Goal: Task Accomplishment & Management: Use online tool/utility

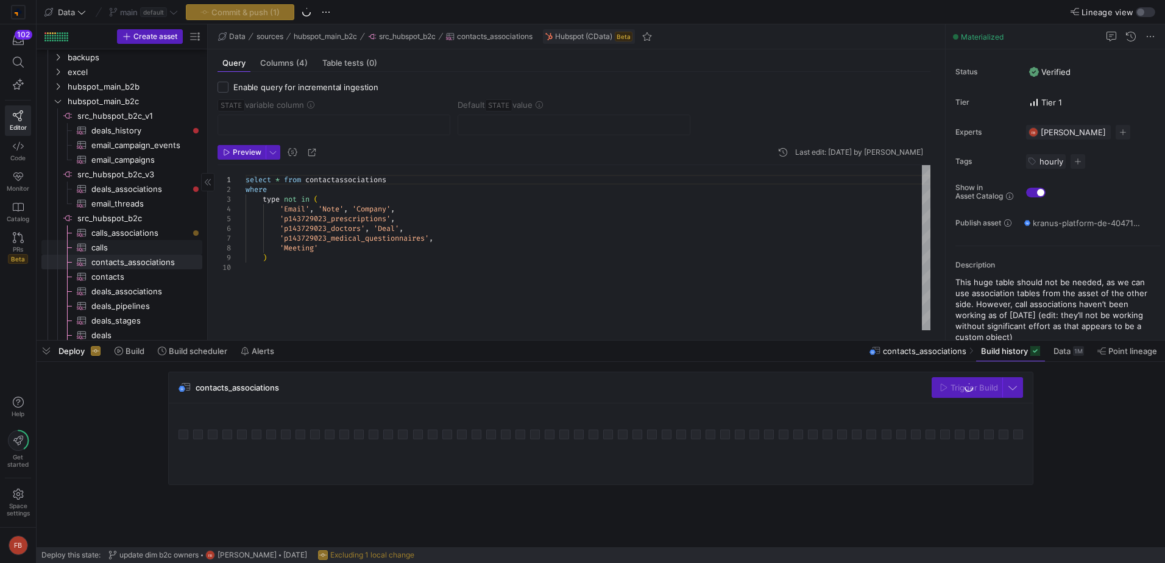
scroll to position [328, 0]
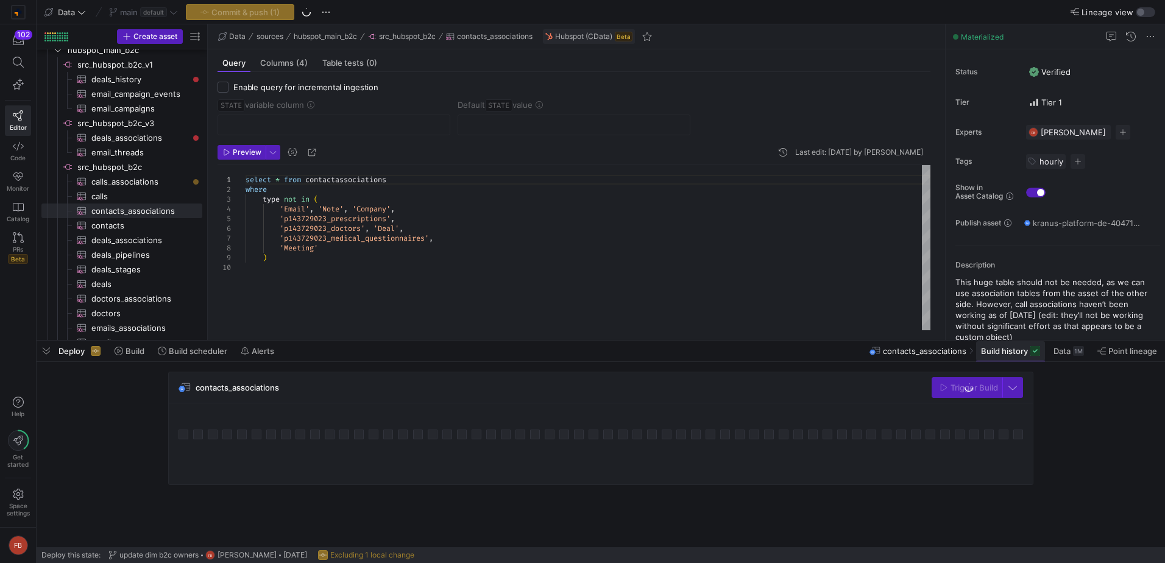
click at [988, 351] on span "Build history" at bounding box center [1004, 351] width 47 height 10
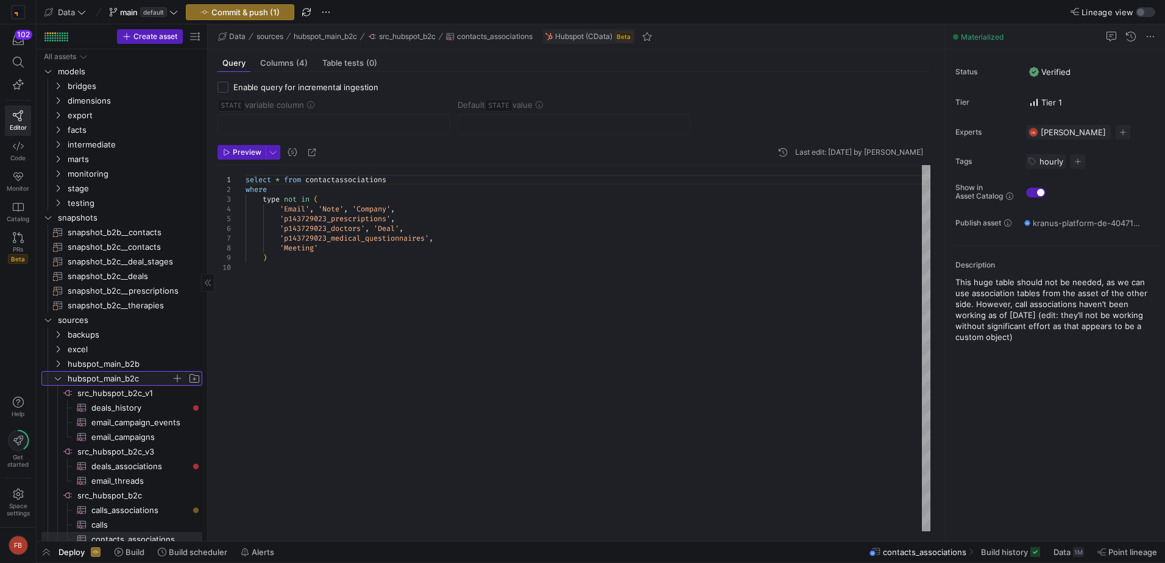
click at [55, 378] on icon "Press SPACE to select this row." at bounding box center [58, 378] width 6 height 3
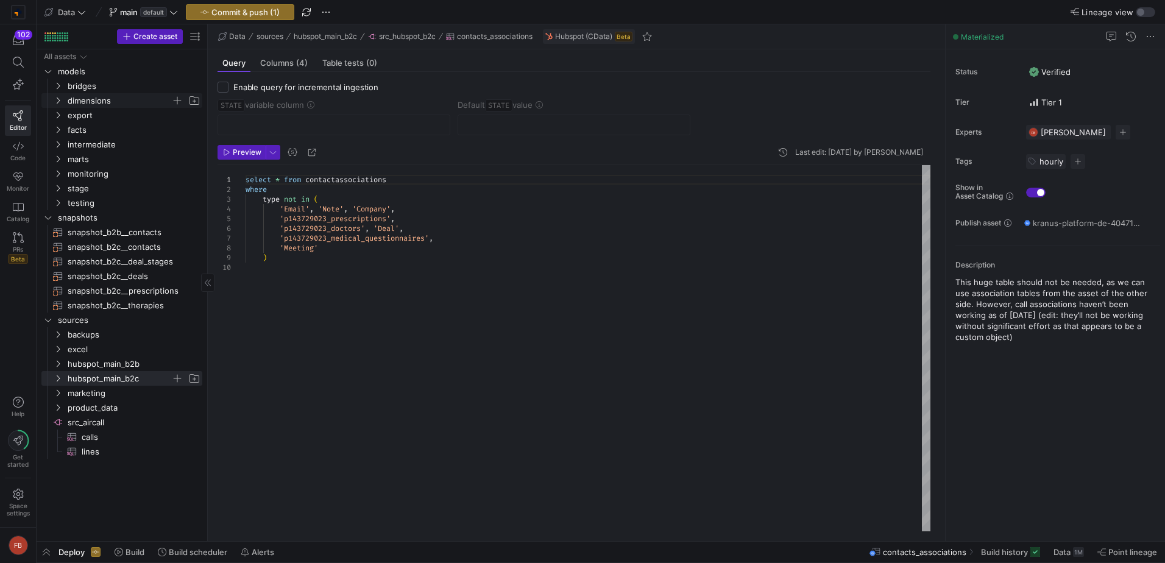
click at [58, 101] on icon "Press SPACE to select this row." at bounding box center [58, 100] width 9 height 7
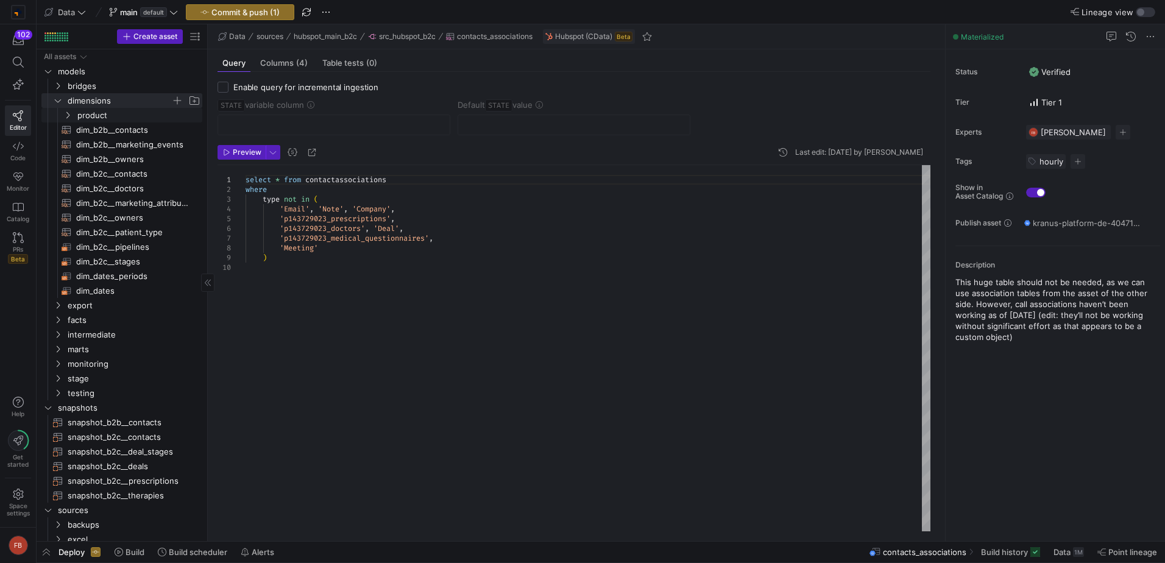
click at [60, 113] on div "Press SPACE to select this row." at bounding box center [50, 115] width 19 height 15
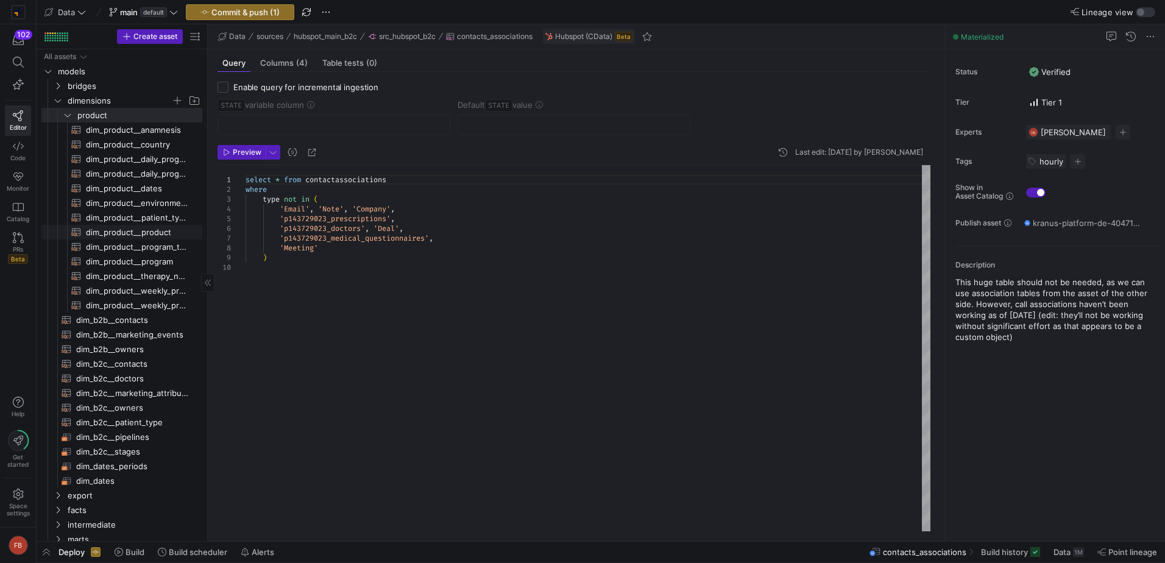
click at [151, 234] on span "dim_product__product​​​​​​​​​​" at bounding box center [137, 232] width 102 height 14
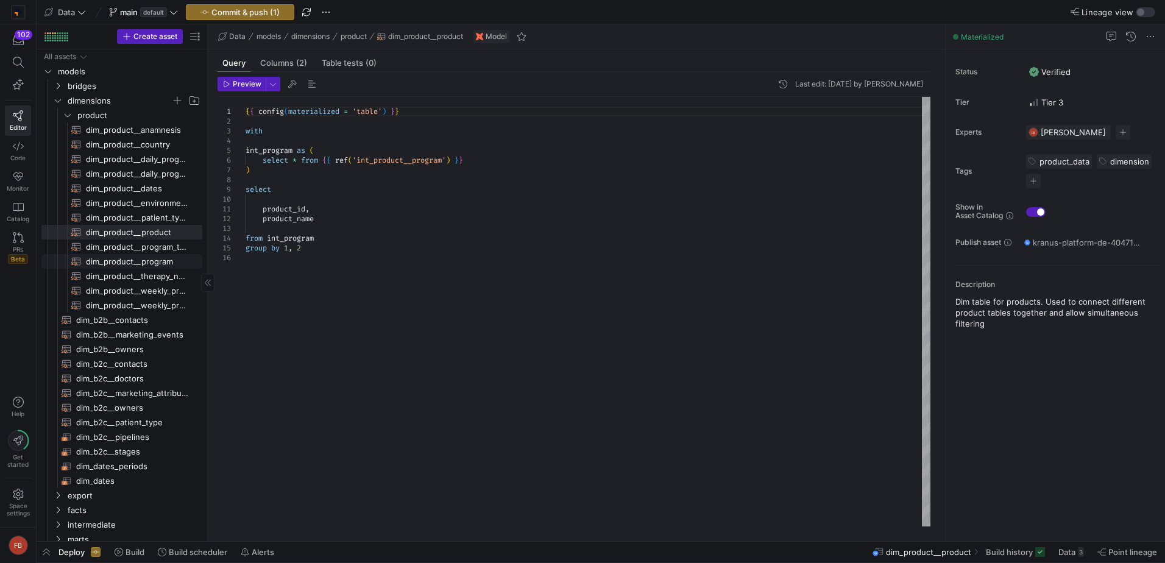
click at [149, 255] on span "dim_product__program​​​​​​​​​​" at bounding box center [137, 262] width 102 height 14
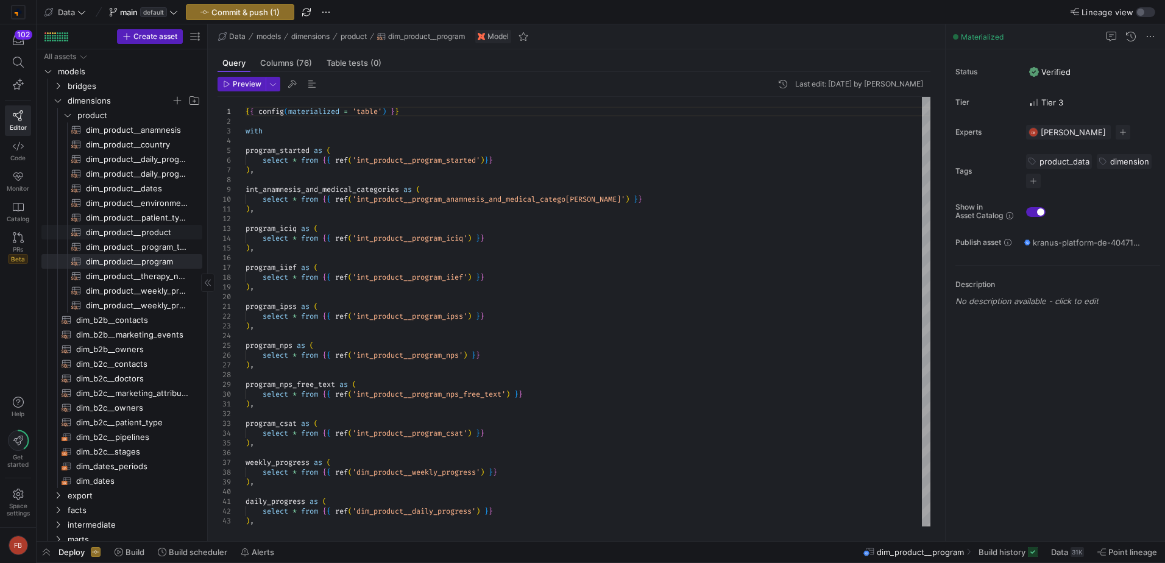
click at [144, 225] on link "dim_product__product​​​​​​​​​​" at bounding box center [121, 232] width 161 height 15
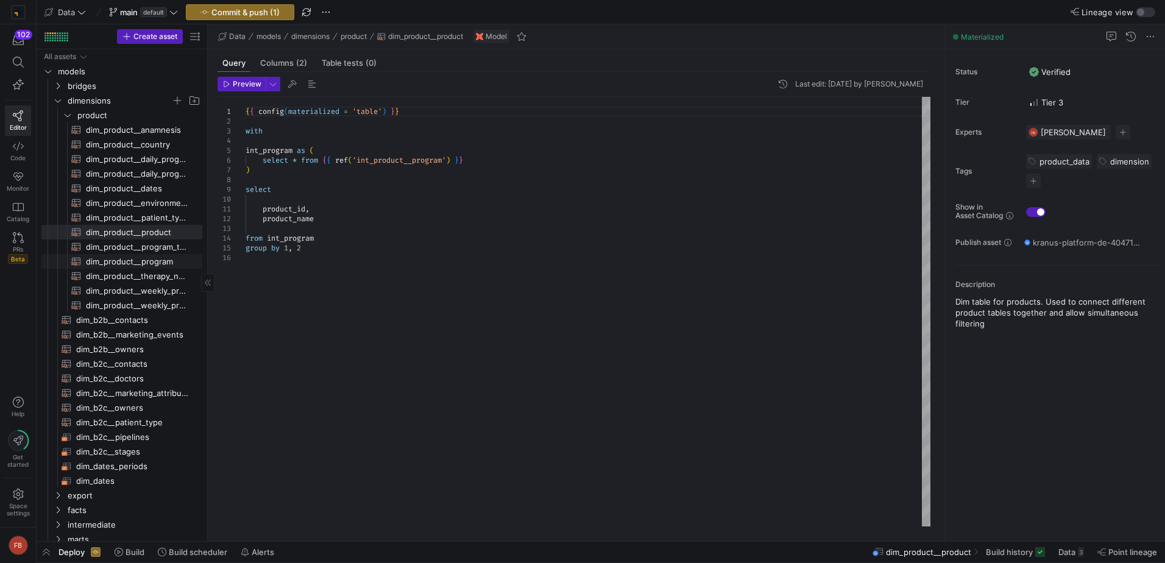
click at [141, 262] on span "dim_product__program​​​​​​​​​​" at bounding box center [137, 262] width 102 height 14
type textarea "{{ config(materialized = 'table') }} with program_started as ( select * from {{…"
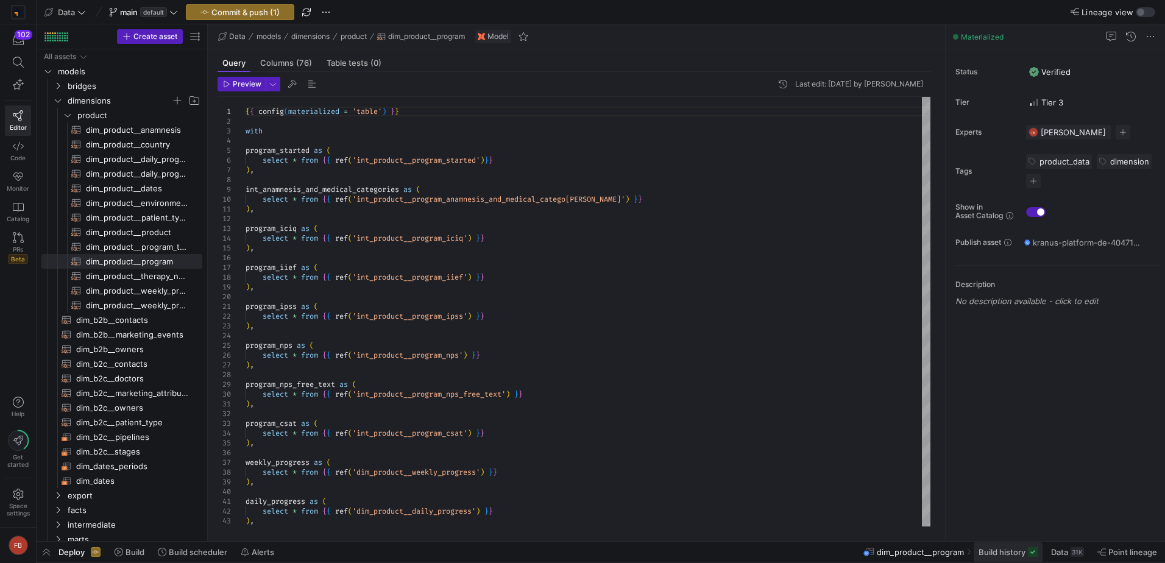
click at [1005, 548] on span "Build history" at bounding box center [1001, 552] width 47 height 10
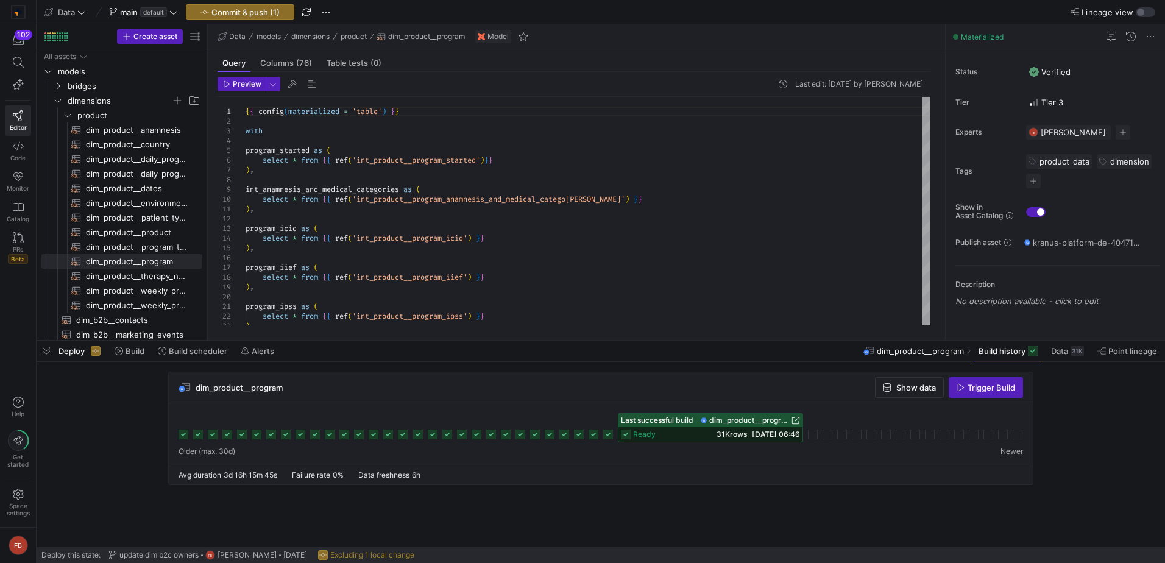
click at [905, 384] on span "Show data" at bounding box center [916, 388] width 40 height 10
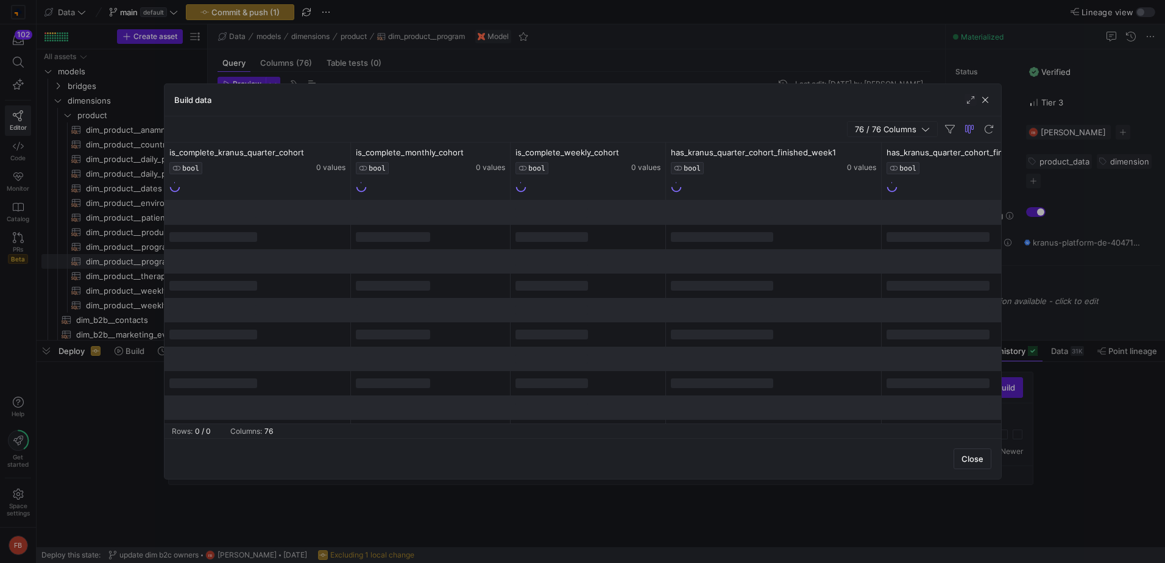
click at [887, 127] on span "76 / 76 Columns" at bounding box center [888, 129] width 66 height 10
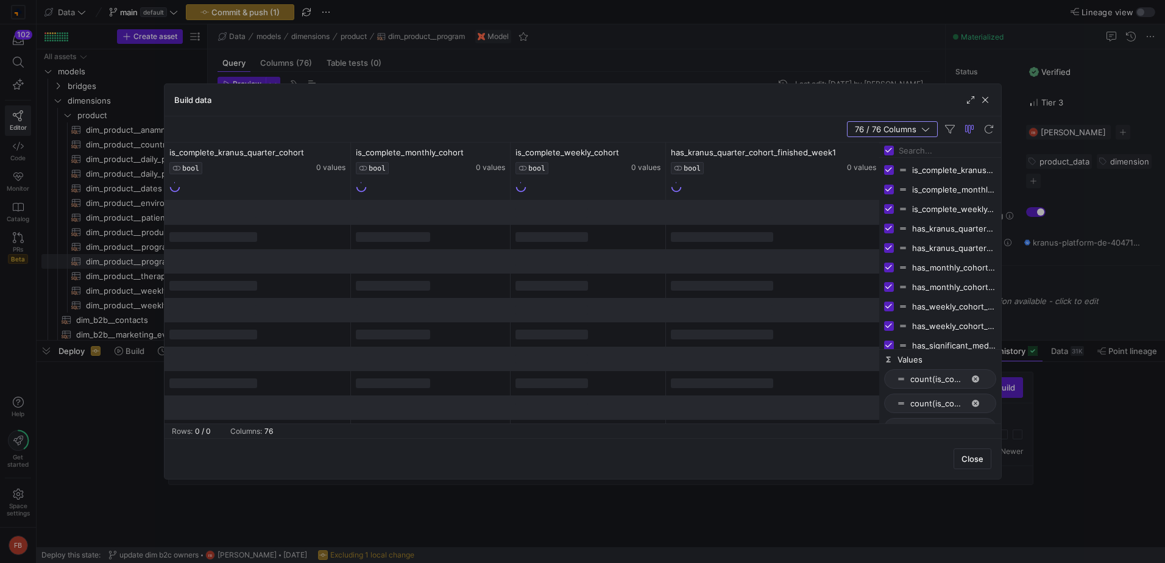
click at [886, 149] on input "Toggle Select All Columns" at bounding box center [889, 151] width 10 height 10
checkbox input "false"
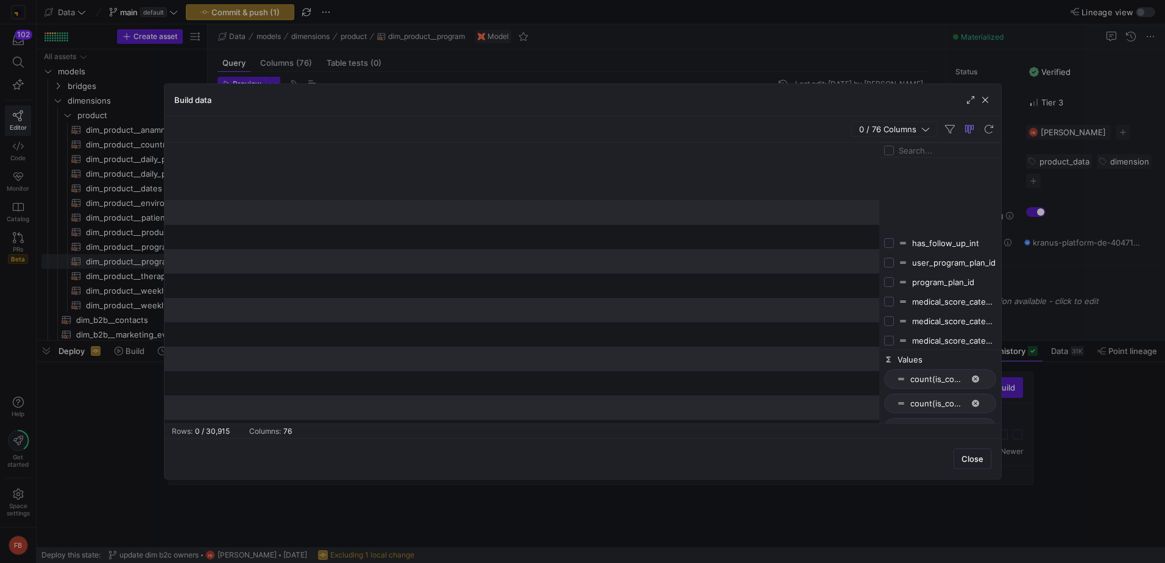
scroll to position [1295, 0]
click at [910, 144] on input "Filter Columns Input" at bounding box center [947, 150] width 97 height 24
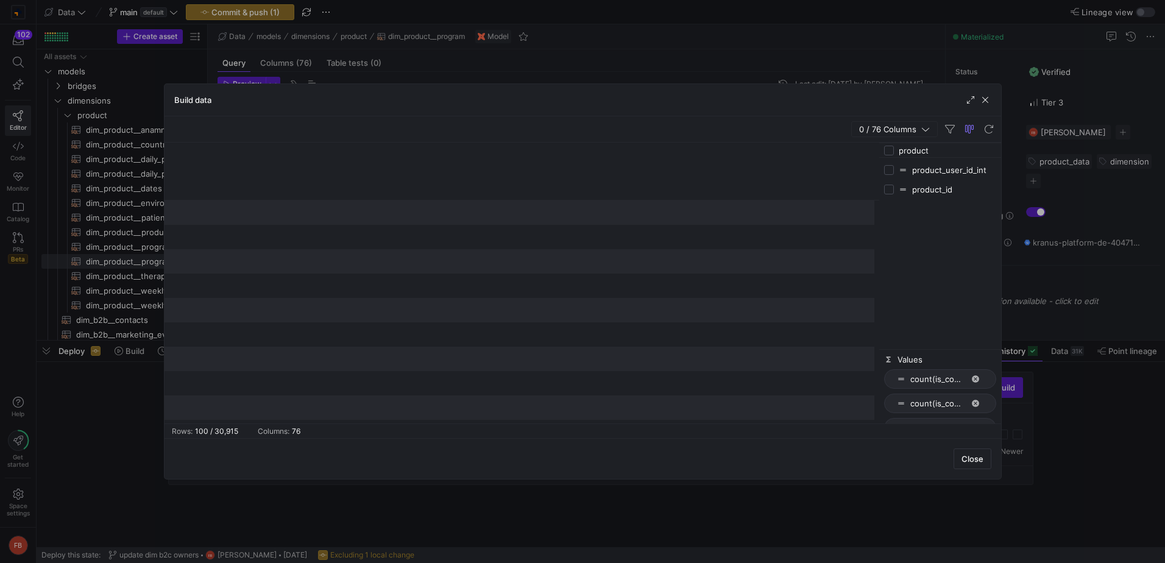
type input "product"
click at [889, 191] on input "Press SPACE to toggle visibility (hidden)" at bounding box center [889, 190] width 10 height 10
checkbox input "true"
checkbox input "false"
click at [186, 180] on button at bounding box center [185, 180] width 4 height 3
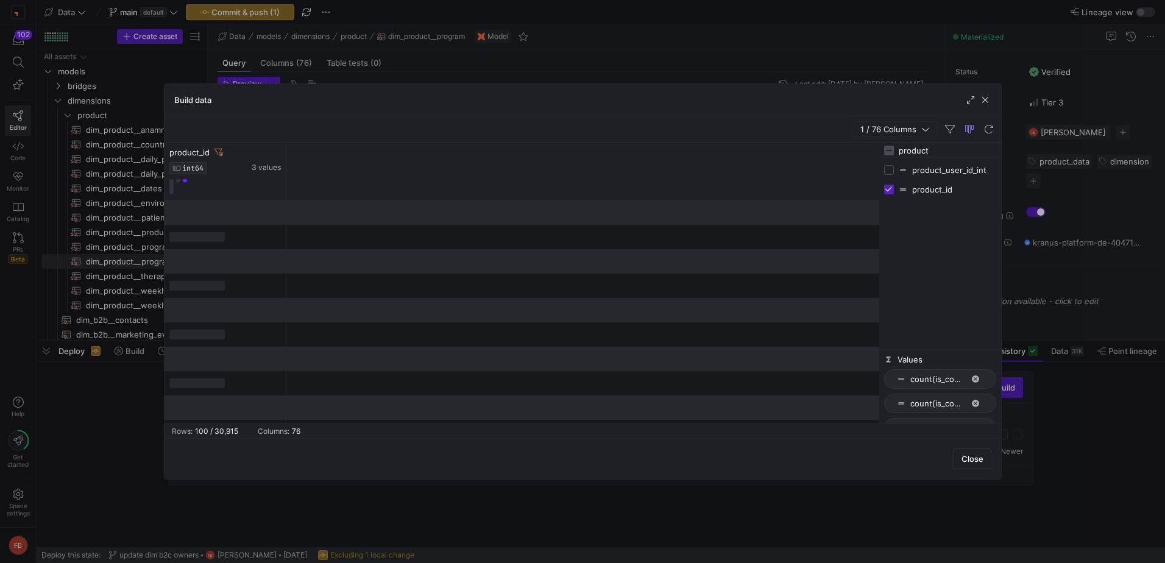
click at [943, 157] on input "product" at bounding box center [947, 150] width 97 height 24
type input "country"
click at [889, 169] on input "Press SPACE to toggle visibility (hidden)" at bounding box center [889, 170] width 10 height 10
checkbox input "true"
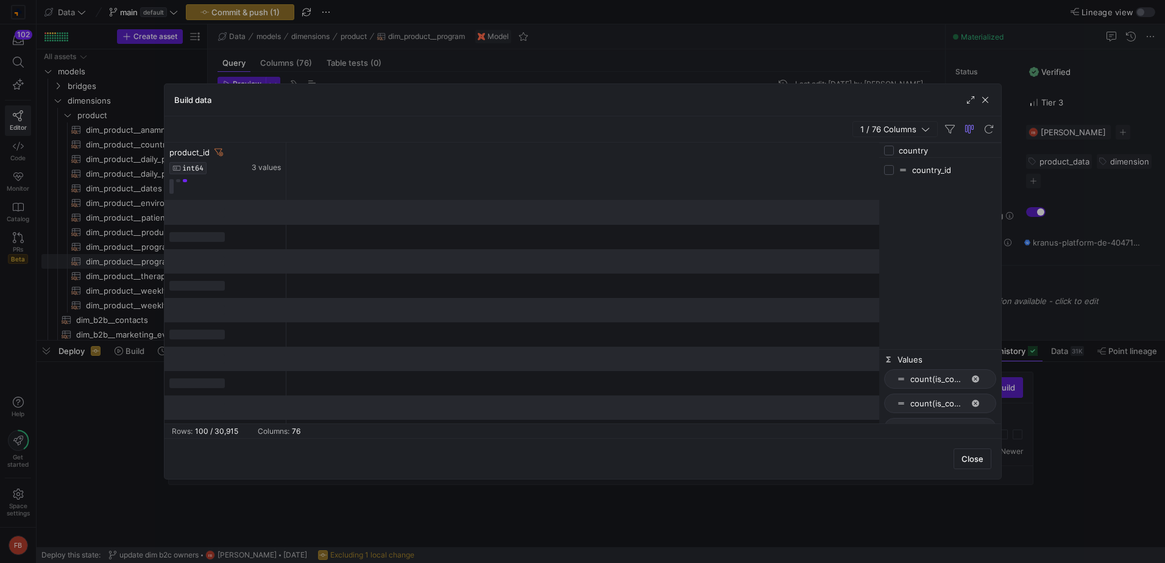
checkbox input "true"
click at [171, 180] on button at bounding box center [171, 186] width 4 height 15
click at [947, 153] on input "country" at bounding box center [947, 150] width 97 height 24
type input "progr"
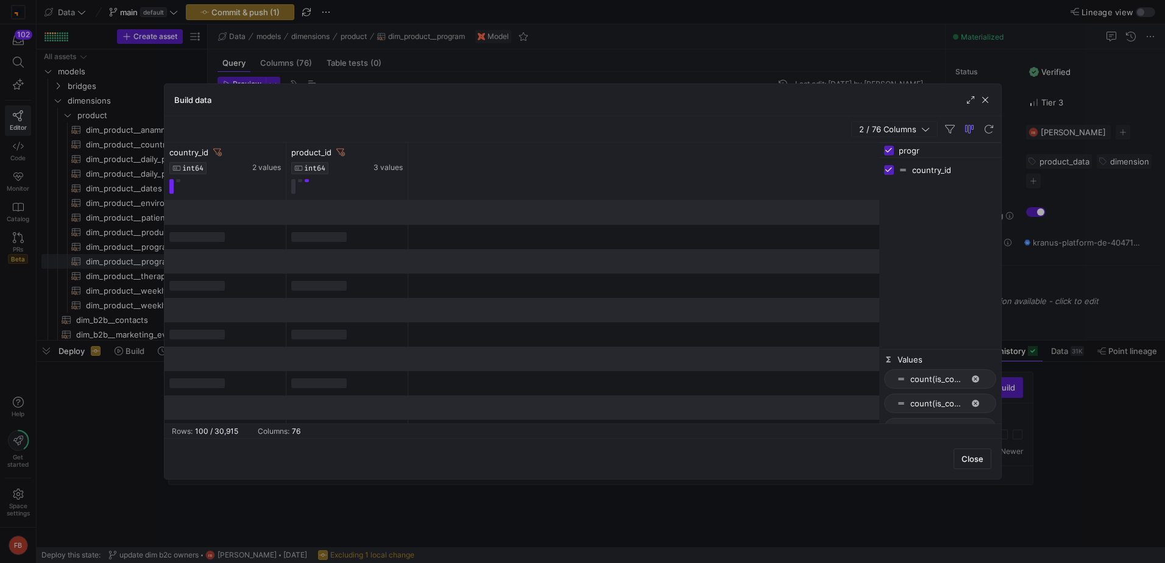
checkbox input "false"
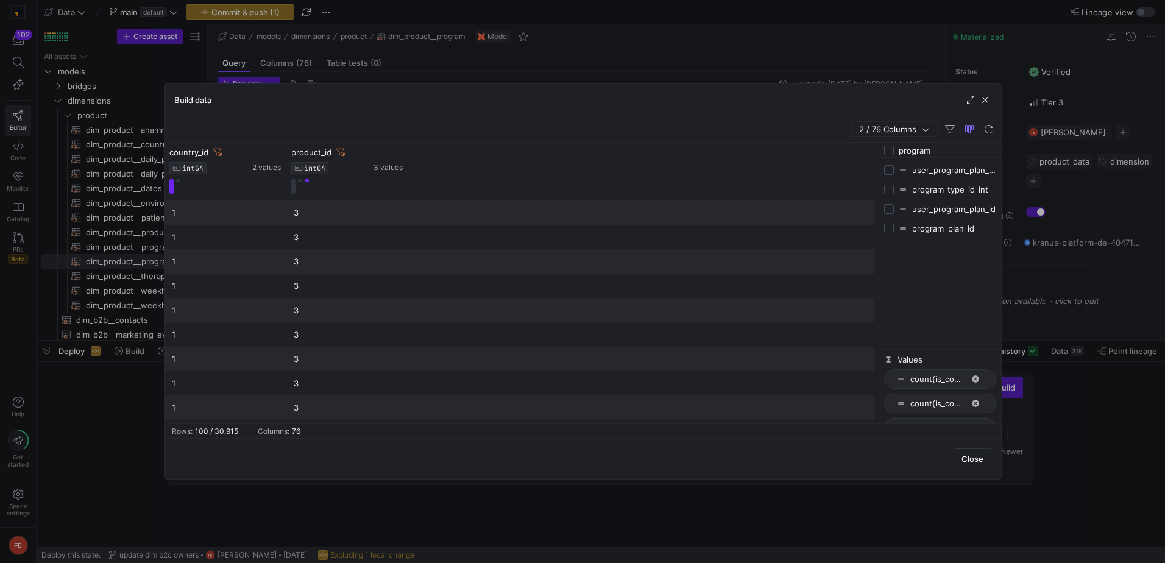
type input "program"
click at [889, 188] on input "Press SPACE to toggle visibility (hidden)" at bounding box center [889, 190] width 10 height 10
checkbox input "true"
checkbox input "false"
click at [171, 183] on button at bounding box center [171, 186] width 4 height 15
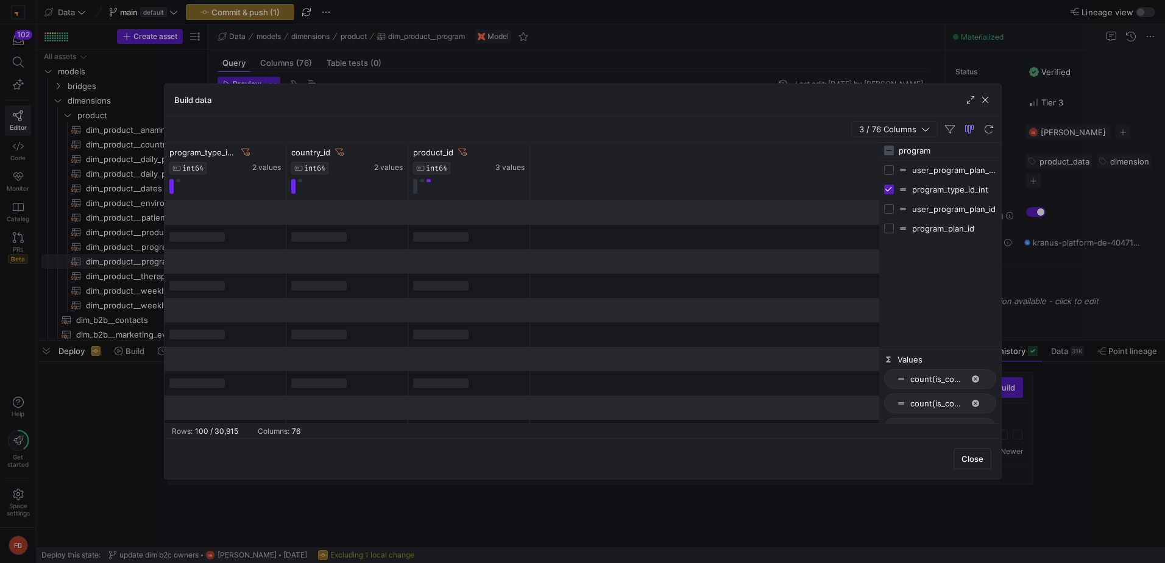
click at [956, 152] on input "program" at bounding box center [947, 150] width 97 height 24
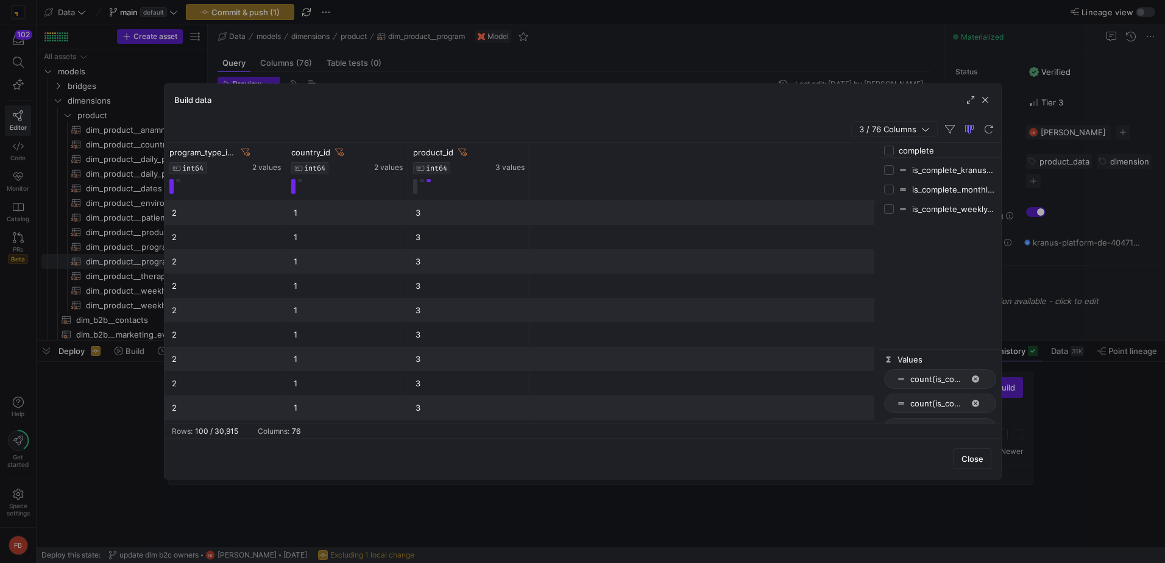
type input "complete"
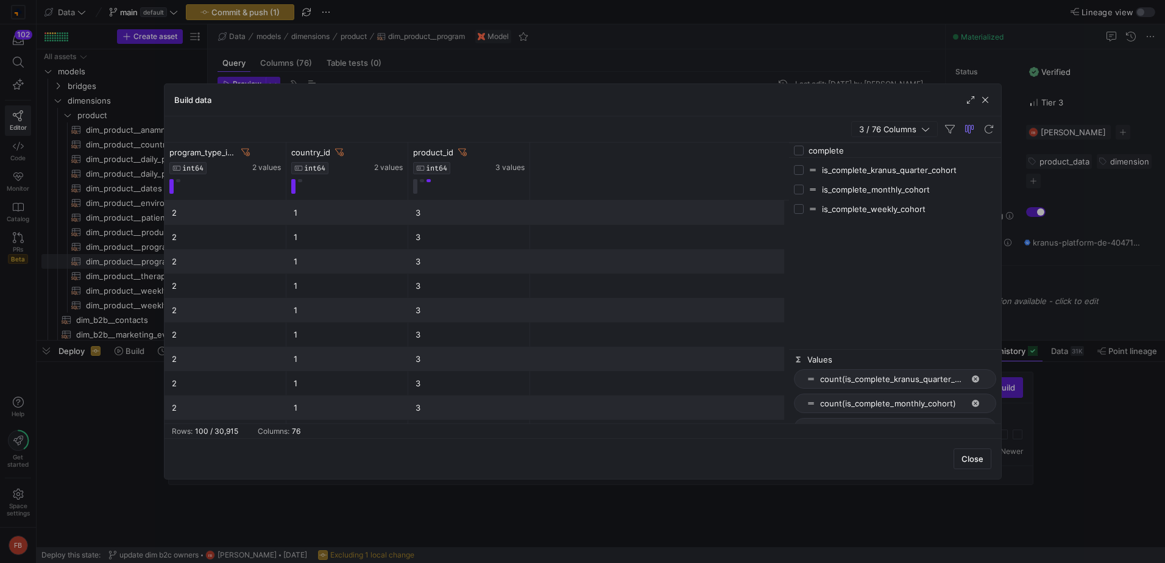
drag, startPoint x: 878, startPoint y: 203, endPoint x: 779, endPoint y: 202, distance: 99.3
click at [787, 202] on div at bounding box center [788, 283] width 3 height 281
click at [789, 189] on input "Press SPACE to toggle visibility (hidden)" at bounding box center [790, 190] width 10 height 10
checkbox input "true"
checkbox input "false"
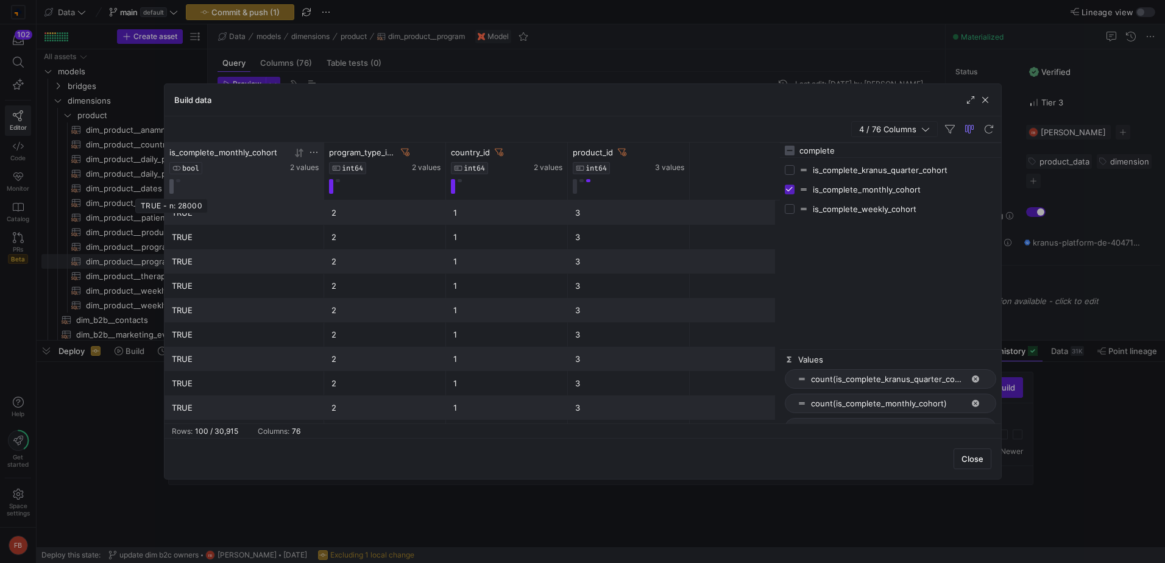
click at [169, 183] on button at bounding box center [171, 186] width 4 height 15
click at [855, 147] on input "complete" at bounding box center [897, 150] width 197 height 24
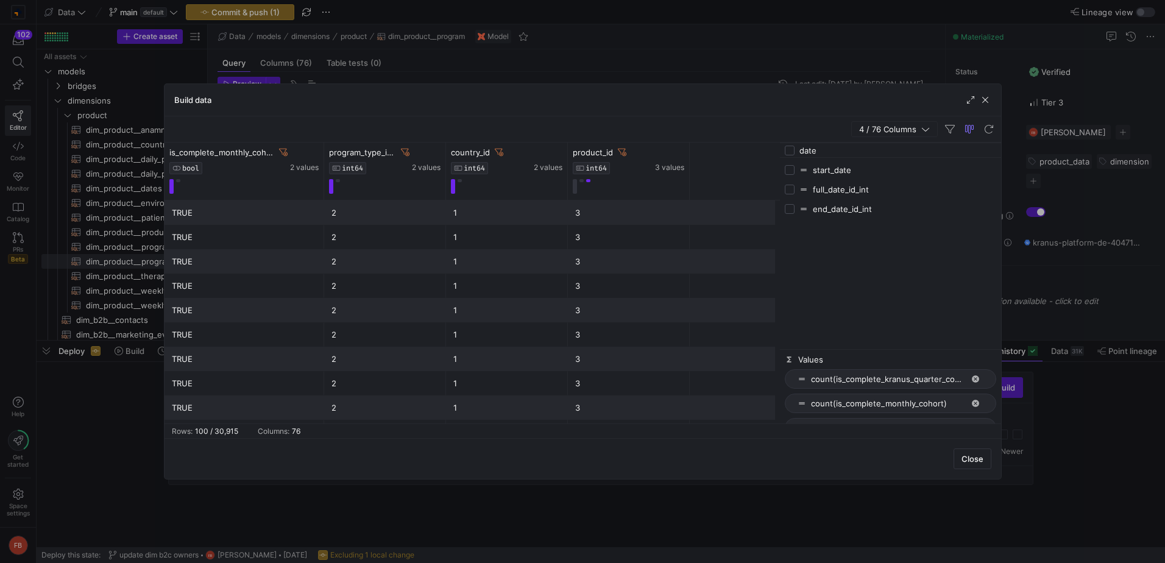
type input "date"
click at [790, 172] on input "Press SPACE to toggle visibility (hidden)" at bounding box center [790, 170] width 10 height 10
checkbox input "true"
checkbox input "false"
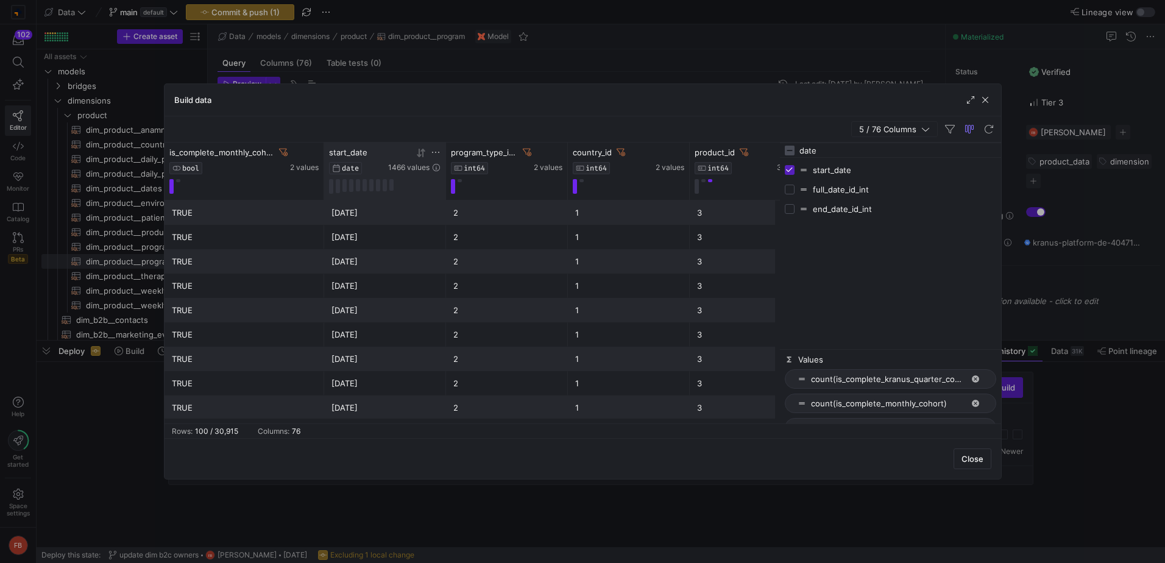
click at [420, 155] on icon at bounding box center [419, 153] width 4 height 9
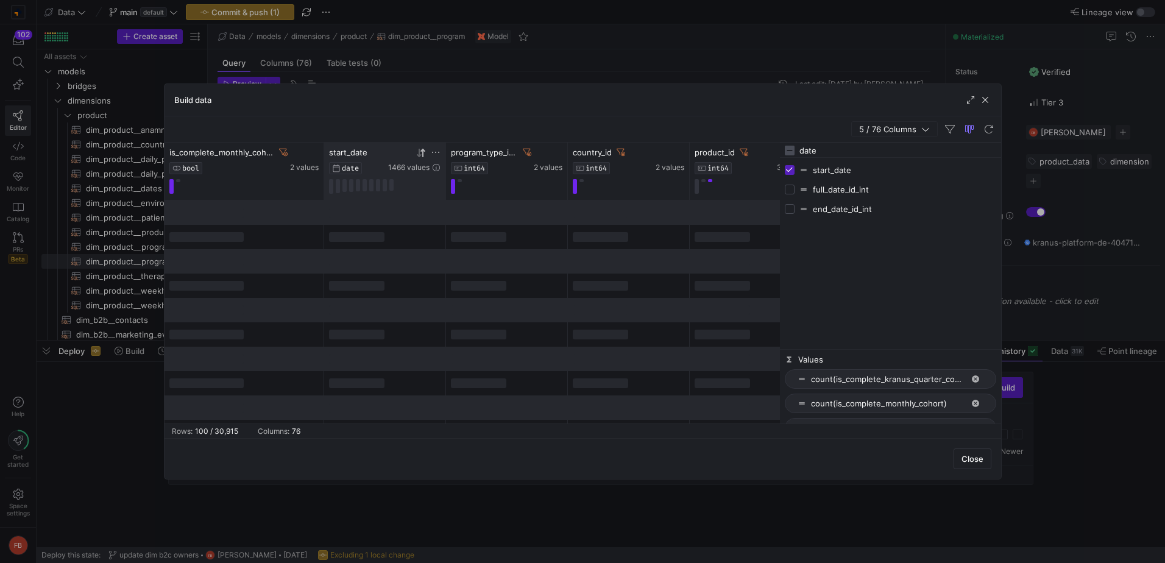
click at [420, 155] on icon at bounding box center [419, 153] width 4 height 9
click at [853, 150] on input "date" at bounding box center [897, 150] width 197 height 24
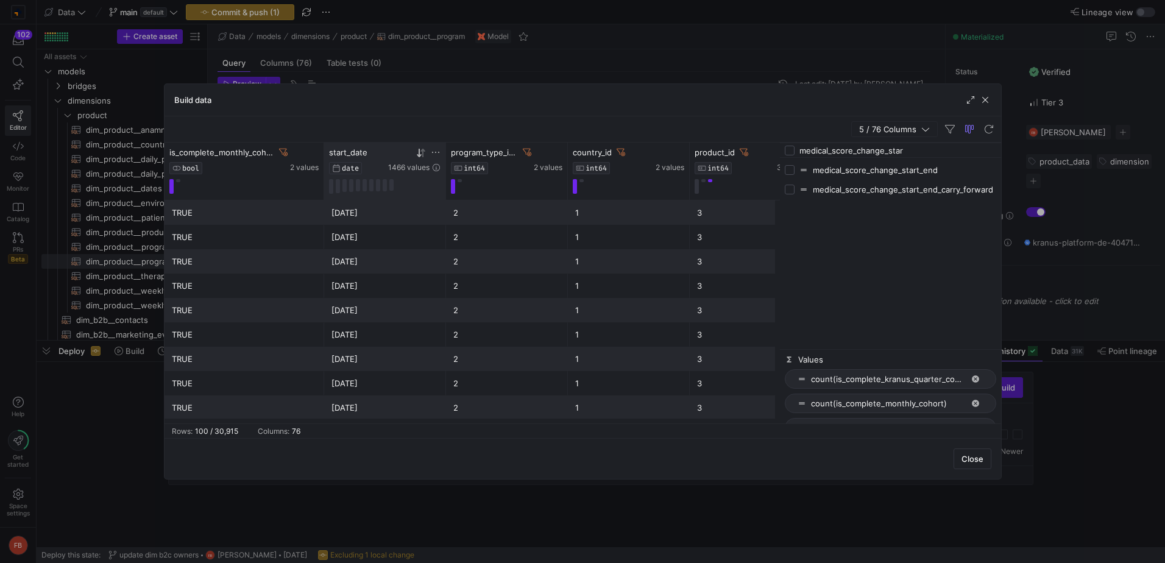
type input "medical_score_change_star"
click at [789, 189] on input "Press SPACE to toggle visibility (hidden)" at bounding box center [790, 190] width 10 height 10
checkbox input "true"
checkbox input "false"
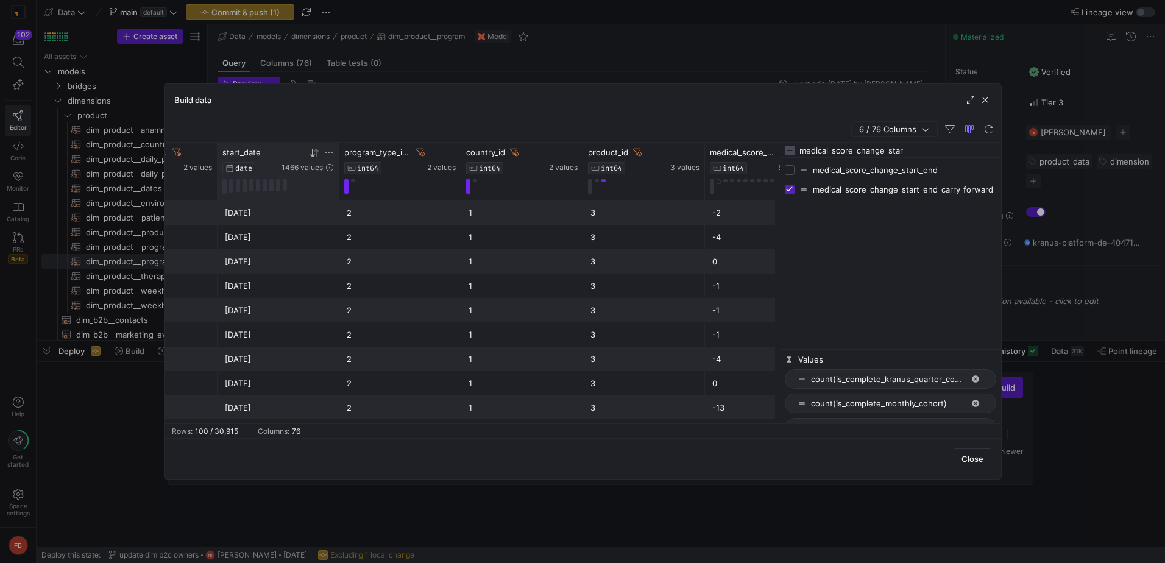
scroll to position [0, 158]
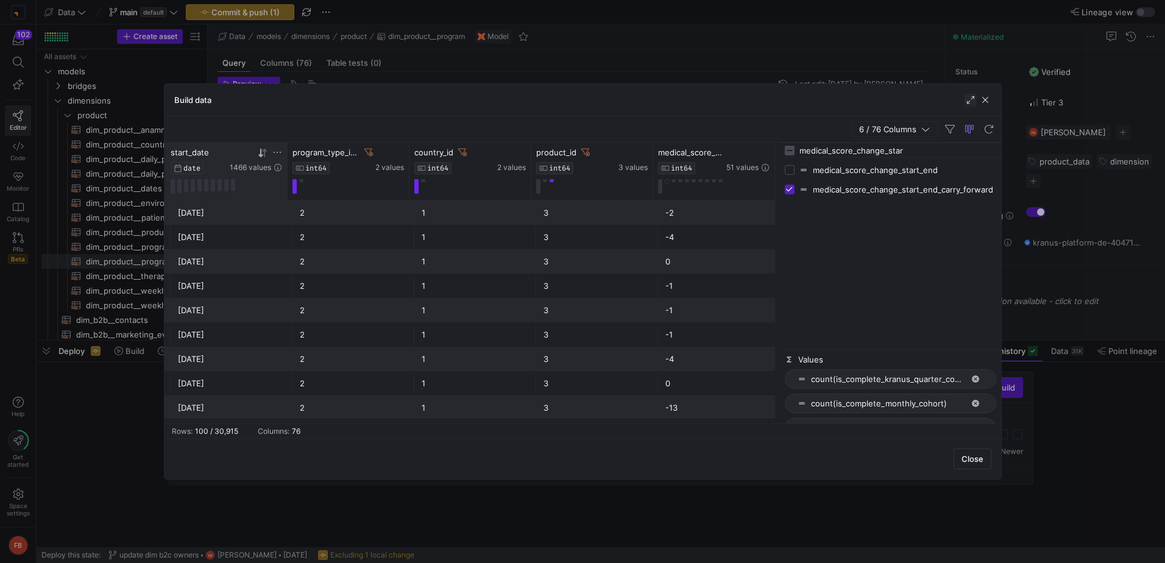
click at [969, 101] on span "button" at bounding box center [970, 100] width 12 height 12
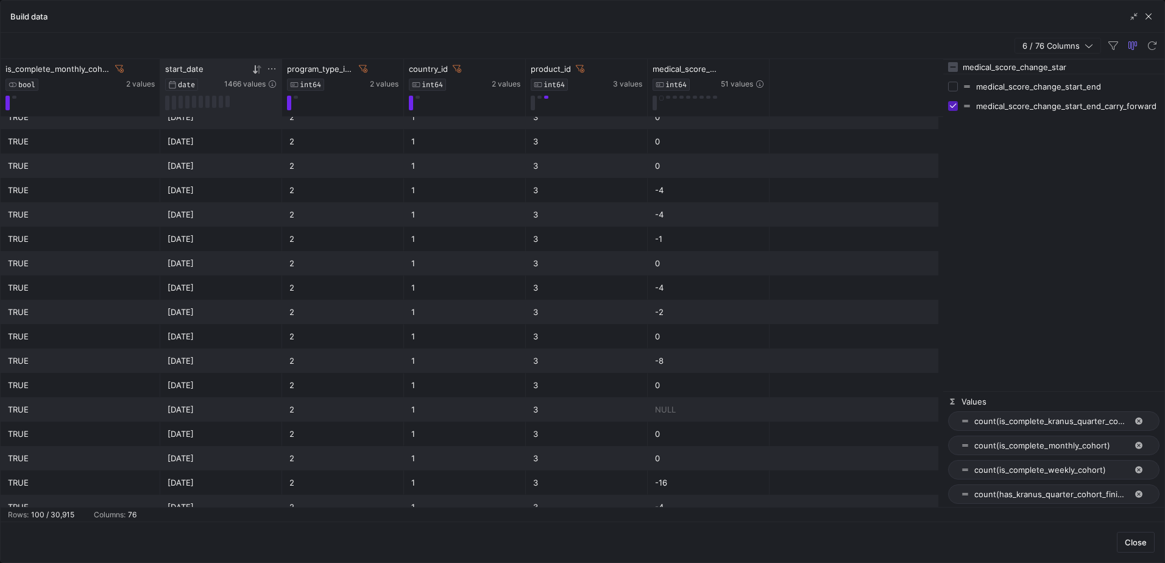
scroll to position [1112, 0]
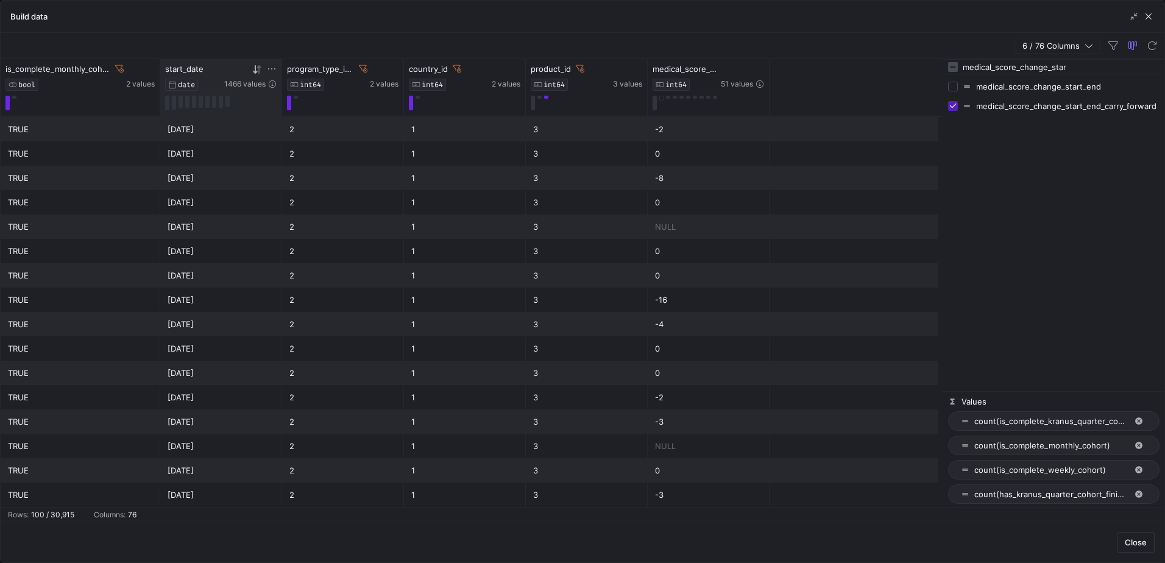
click at [272, 65] on icon at bounding box center [272, 69] width 10 height 10
click at [302, 120] on span "[DATE]" at bounding box center [288, 124] width 26 height 10
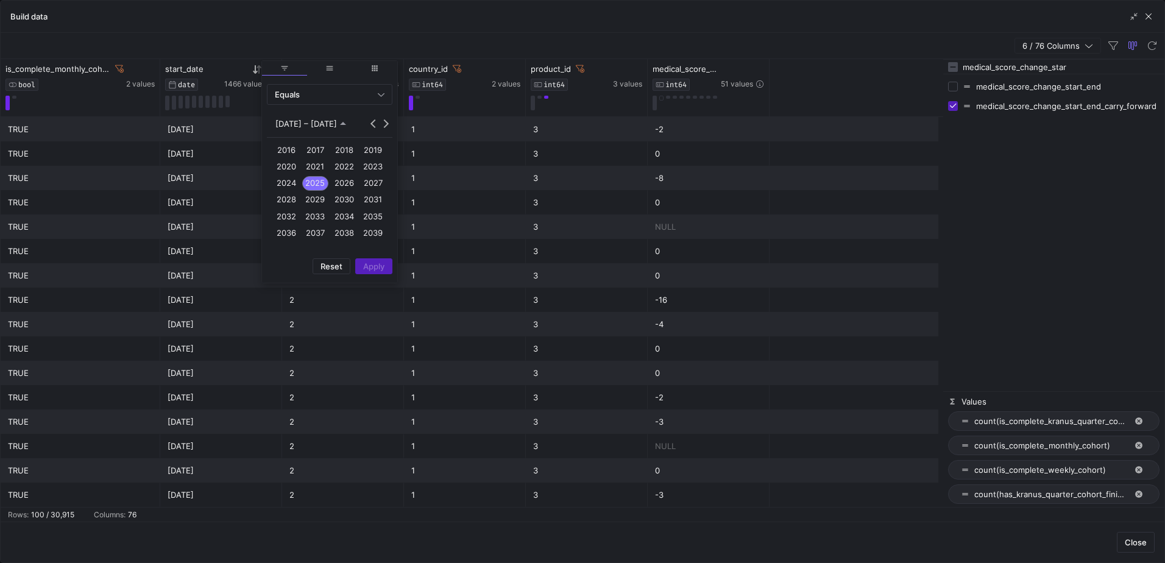
click at [319, 186] on span "2025" at bounding box center [315, 183] width 26 height 15
click at [353, 164] on span "MAR" at bounding box center [344, 166] width 26 height 15
click at [337, 87] on div "Equals" at bounding box center [330, 94] width 110 height 19
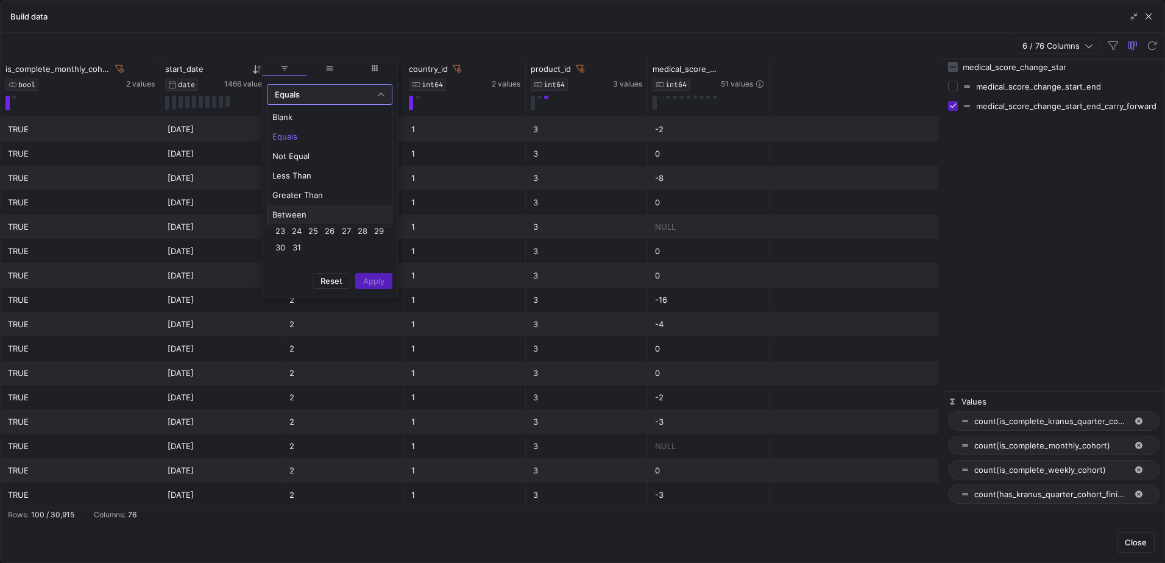
click at [314, 212] on span "Between" at bounding box center [329, 215] width 115 height 10
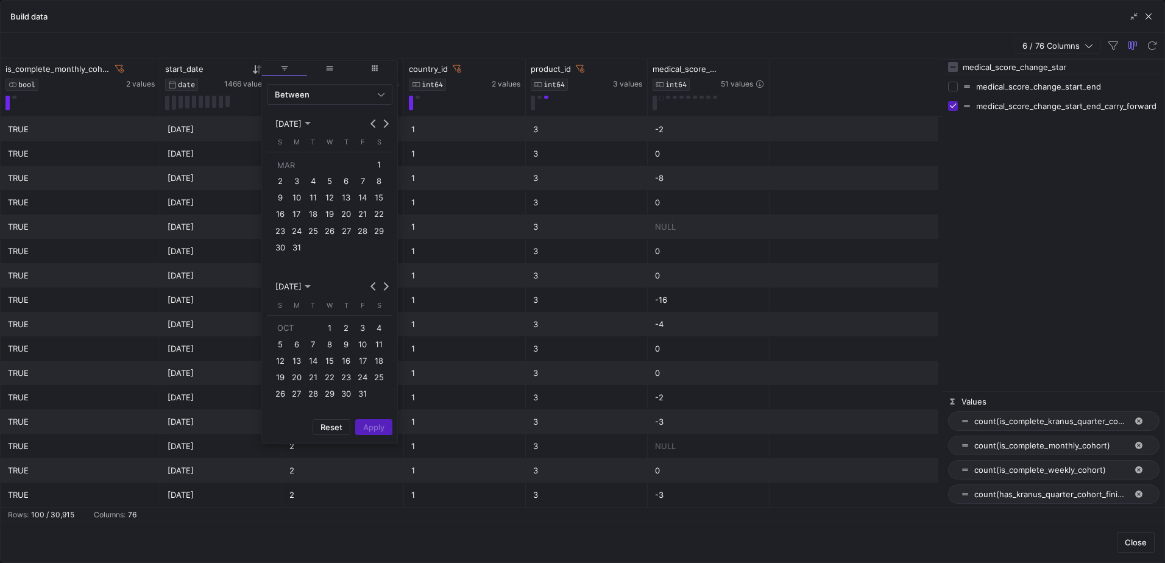
click at [386, 167] on span "1" at bounding box center [379, 164] width 15 height 15
click at [295, 247] on span "31" at bounding box center [296, 247] width 15 height 15
click at [375, 448] on span "Apply" at bounding box center [373, 444] width 21 height 10
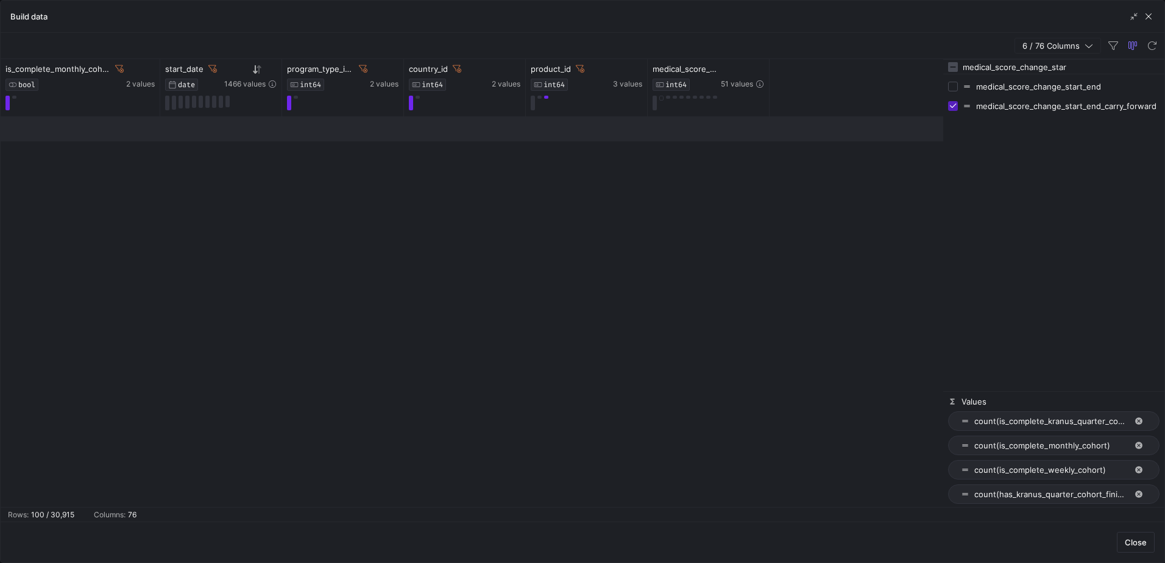
click at [438, 26] on div "Build data" at bounding box center [583, 17] width 1164 height 32
click at [273, 66] on icon at bounding box center [272, 69] width 10 height 10
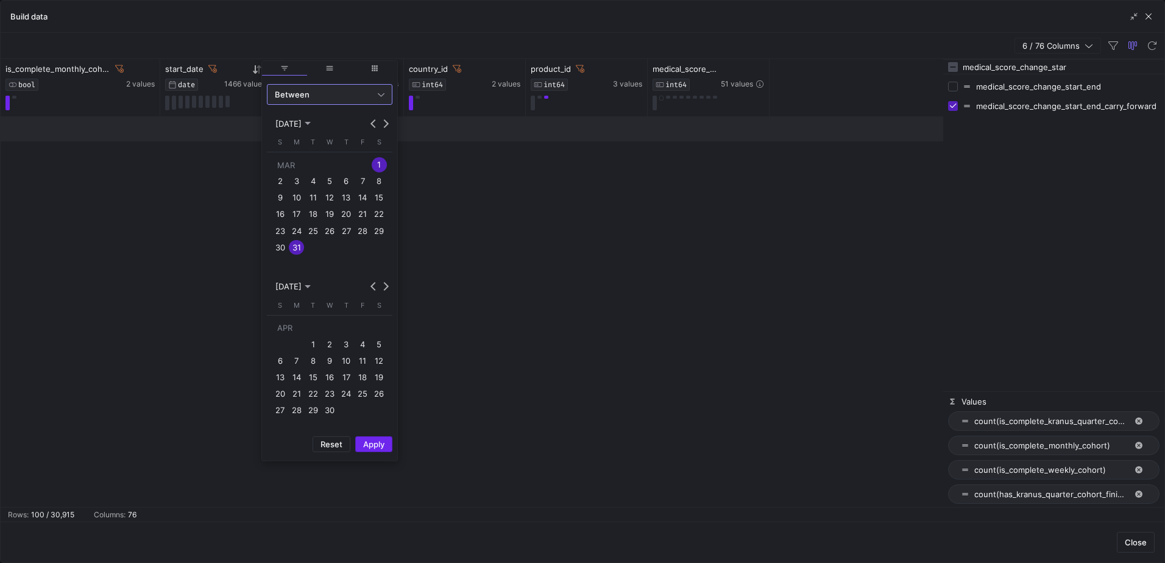
click at [379, 451] on button "Apply" at bounding box center [373, 444] width 37 height 16
click at [375, 443] on span "Apply" at bounding box center [373, 444] width 21 height 10
click at [374, 443] on span "Apply" at bounding box center [373, 444] width 21 height 10
click at [613, 532] on div "Close" at bounding box center [583, 541] width 1164 height 41
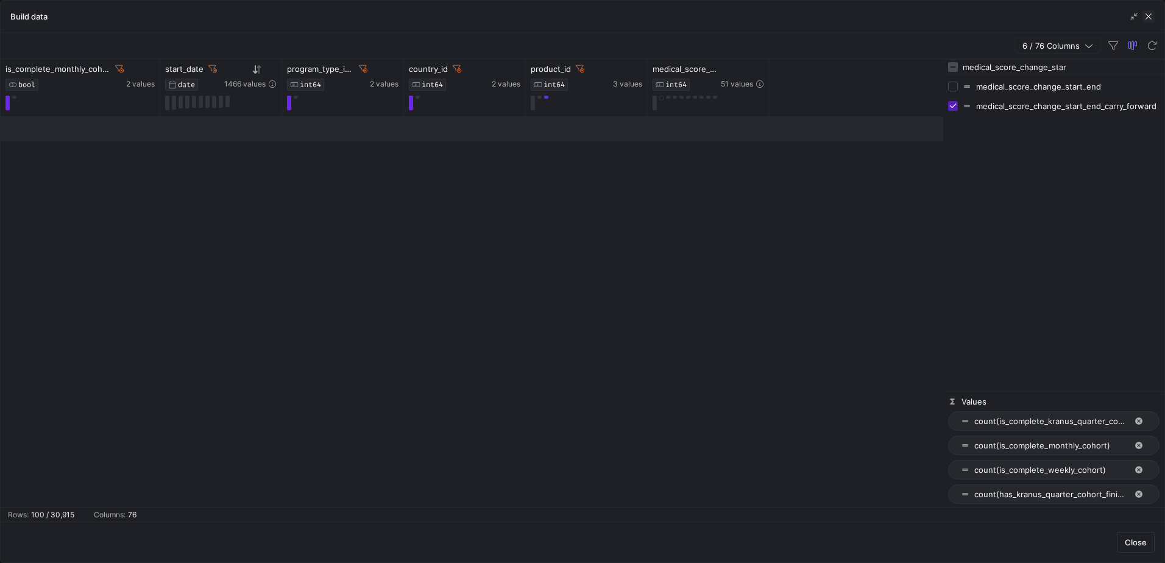
click at [1153, 13] on span "button" at bounding box center [1148, 16] width 12 height 12
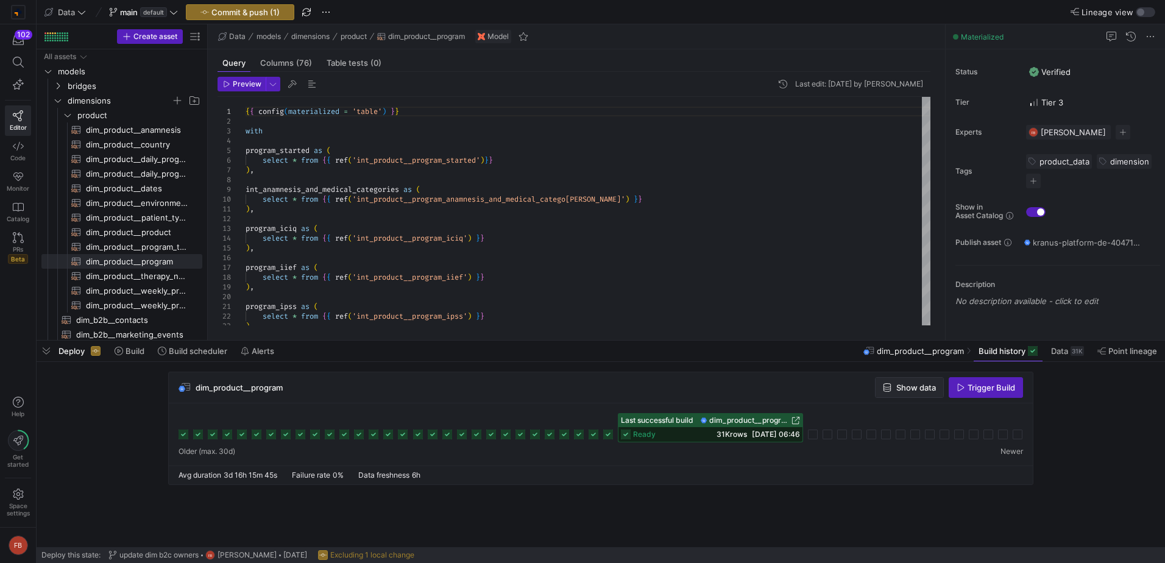
click at [923, 378] on span "button" at bounding box center [909, 387] width 68 height 19
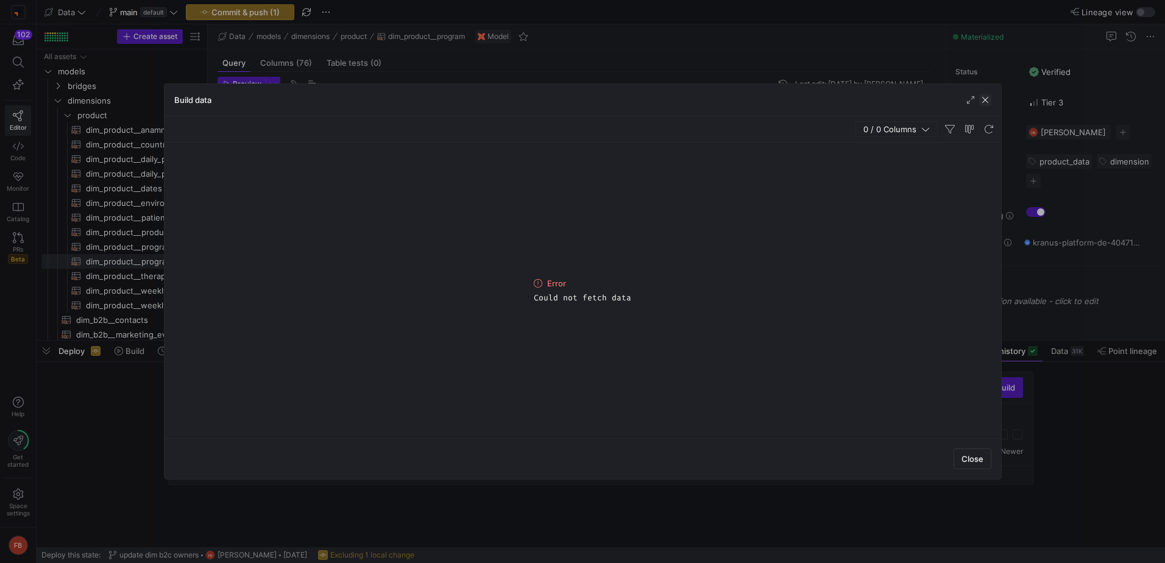
click at [986, 95] on span "button" at bounding box center [985, 100] width 12 height 12
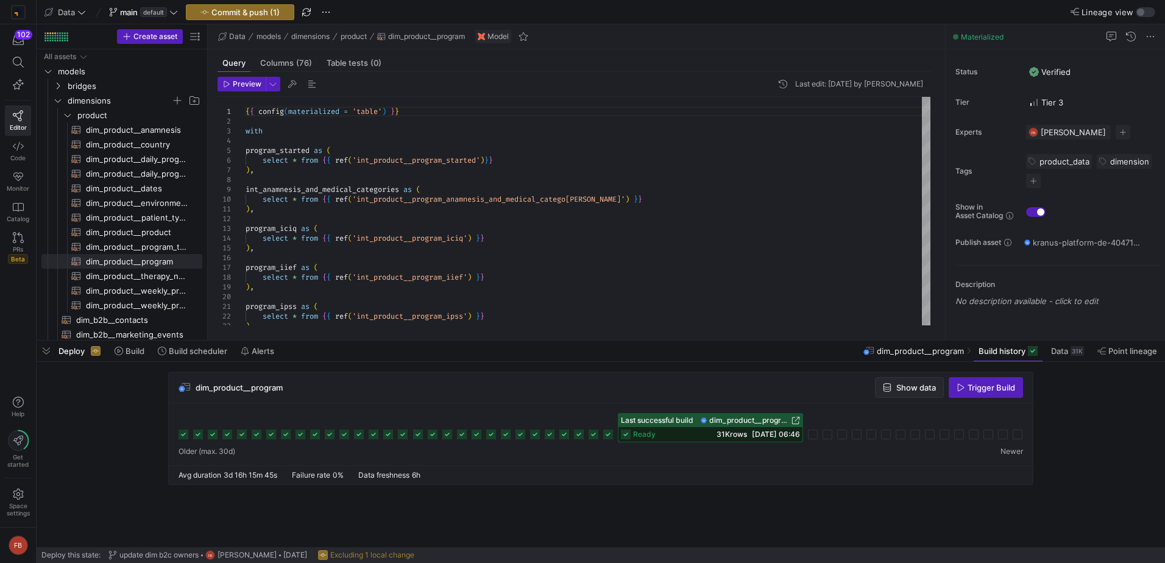
click at [892, 387] on span "Show data" at bounding box center [909, 388] width 53 height 10
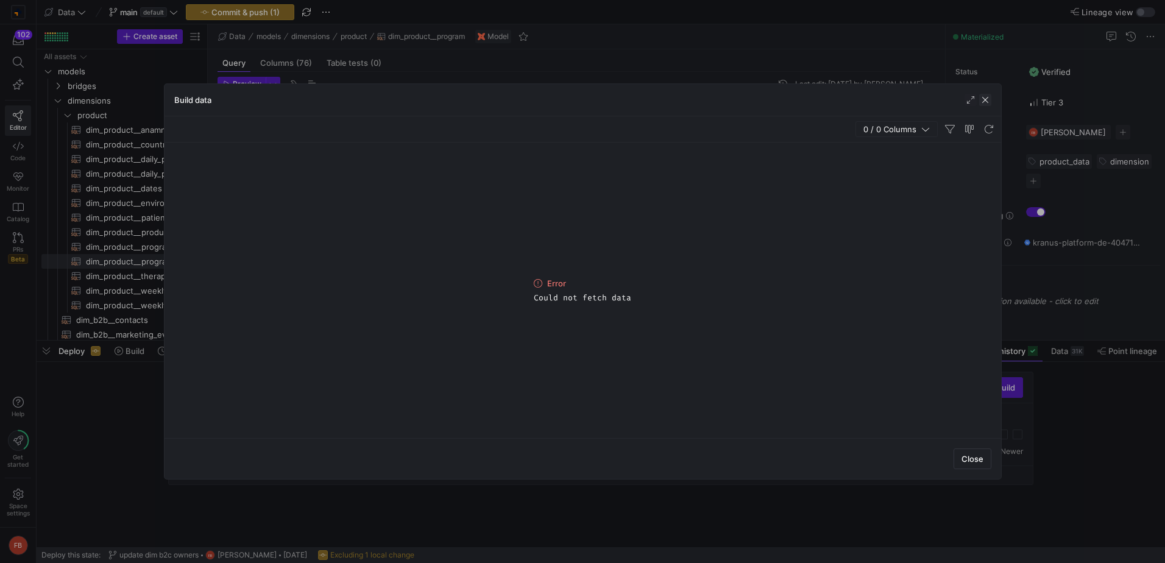
click at [981, 102] on span "button" at bounding box center [985, 100] width 12 height 12
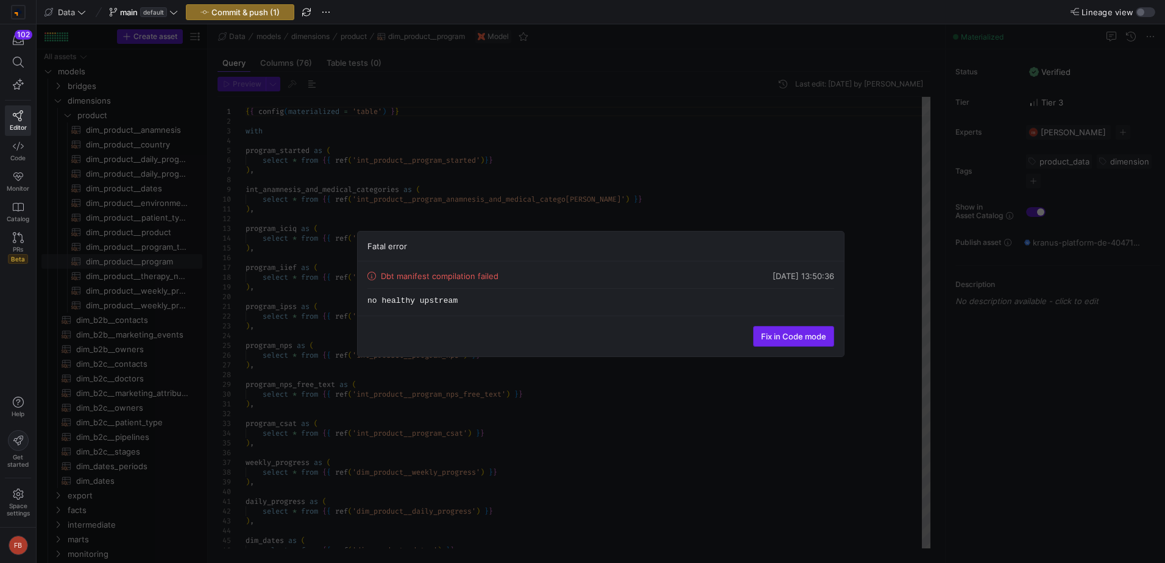
click at [816, 342] on span at bounding box center [794, 336] width 80 height 19
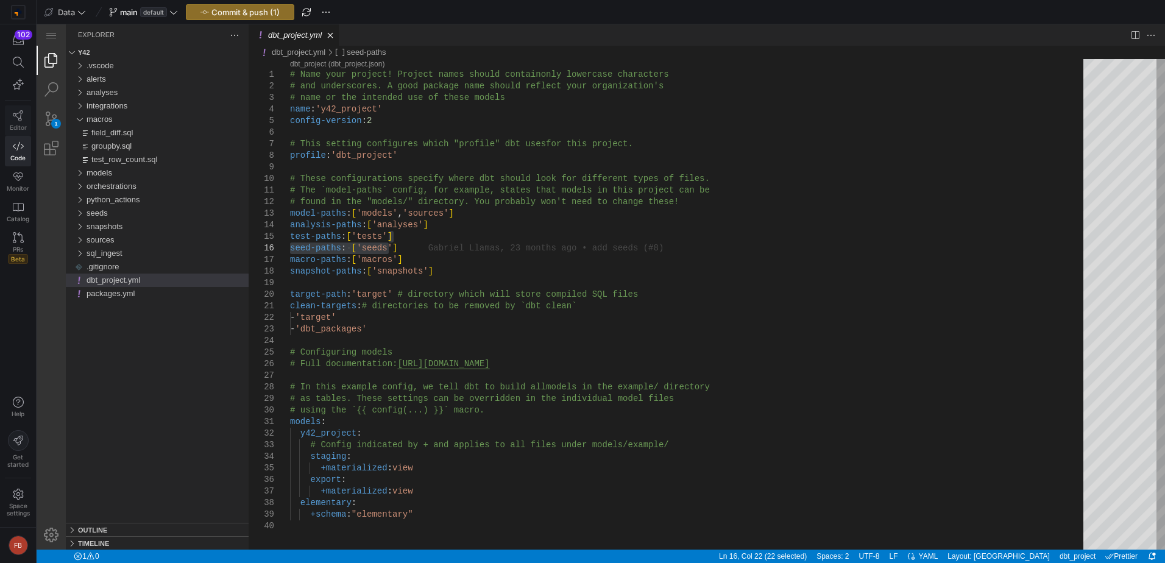
click at [10, 118] on link "Editor" at bounding box center [18, 120] width 26 height 30
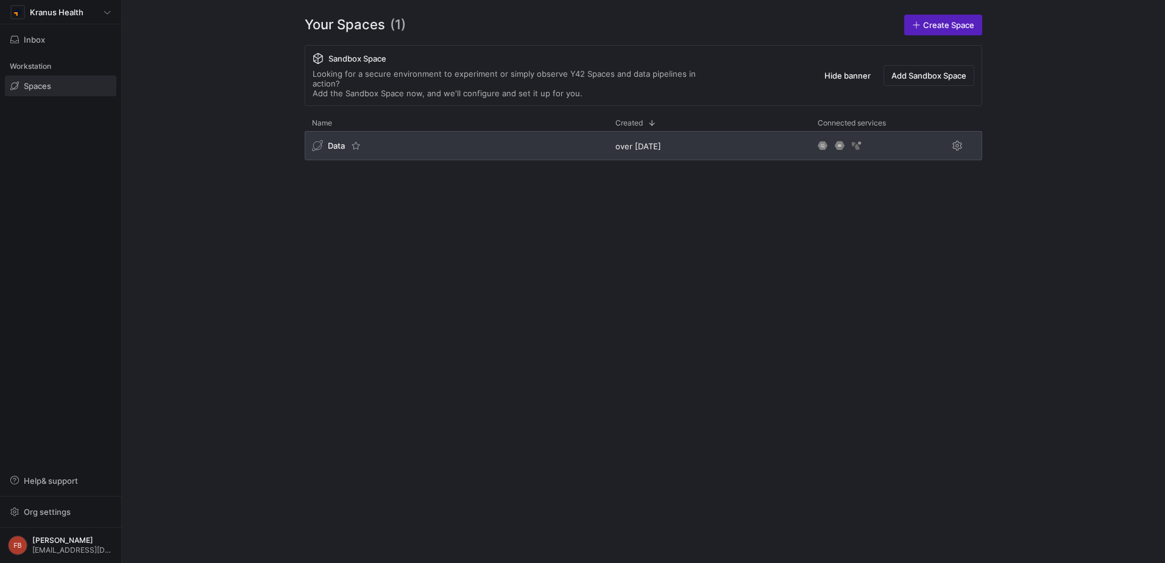
click at [436, 131] on div "Data" at bounding box center [456, 145] width 303 height 29
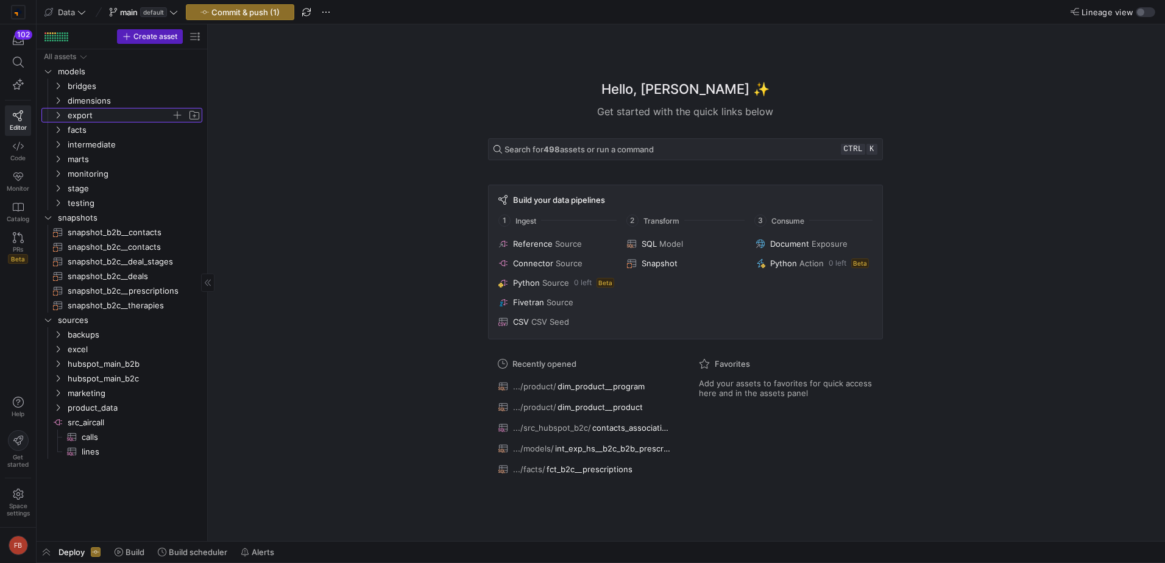
click at [76, 110] on span "export" at bounding box center [120, 115] width 104 height 14
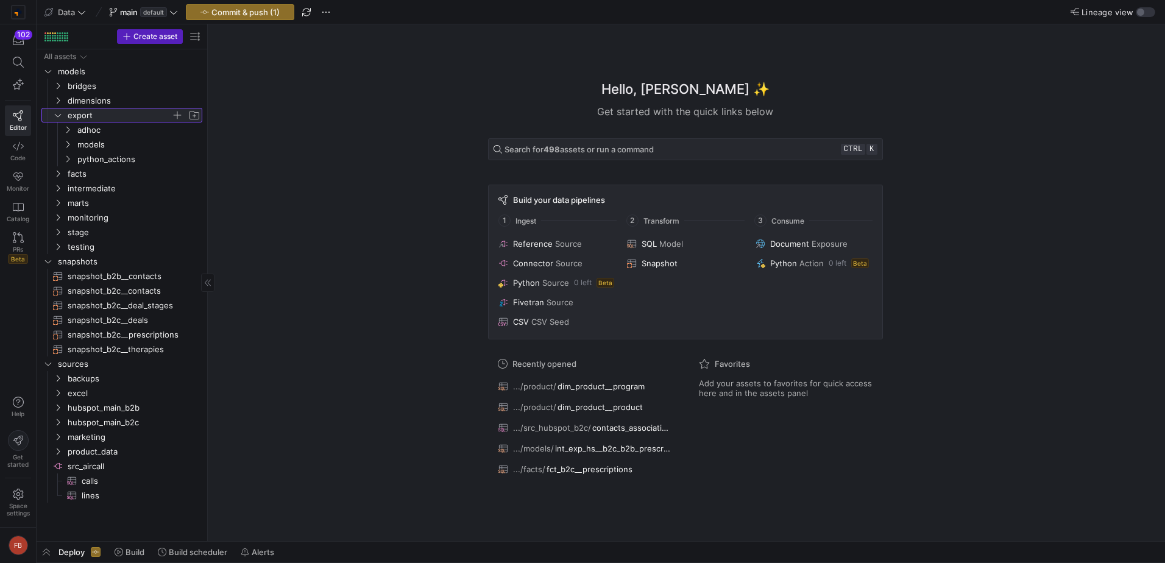
click at [76, 110] on span "export" at bounding box center [120, 115] width 104 height 14
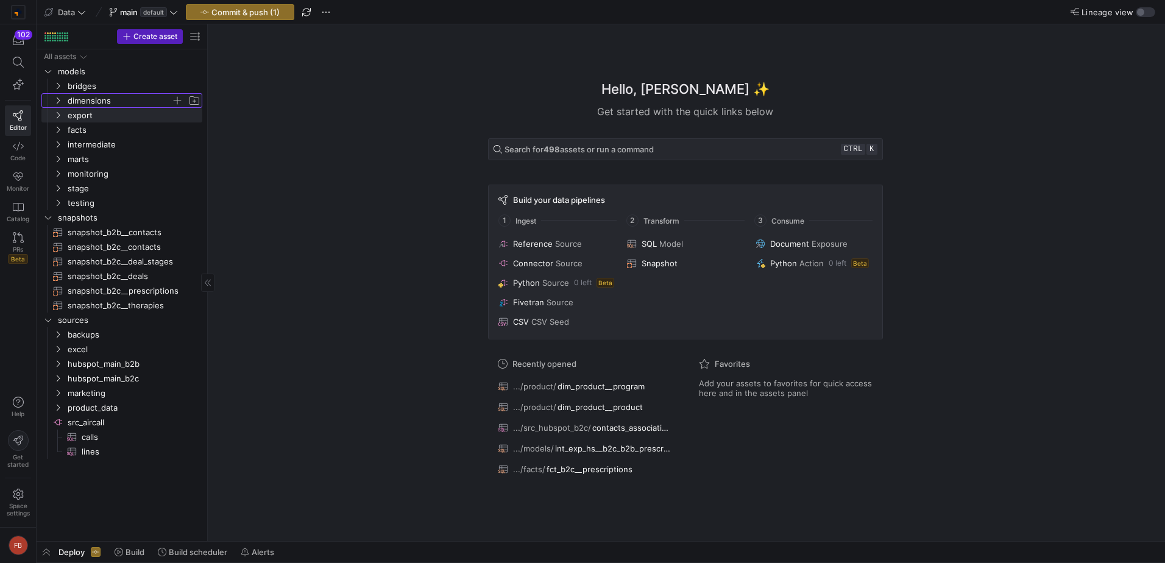
click at [87, 96] on span "dimensions" at bounding box center [120, 101] width 104 height 14
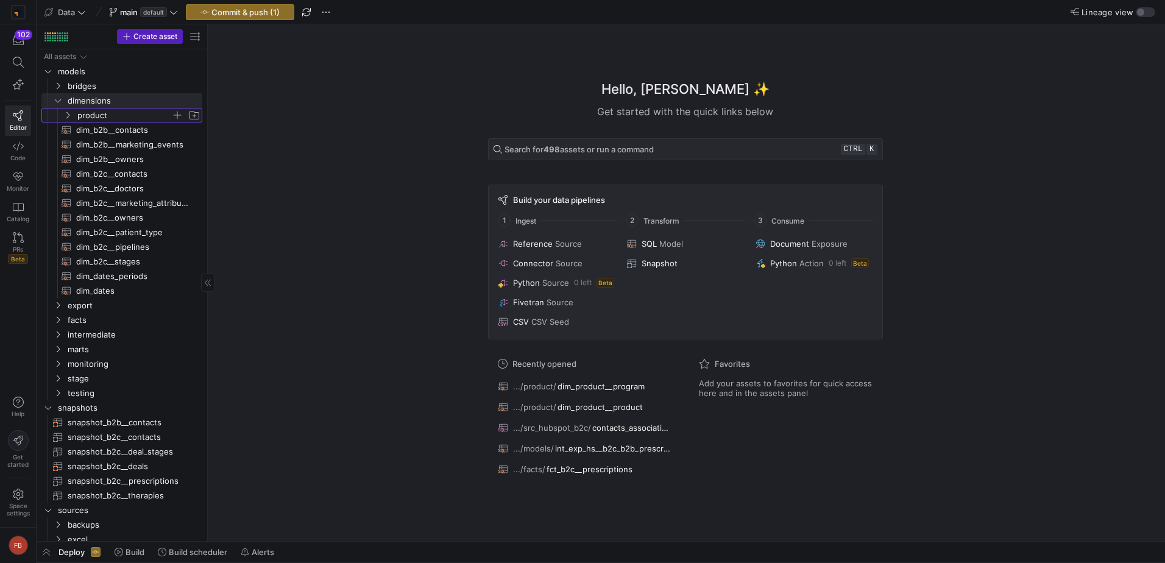
click at [109, 115] on span "product" at bounding box center [124, 115] width 94 height 14
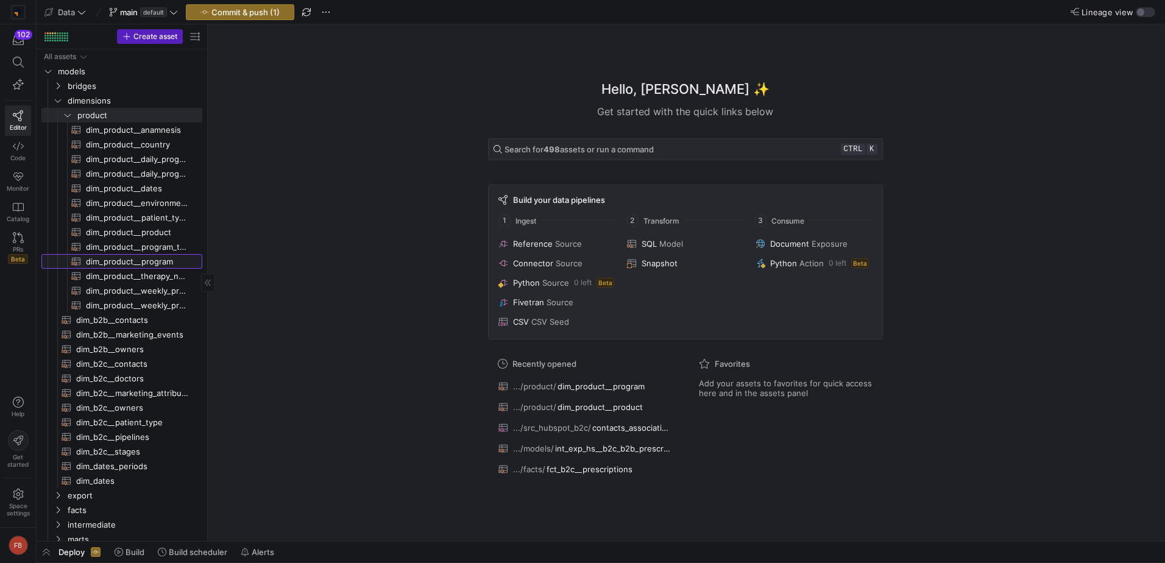
click at [163, 260] on span "dim_product__program​​​​​​​​​​" at bounding box center [137, 262] width 102 height 14
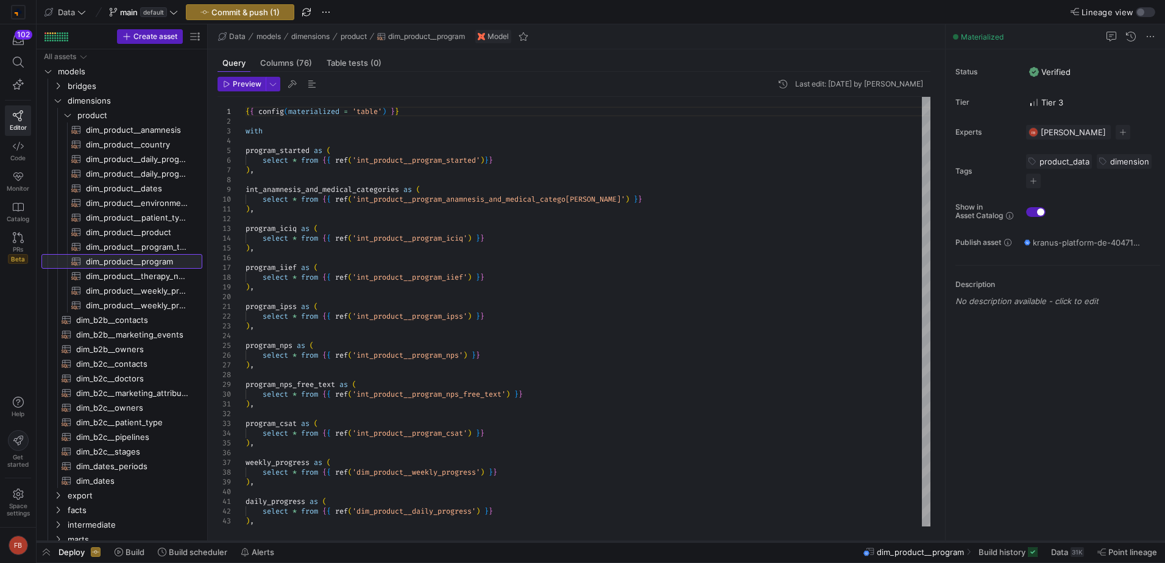
click at [998, 543] on div at bounding box center [601, 541] width 1128 height 5
click at [1000, 556] on span "Build history" at bounding box center [1001, 552] width 47 height 10
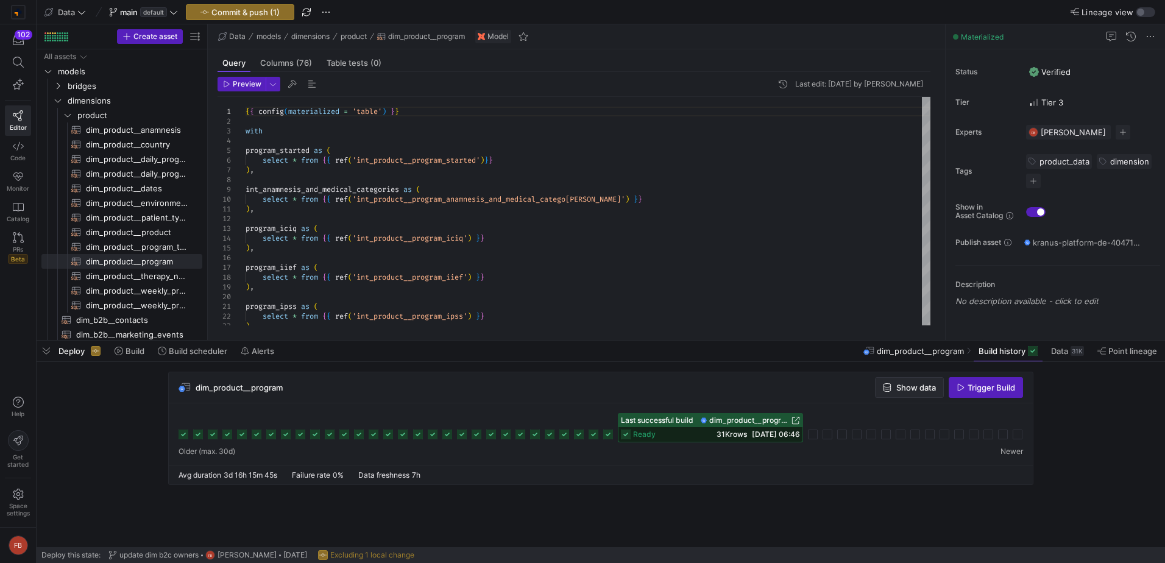
click at [913, 383] on span "Show data" at bounding box center [916, 388] width 40 height 10
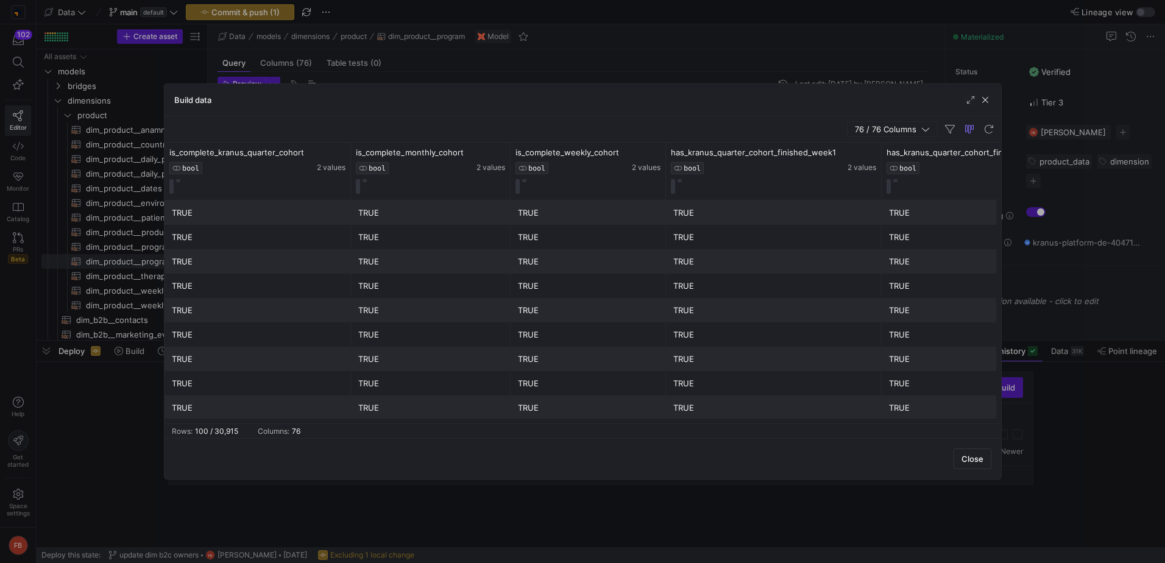
click at [871, 134] on span "button" at bounding box center [892, 129] width 90 height 15
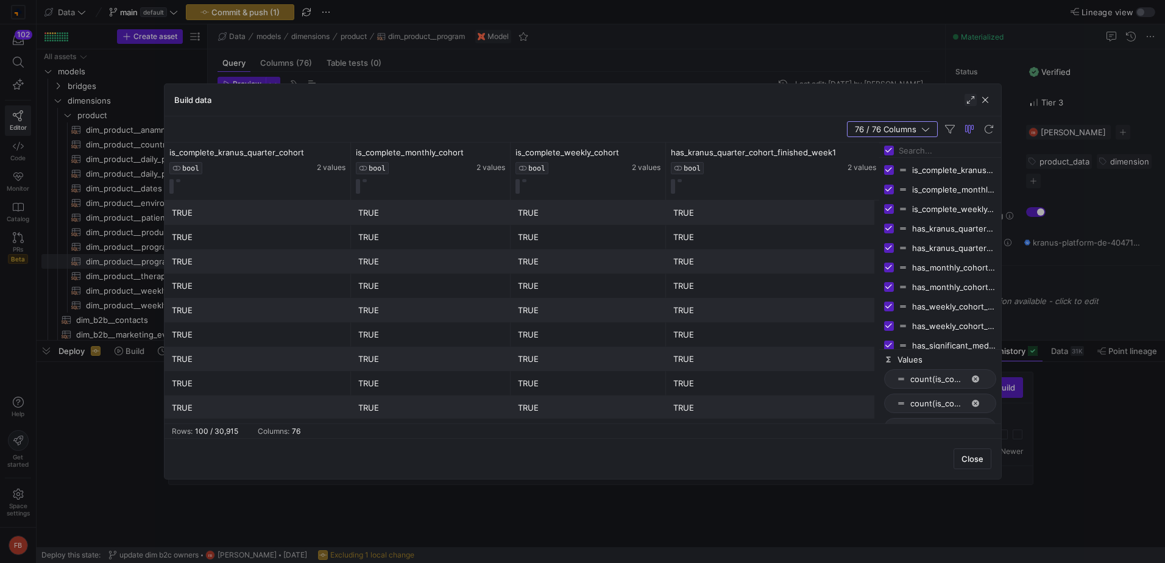
click at [971, 101] on span "button" at bounding box center [970, 100] width 12 height 12
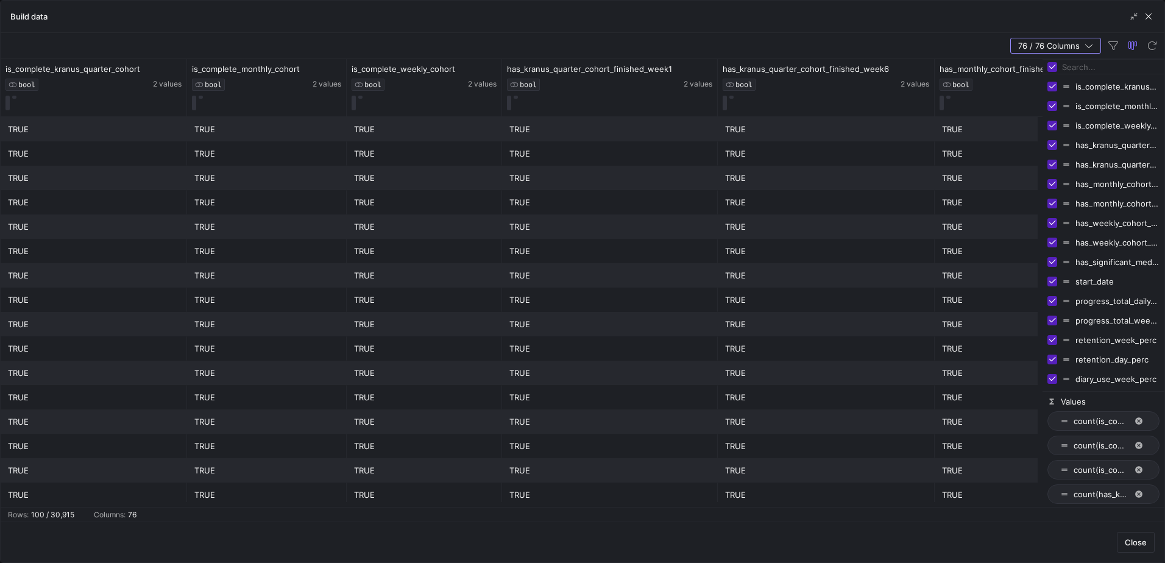
click at [1053, 65] on input "Toggle Select All Columns" at bounding box center [1052, 67] width 10 height 10
checkbox input "false"
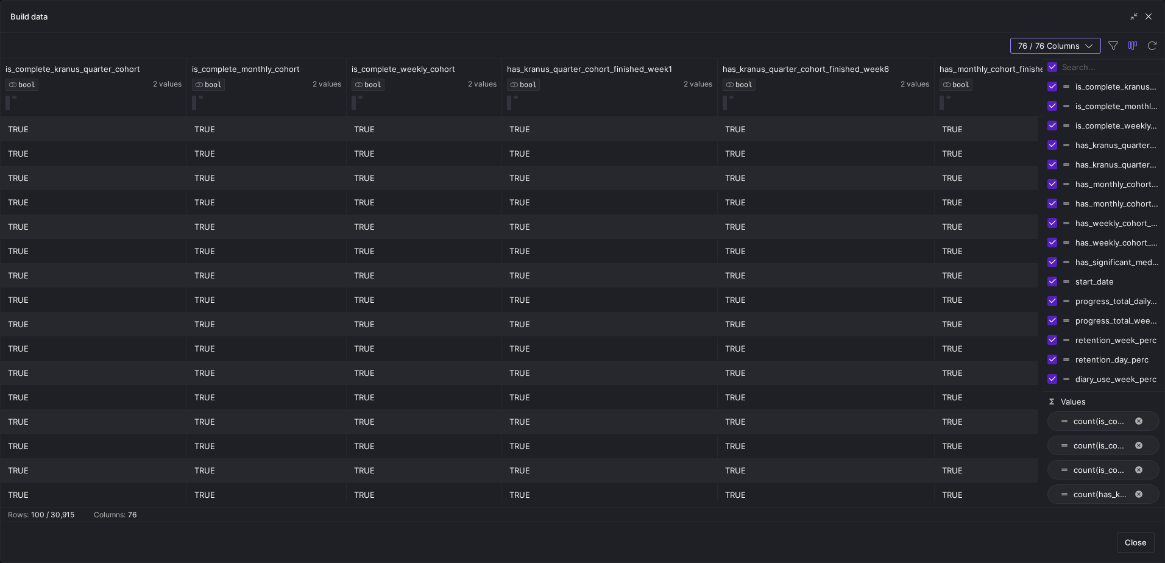
checkbox input "false"
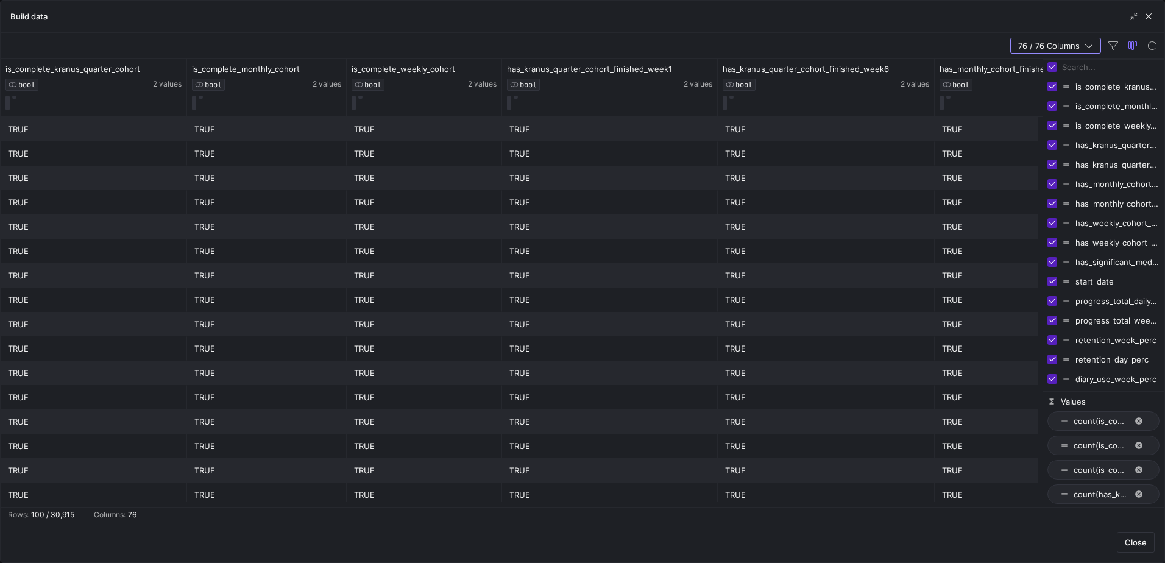
checkbox input "false"
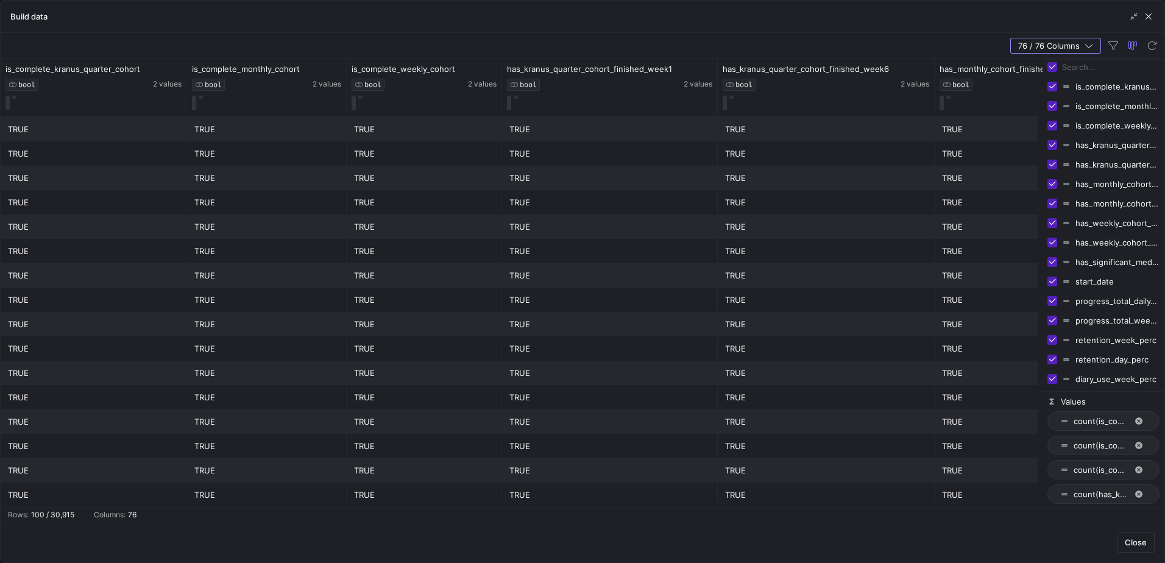
checkbox input "false"
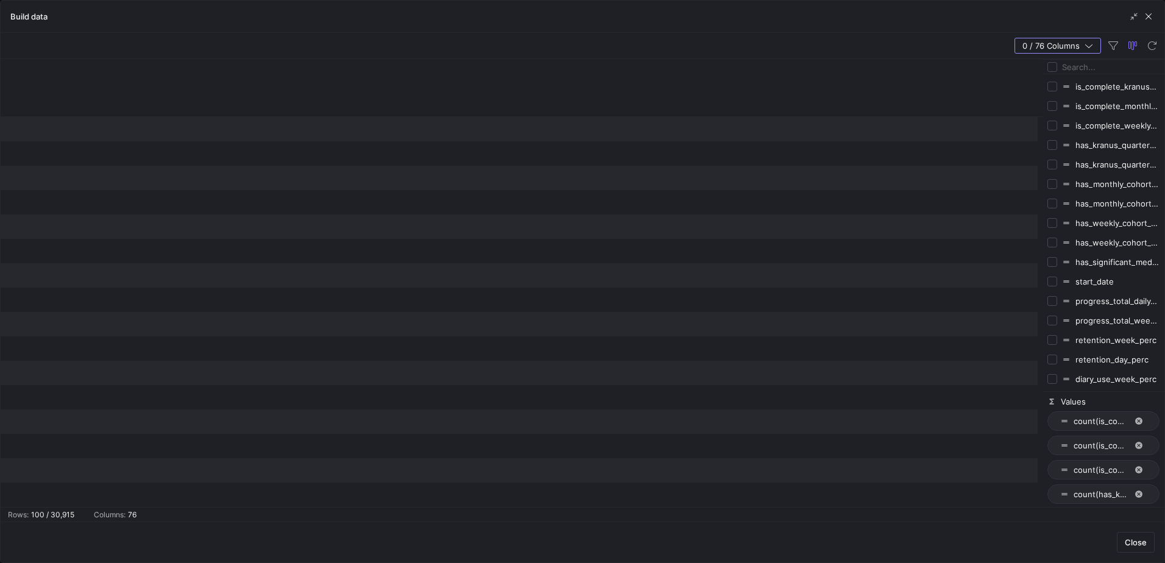
click at [1092, 64] on input "Filter Columns Input" at bounding box center [1110, 67] width 97 height 24
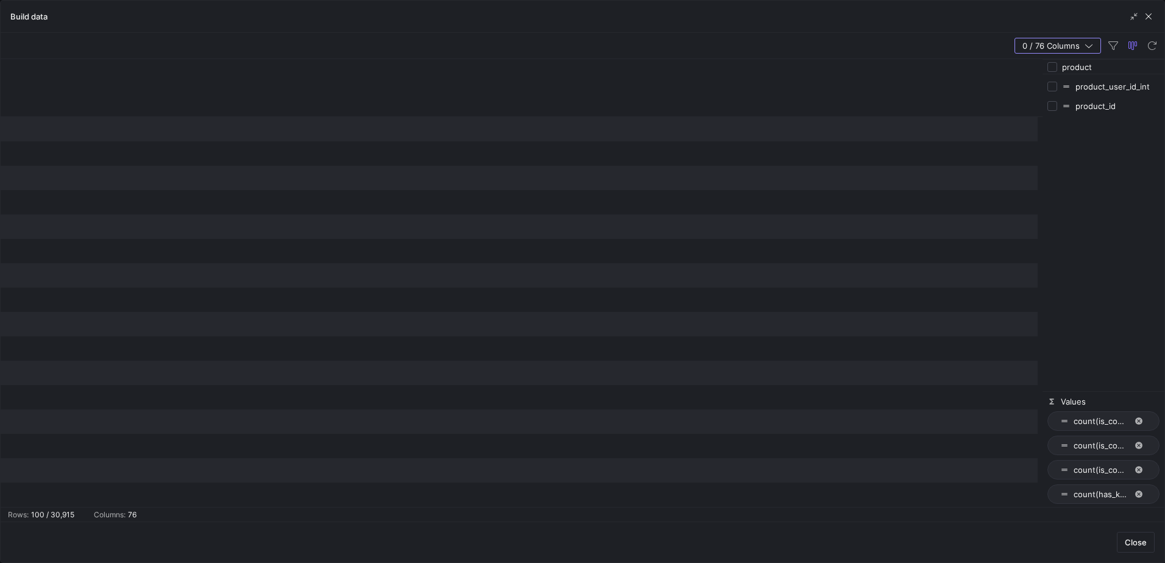
type input "product"
click at [1051, 107] on input "Press SPACE to toggle visibility (hidden)" at bounding box center [1052, 106] width 10 height 10
checkbox input "true"
checkbox input "false"
click at [21, 98] on button at bounding box center [21, 97] width 4 height 3
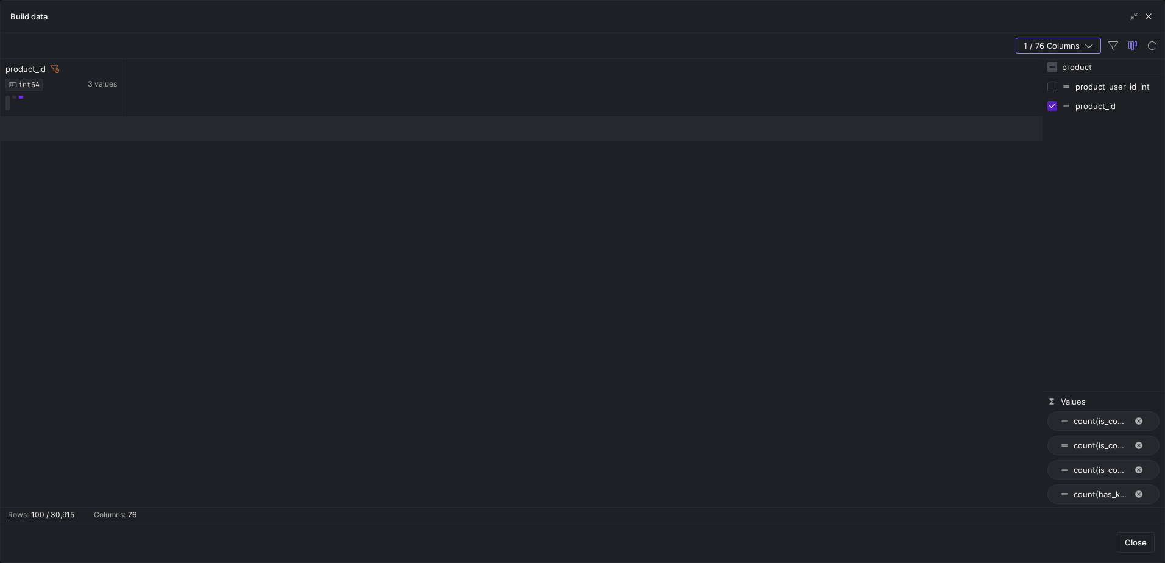
click at [1119, 71] on input "product" at bounding box center [1110, 67] width 97 height 24
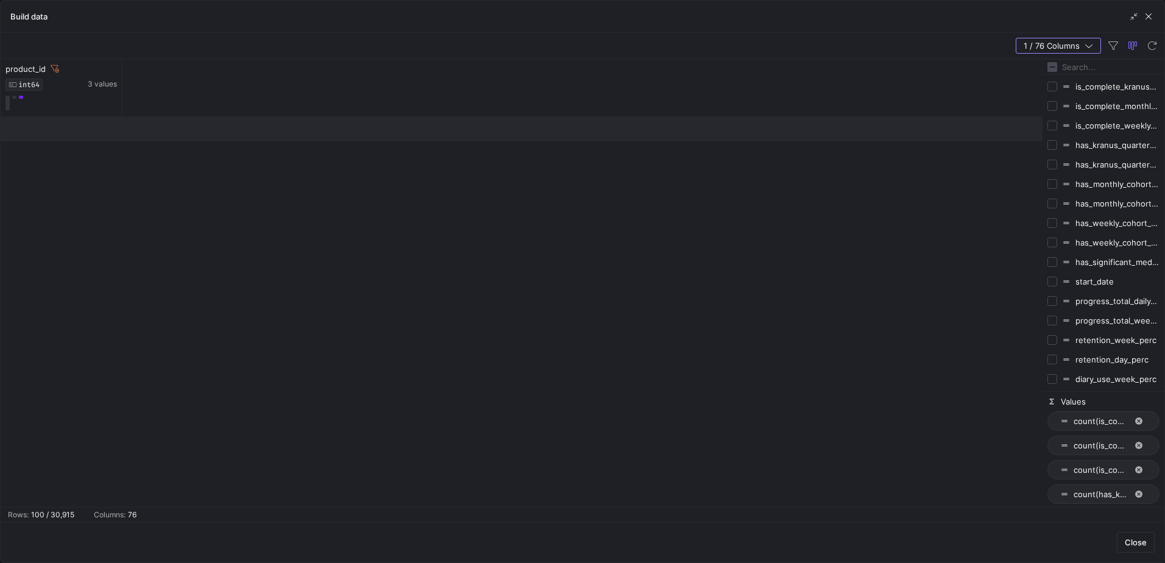
click at [1056, 282] on input "Press SPACE to toggle visibility (hidden)" at bounding box center [1052, 282] width 10 height 10
checkbox input "true"
click at [111, 65] on icon at bounding box center [112, 69] width 10 height 10
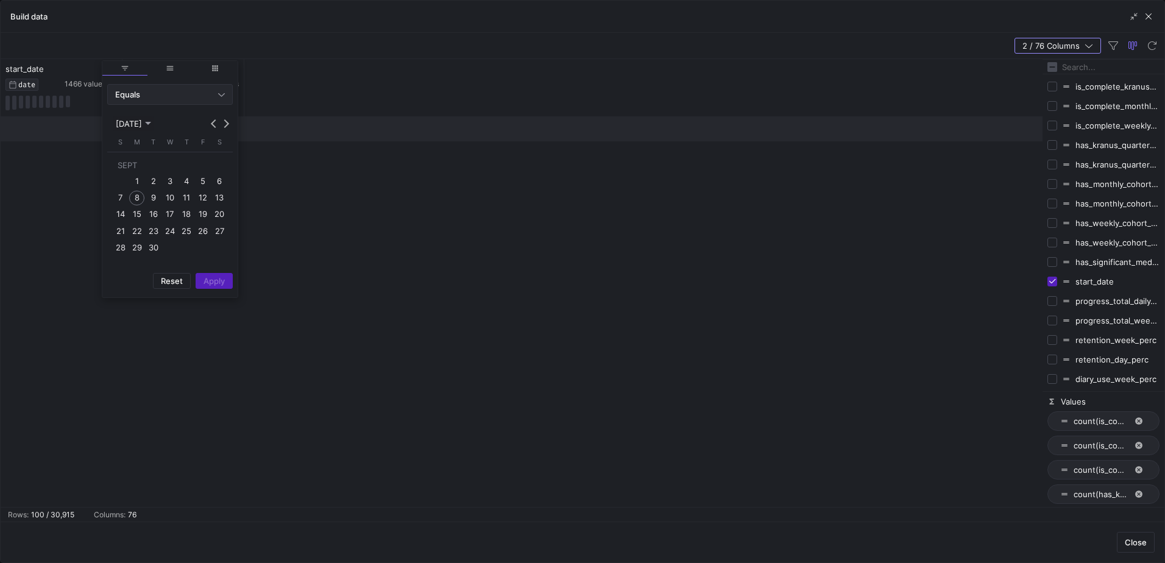
click at [186, 89] on div "Equals" at bounding box center [170, 94] width 110 height 19
click at [160, 207] on mat-option "Between" at bounding box center [170, 214] width 124 height 19
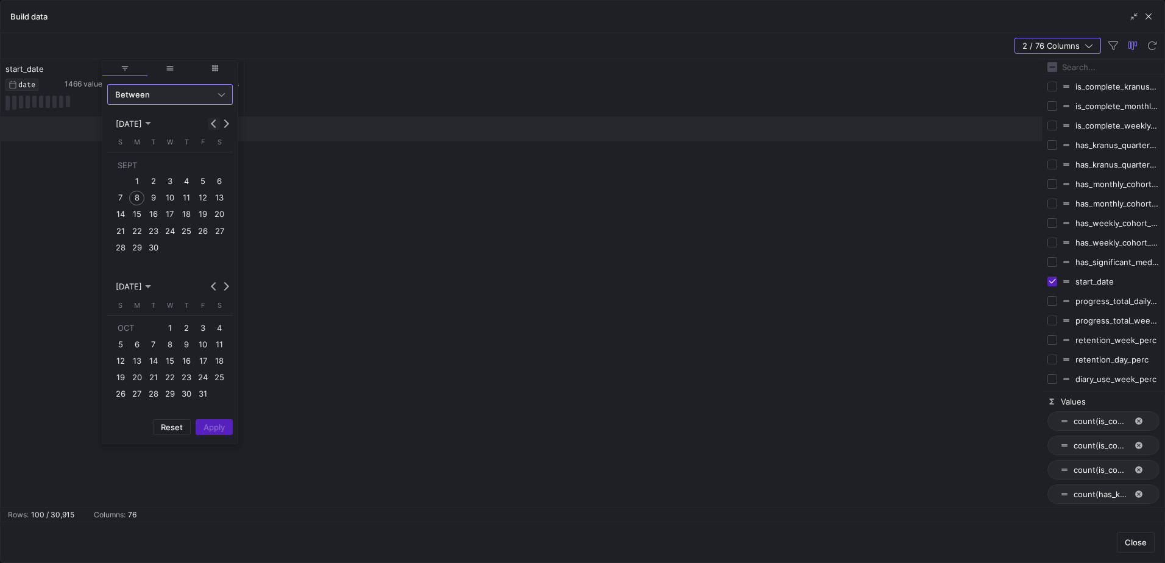
click at [210, 124] on button "Previous month" at bounding box center [214, 124] width 12 height 12
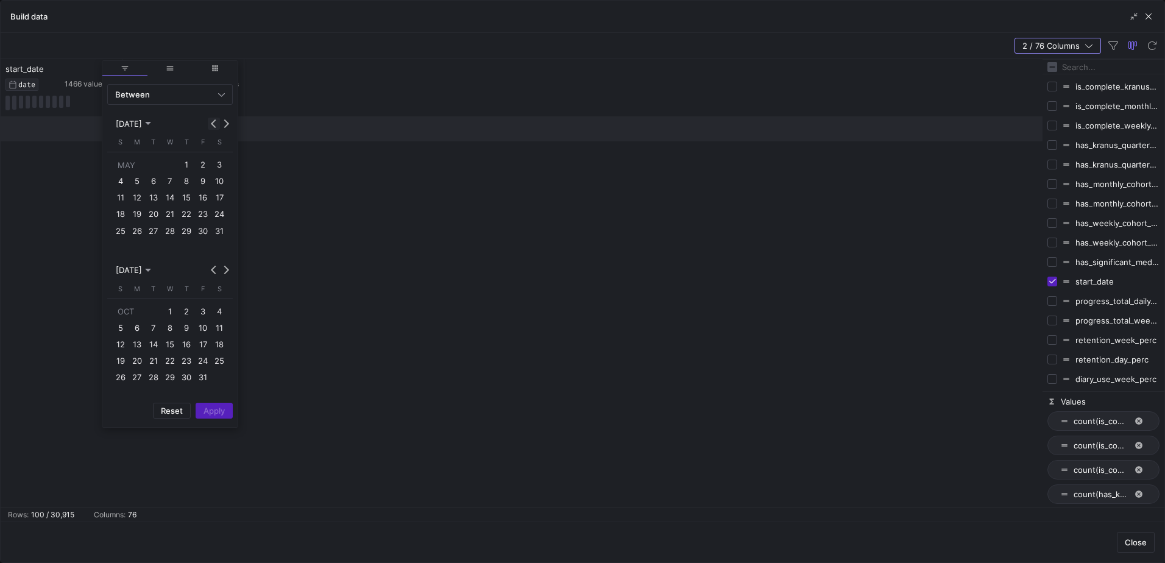
click at [210, 124] on button "Previous month" at bounding box center [214, 124] width 12 height 12
click at [216, 164] on span "1" at bounding box center [219, 164] width 15 height 15
click at [140, 253] on span "31" at bounding box center [136, 247] width 15 height 15
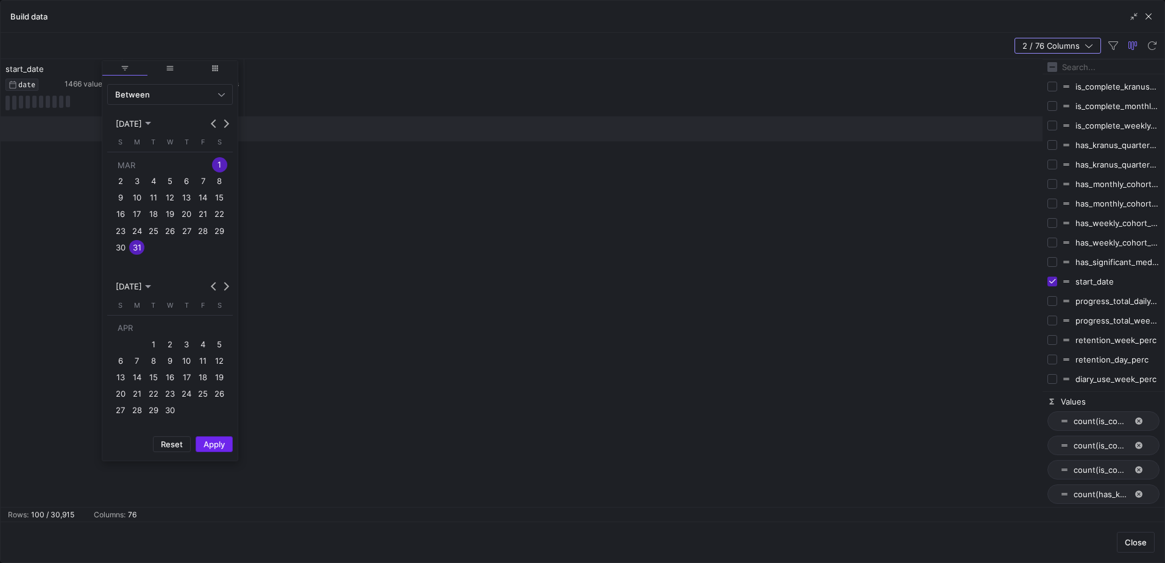
click at [220, 448] on span "Apply" at bounding box center [213, 444] width 21 height 10
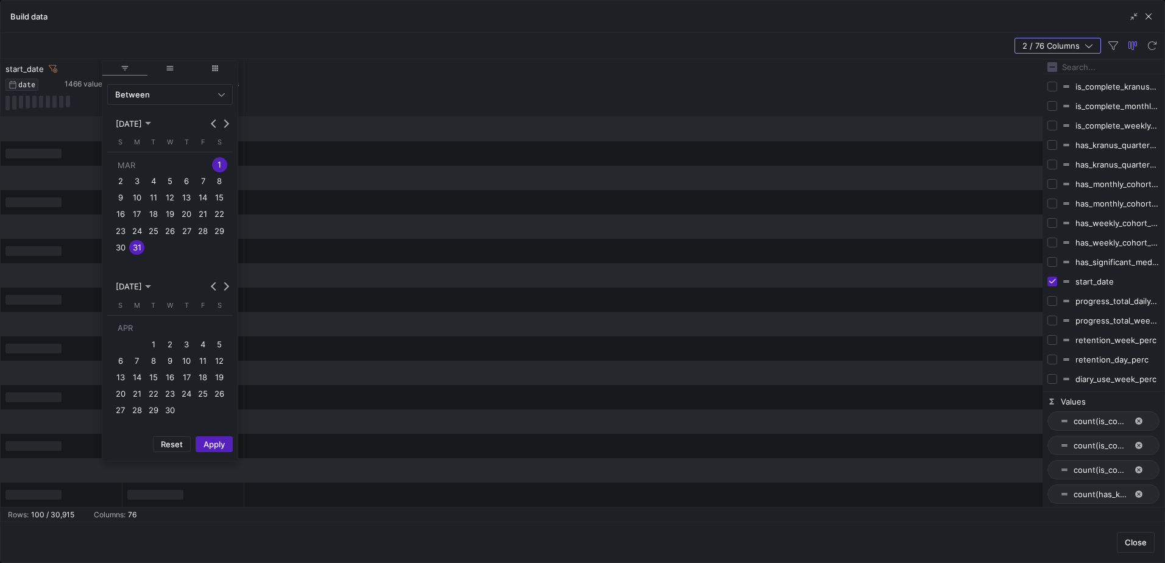
click at [289, 48] on div "2 / 76 Columns" at bounding box center [583, 46] width 1164 height 26
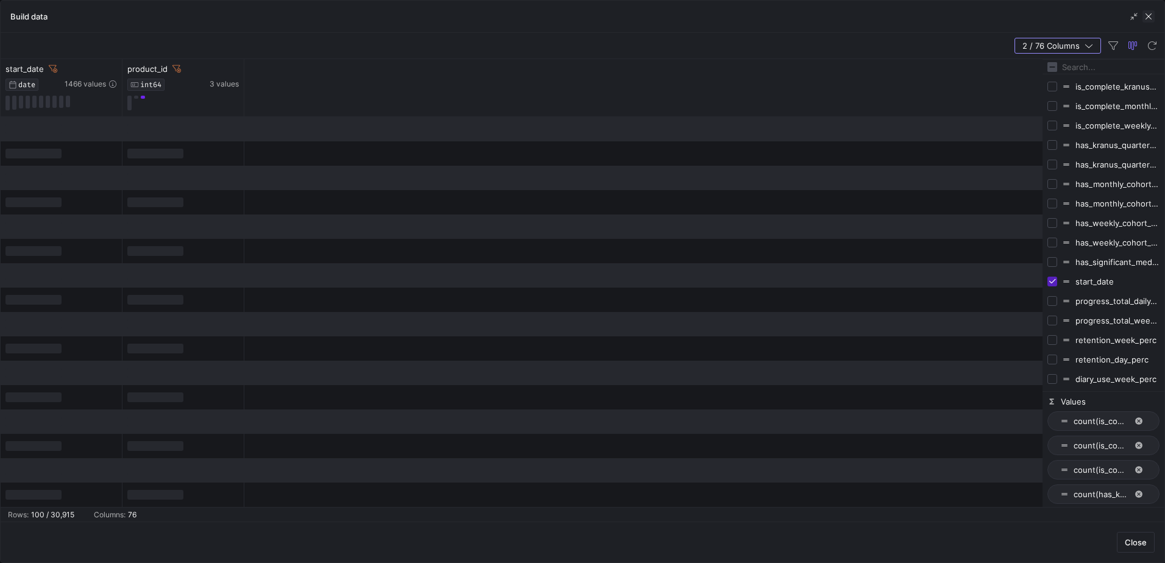
click at [1149, 15] on span "button" at bounding box center [1148, 16] width 12 height 12
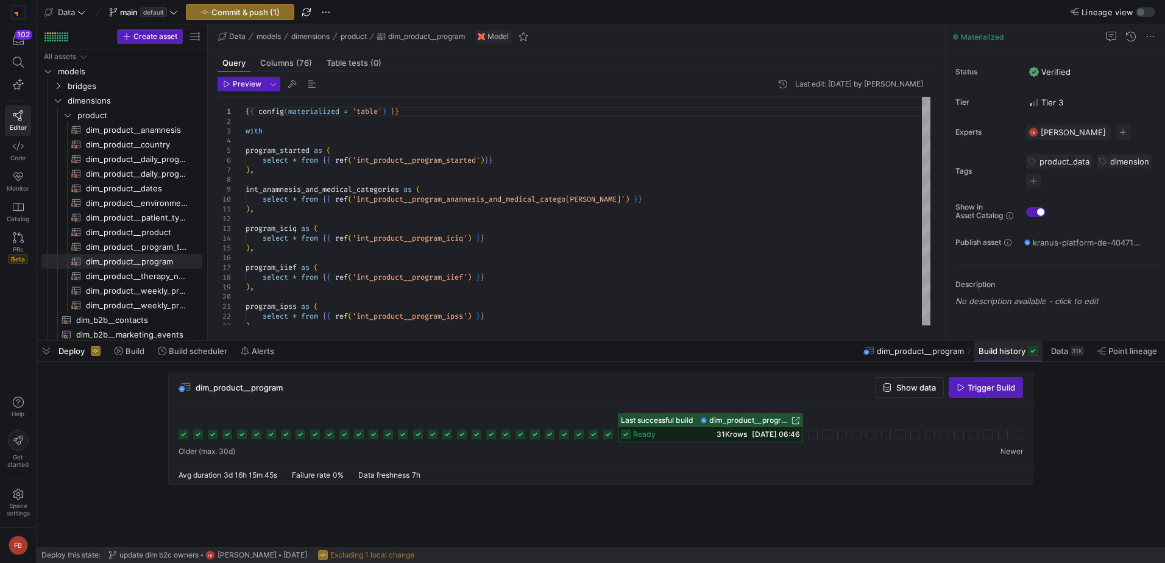
click at [1032, 359] on span at bounding box center [1007, 350] width 69 height 19
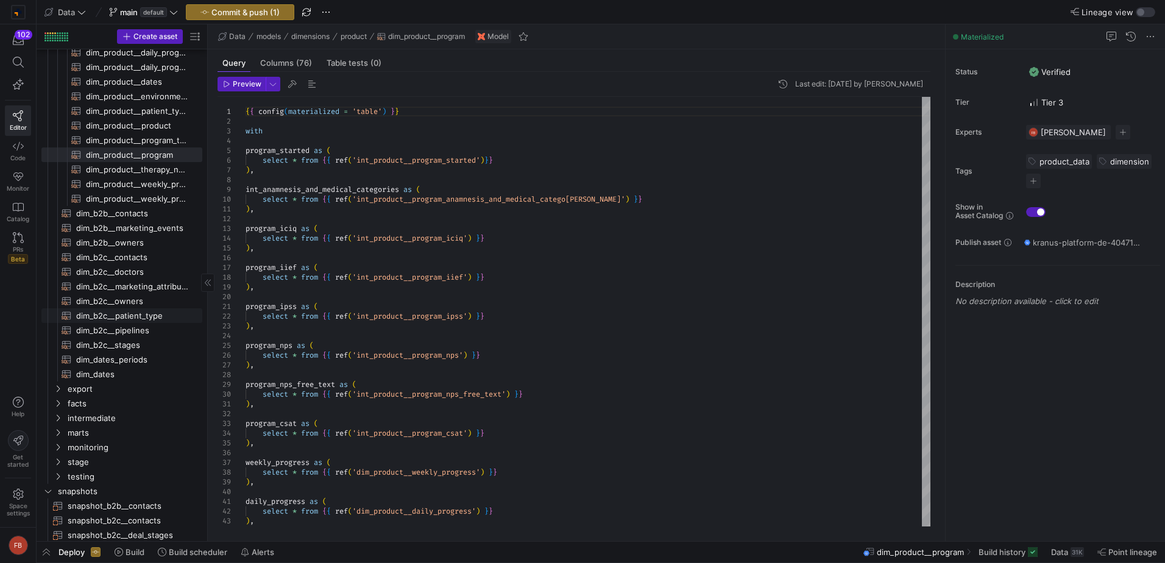
scroll to position [244, 0]
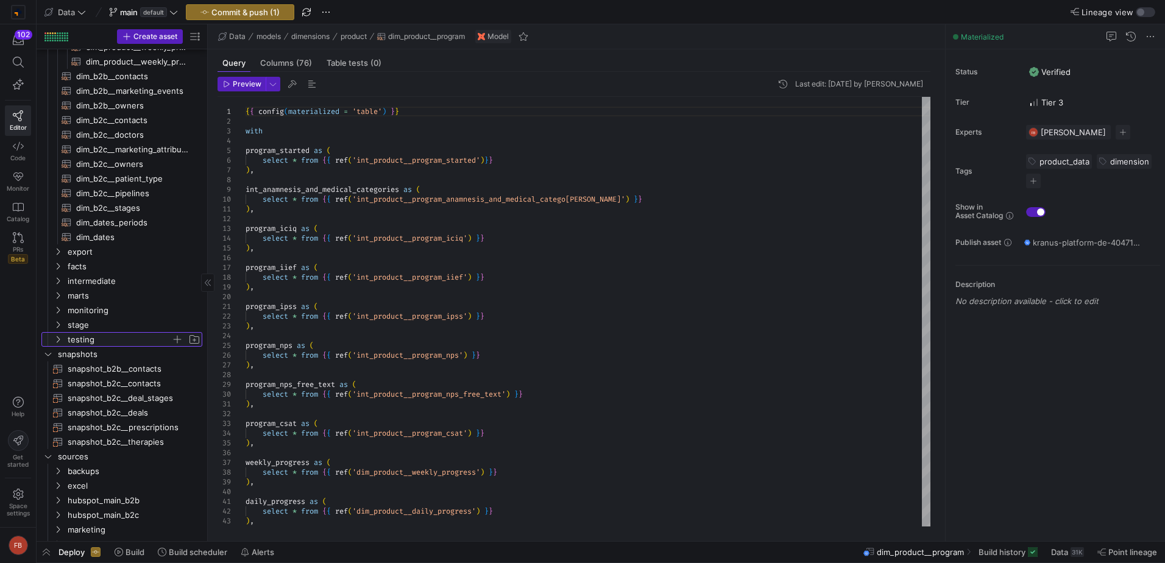
click at [115, 341] on span "testing" at bounding box center [120, 340] width 104 height 14
click at [89, 390] on link "filip_test​​​​​​​​​​" at bounding box center [121, 397] width 161 height 15
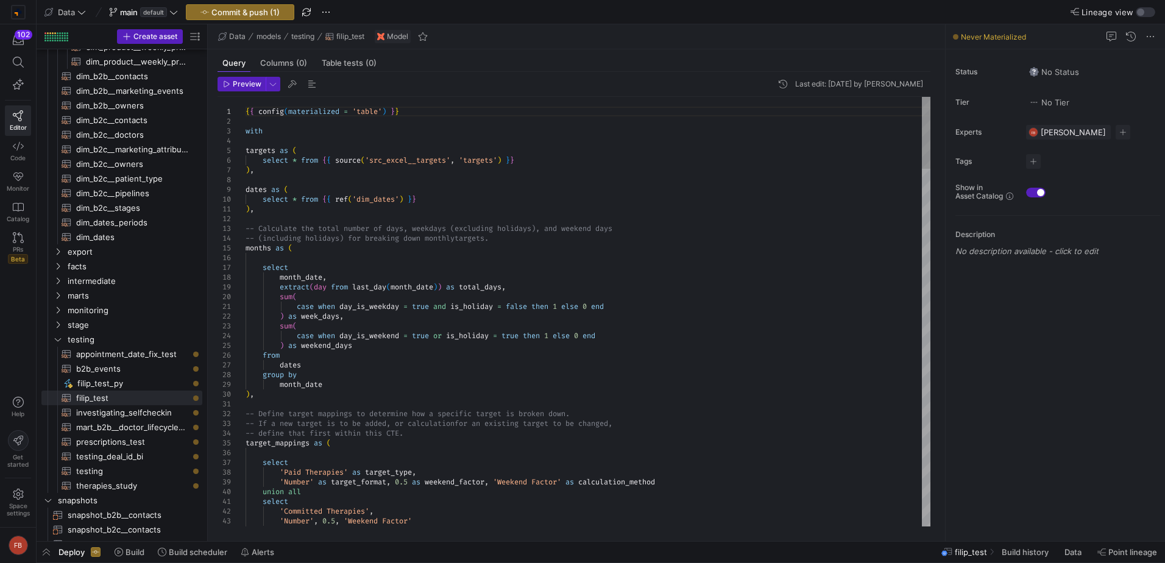
type textarea "{{ config(materialized = 'table') }} with targets as ( select * from {{ source(…"
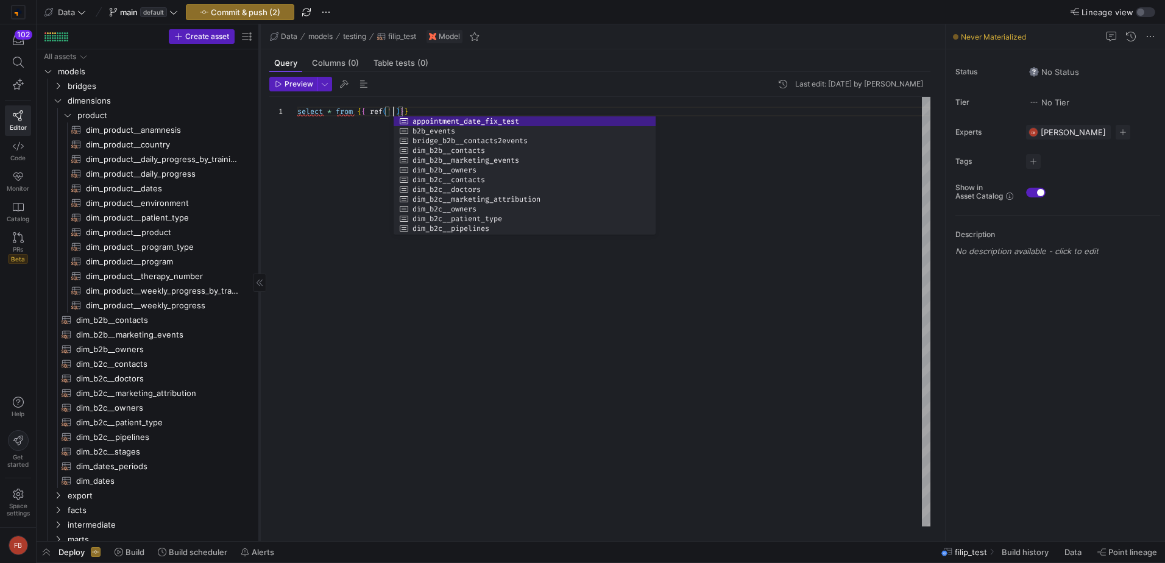
drag, startPoint x: 207, startPoint y: 206, endPoint x: 259, endPoint y: 206, distance: 51.8
click at [259, 206] on div at bounding box center [259, 282] width 1 height 517
click at [392, 110] on div "select * from { { ref ( ' ' ) } }" at bounding box center [613, 311] width 633 height 429
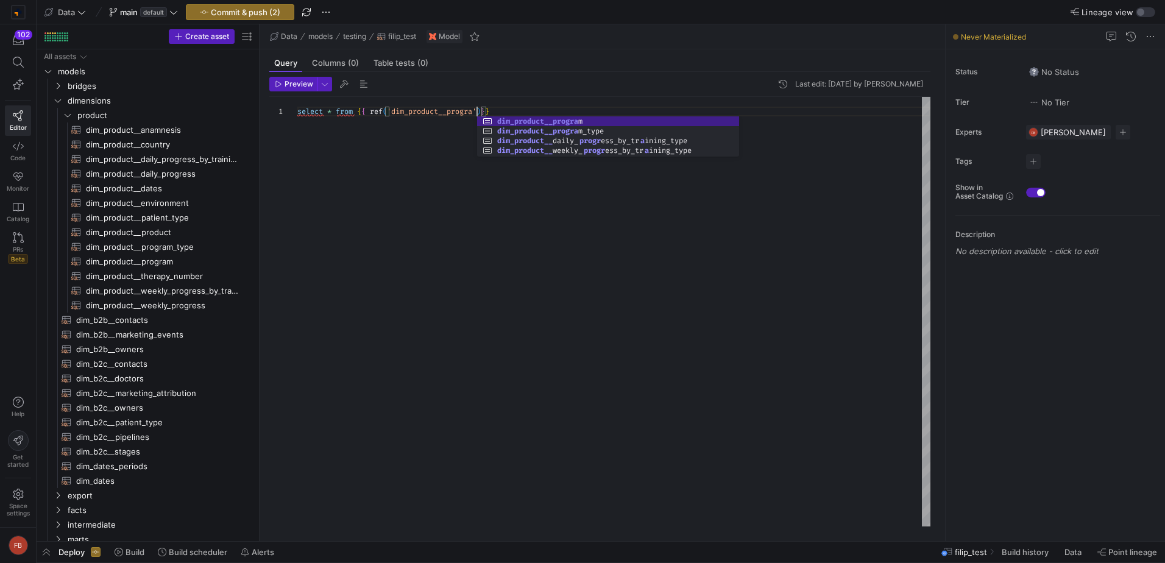
scroll to position [0, 184]
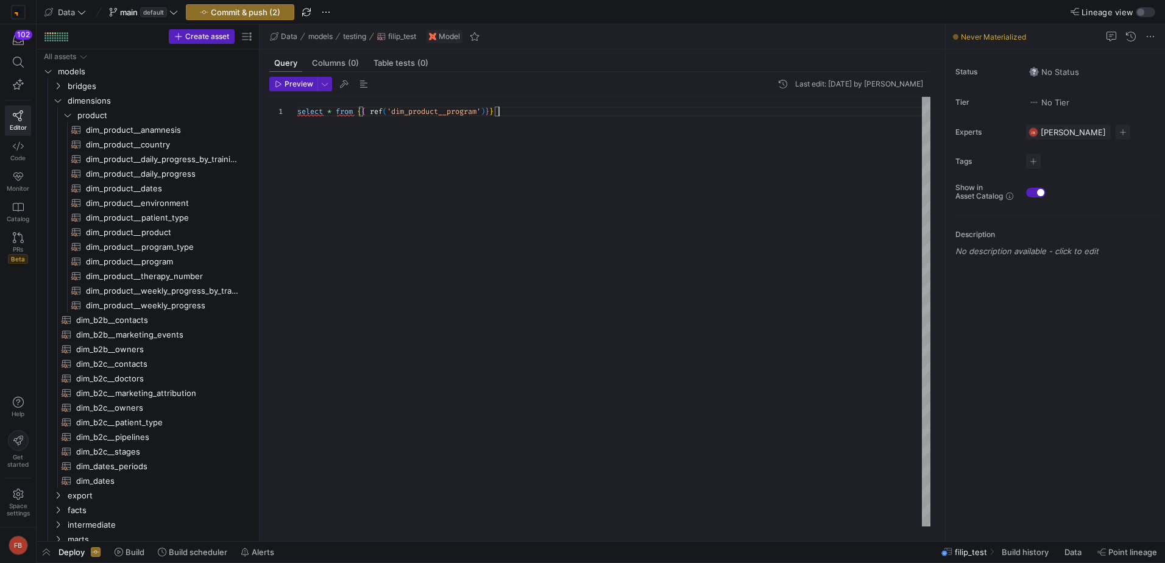
click at [429, 158] on div "select * from { { ref ( 'dim_product__program' ) } }" at bounding box center [613, 311] width 633 height 429
click at [532, 118] on div "select * from { { ref ( 'dim_product__program' ) } } where ` start_date ` >= '2…" at bounding box center [613, 311] width 633 height 429
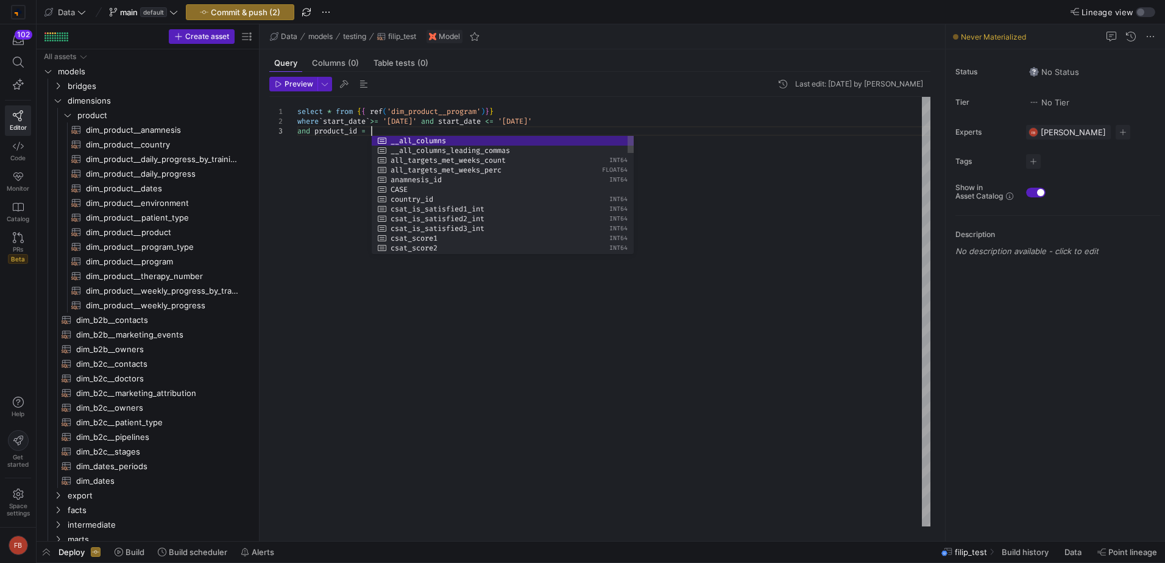
scroll to position [19, 78]
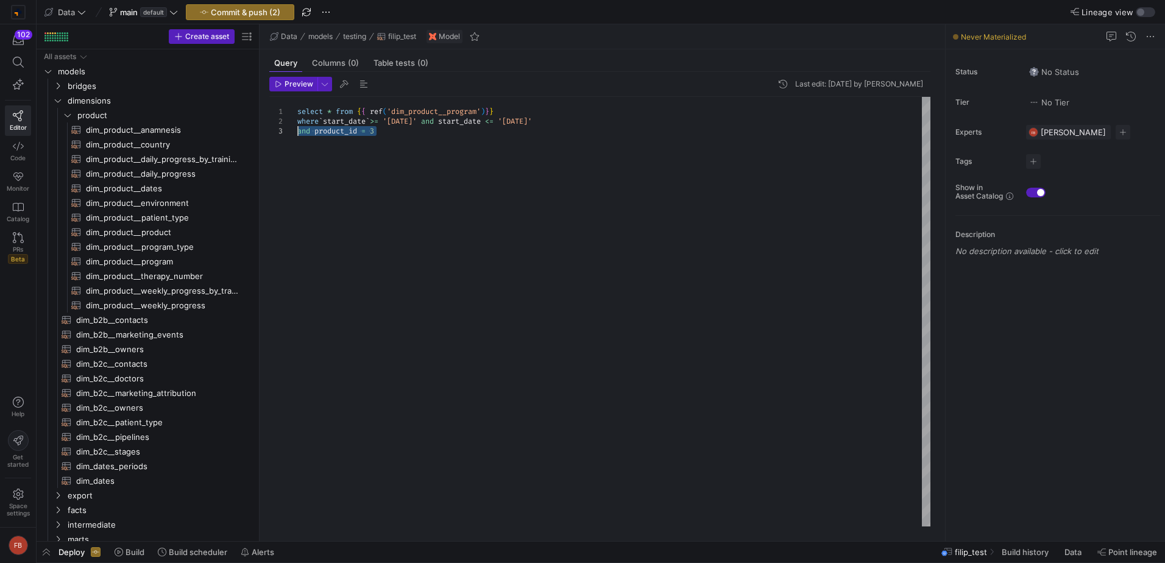
drag, startPoint x: 404, startPoint y: 129, endPoint x: 289, endPoint y: 133, distance: 114.6
click at [297, 133] on div "select * from { { ref ( 'dim_product__program' ) } } where ` start_date ` >= '2…" at bounding box center [613, 311] width 633 height 429
click at [330, 87] on span "button" at bounding box center [324, 83] width 13 height 13
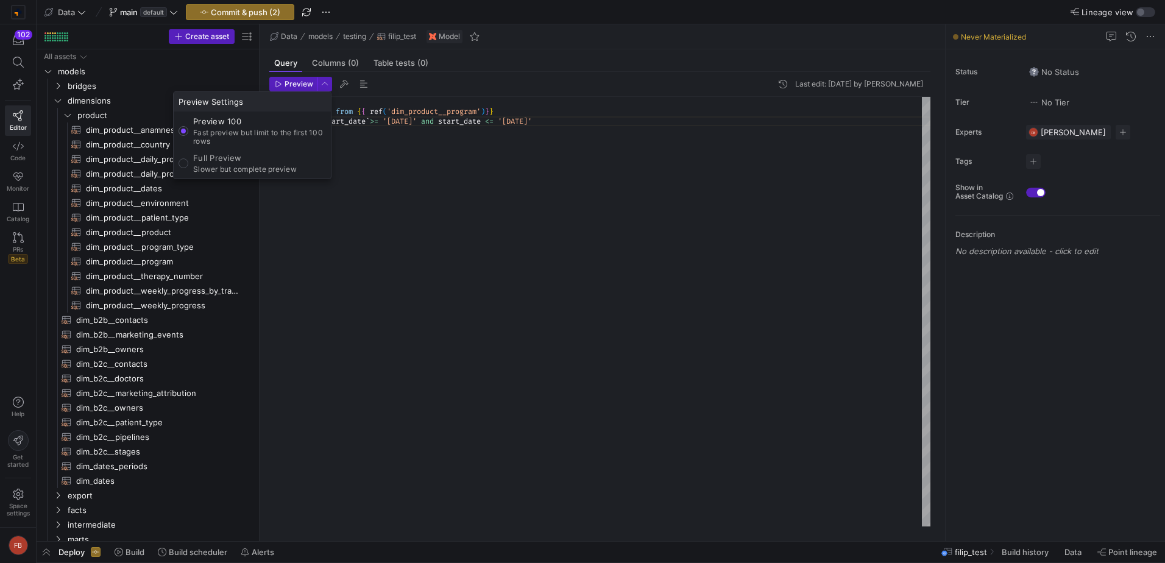
click at [295, 85] on div at bounding box center [582, 281] width 1165 height 563
click at [295, 85] on span "Preview" at bounding box center [298, 84] width 29 height 9
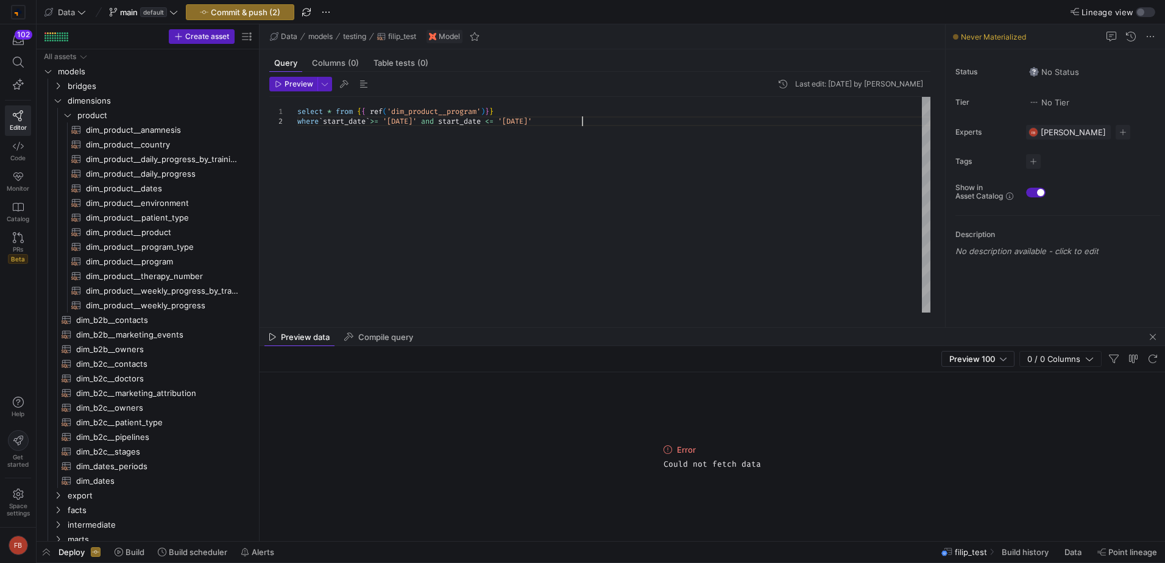
click at [572, 175] on div "select * from { { ref ( 'dim_product__program' ) } } where ` start_date ` >= '2…" at bounding box center [613, 205] width 633 height 216
click at [507, 107] on div "select * from { { ref ( 'dim_product__program' ) } } where ` start_date ` >= '2…" at bounding box center [613, 205] width 633 height 216
click at [293, 86] on span "Preview" at bounding box center [298, 84] width 29 height 9
click at [298, 95] on header "Preview Last edit: Wednesday 30 July 2025 by Filip Bobczuk" at bounding box center [599, 87] width 661 height 20
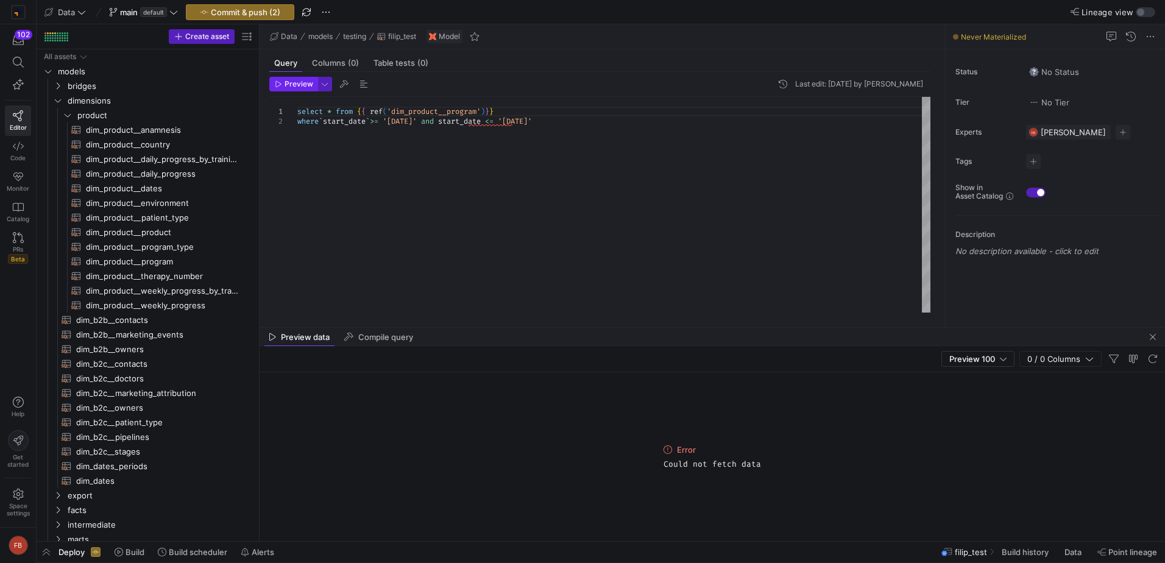
click at [296, 91] on header "Preview Last edit: Wednesday 30 July 2025 by Filip Bobczuk" at bounding box center [599, 87] width 661 height 20
click at [294, 87] on span "Preview" at bounding box center [298, 84] width 29 height 9
click at [615, 180] on div "select * from { { ref ( 'dim_product__program' ) } } where ` start_date ` >= '2…" at bounding box center [613, 205] width 633 height 216
click at [275, 82] on icon "button" at bounding box center [278, 83] width 7 height 7
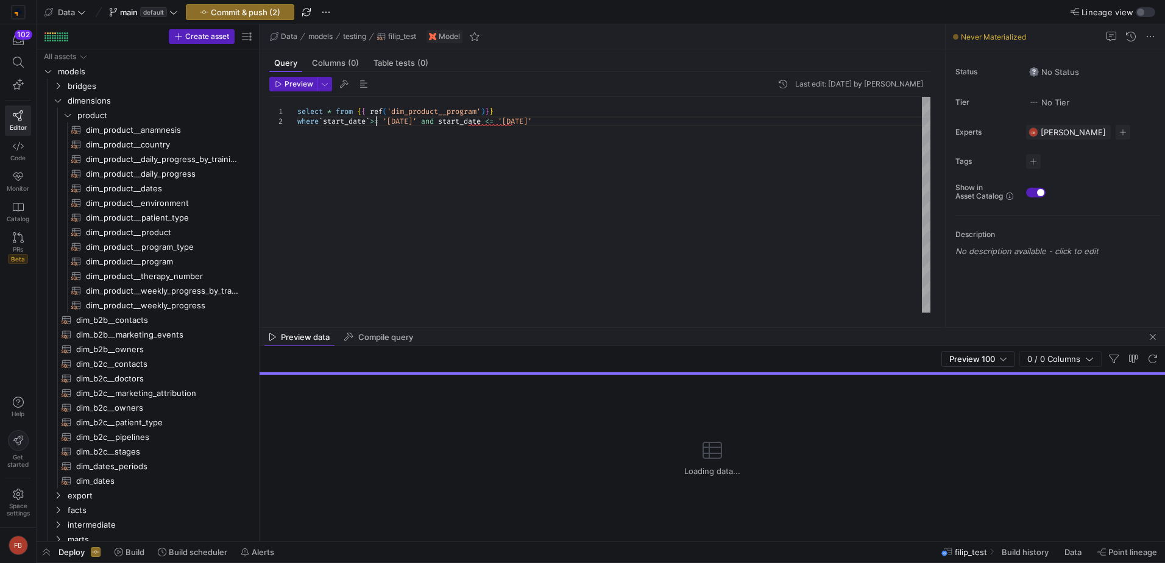
click at [376, 124] on div "select * from { { ref ( 'dim_product__program' ) } } where ` start_date ` >= '2…" at bounding box center [613, 205] width 633 height 216
click at [410, 145] on div "select * from { { ref ( 'dim_product__program' ) } } where start_date >= '2025-…" at bounding box center [613, 205] width 633 height 216
click at [289, 83] on span "Preview" at bounding box center [298, 84] width 29 height 9
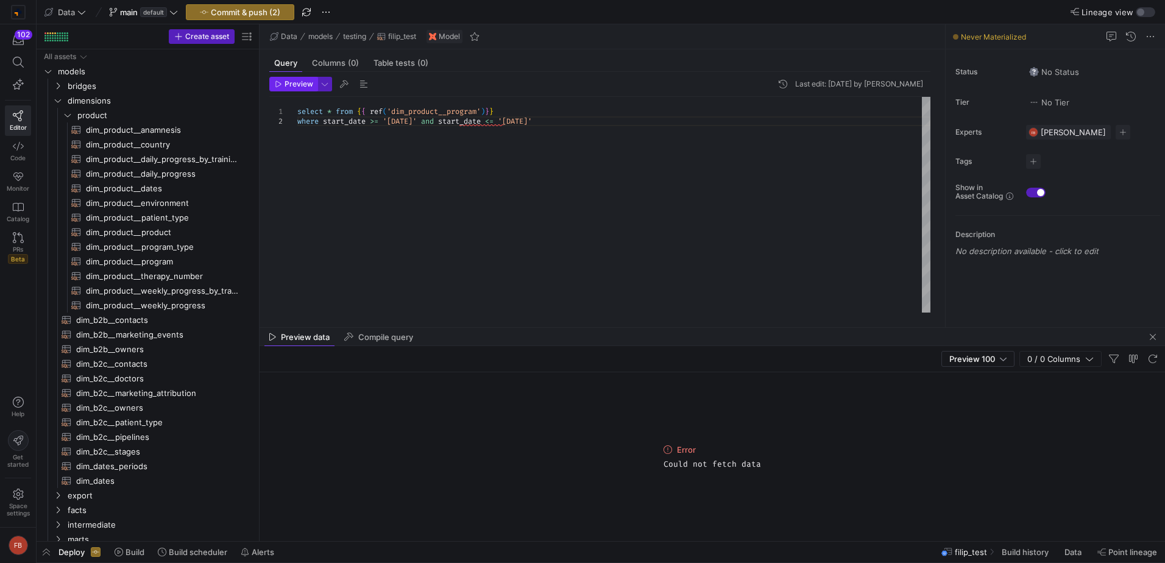
click at [292, 86] on span "Preview" at bounding box center [298, 84] width 29 height 9
click at [589, 126] on div "select * from { { ref ( 'dim_product__program' ) } } where start_date >= '2025-…" at bounding box center [613, 205] width 633 height 216
click at [324, 119] on div "select * from { { ref ( 'dim_product__program' ) } } where start_date >= '2025-…" at bounding box center [613, 205] width 633 height 216
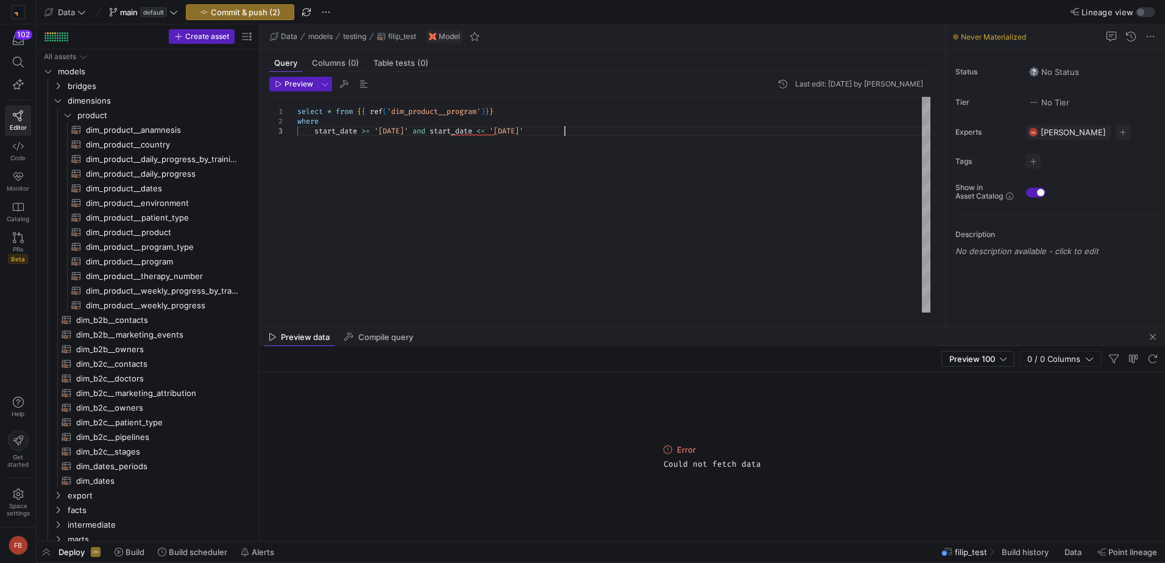
click at [585, 132] on div "select * from { { ref ( 'dim_product__program' ) } } where start_date >= '2025-…" at bounding box center [613, 205] width 633 height 216
type textarea "select * from {{ ref('dim_product__program')}} where start_date >= '2025-03-01'…"
click at [291, 82] on span "Preview" at bounding box center [298, 84] width 29 height 9
click at [283, 86] on span "Preview" at bounding box center [294, 84] width 38 height 9
click at [325, 83] on span "button" at bounding box center [324, 83] width 13 height 13
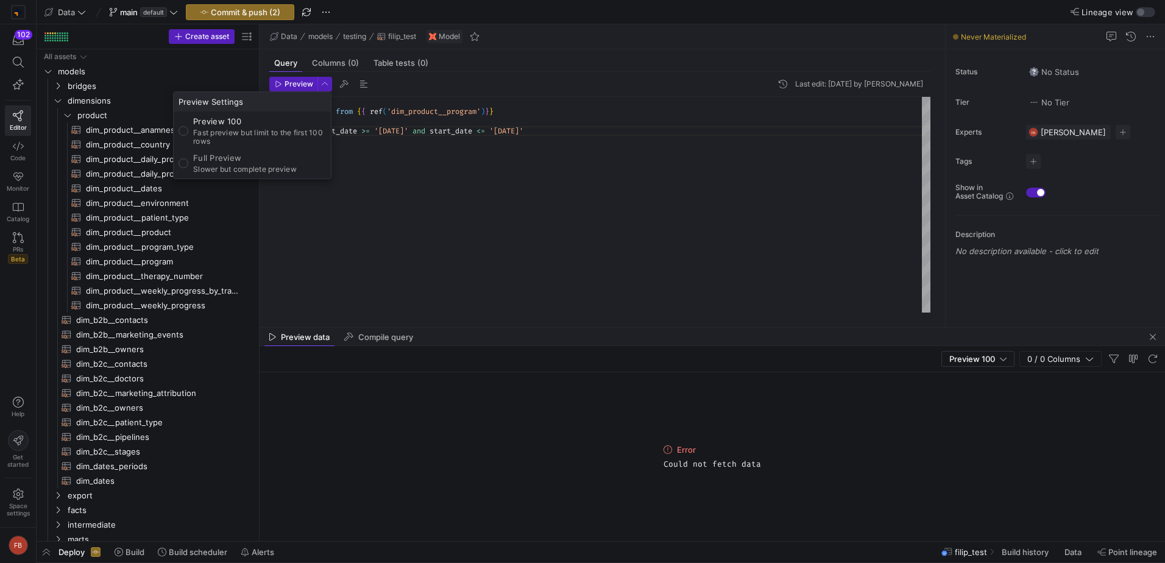
click at [233, 161] on p "Full Preview" at bounding box center [245, 158] width 104 height 10
click at [188, 161] on input "Full Preview Slower but complete preview" at bounding box center [183, 163] width 10 height 10
radio input "true"
click at [268, 82] on div at bounding box center [582, 281] width 1165 height 563
click at [299, 82] on span "Preview" at bounding box center [298, 84] width 29 height 9
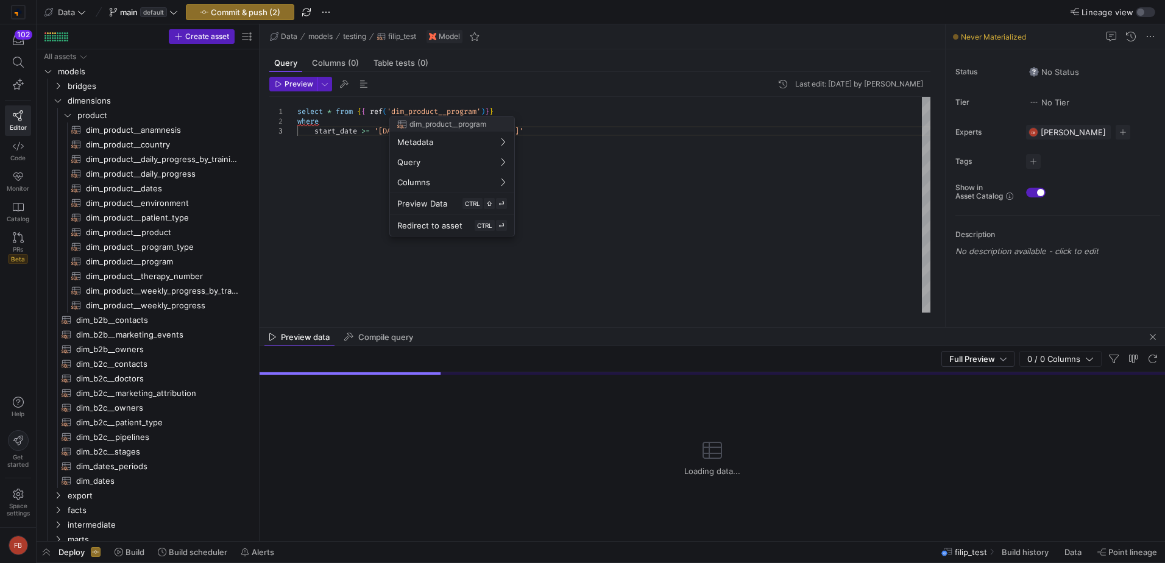
click at [578, 115] on div at bounding box center [582, 281] width 1165 height 563
click at [570, 122] on div "select * from { { ref ( 'dim_product__program' ) } } where start_date >= '2025-…" at bounding box center [613, 205] width 633 height 216
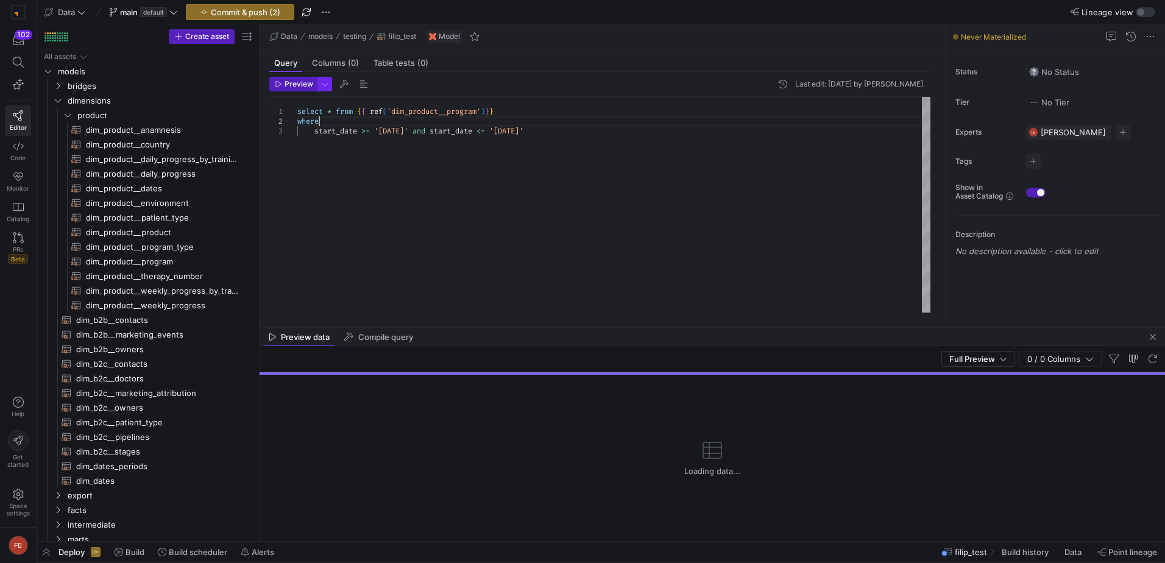
click at [326, 82] on span "button" at bounding box center [324, 83] width 13 height 13
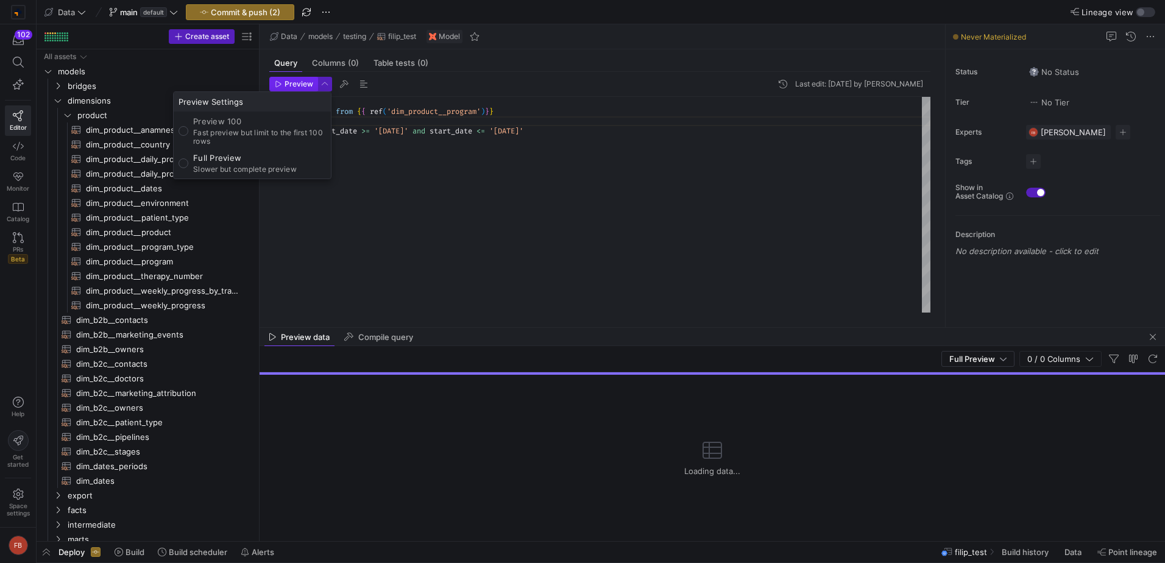
click at [284, 85] on div at bounding box center [582, 281] width 1165 height 563
click at [284, 85] on span "Preview" at bounding box center [294, 84] width 38 height 9
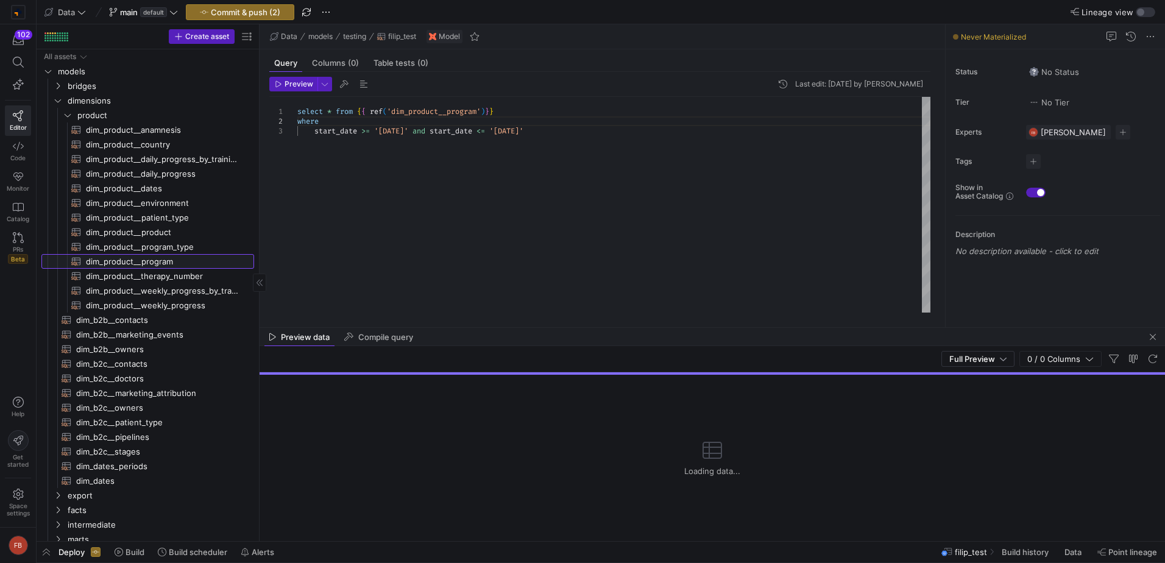
click at [179, 266] on span "dim_product__program​​​​​​​​​​" at bounding box center [163, 262] width 154 height 14
type textarea "{{ config(materialized = 'table') }} with program_started as ( select * from {{…"
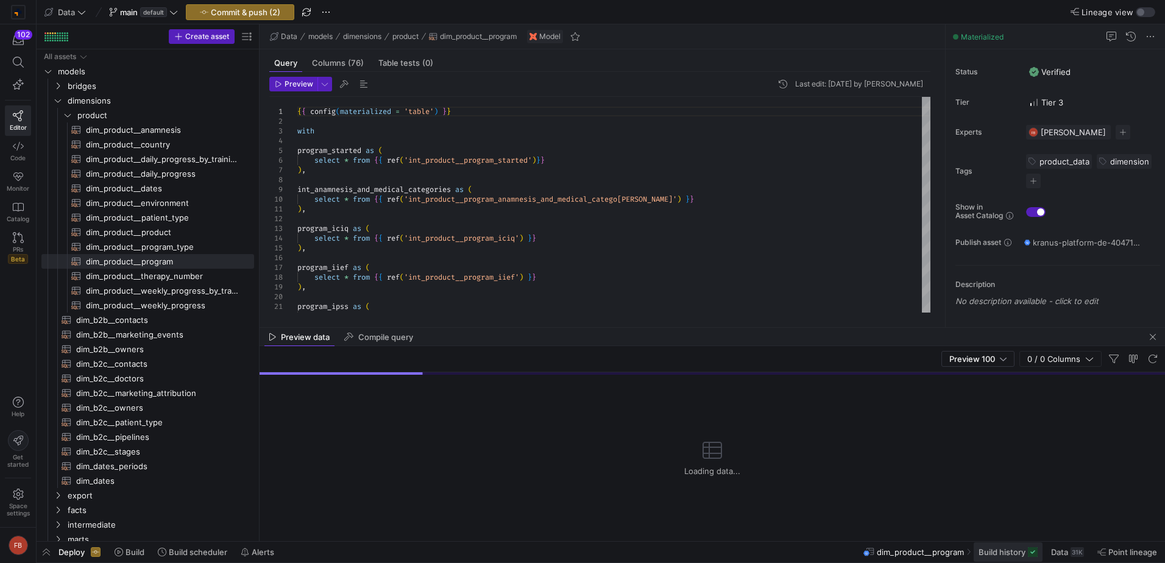
click at [1004, 552] on span "Build history" at bounding box center [1001, 552] width 47 height 10
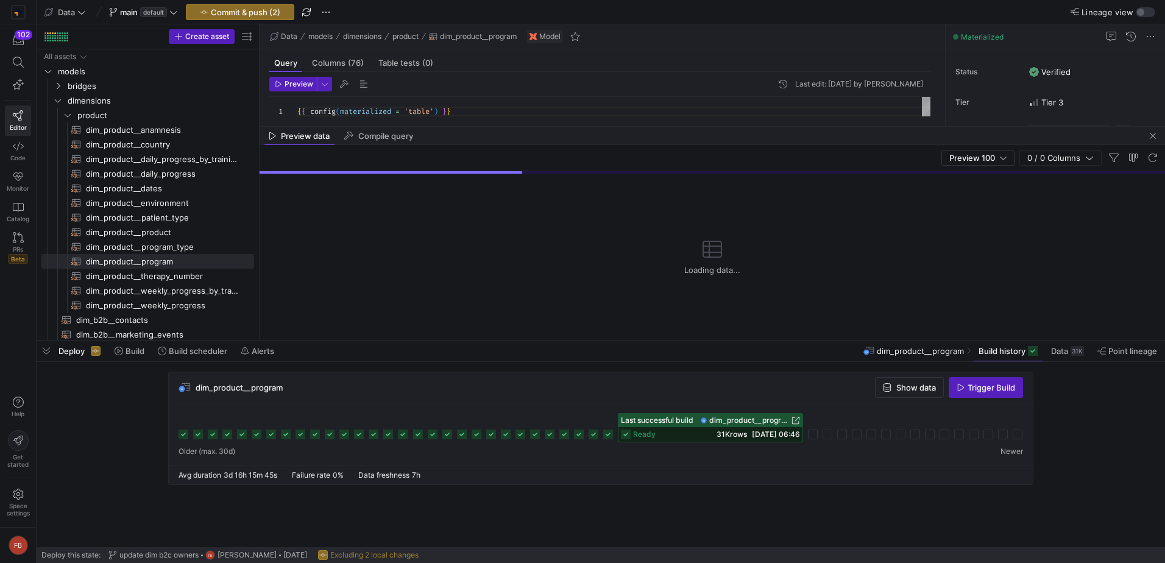
click at [914, 400] on div "dim_product__program Show data Trigger Build" at bounding box center [601, 387] width 864 height 31
click at [908, 387] on span "Show data" at bounding box center [916, 388] width 40 height 10
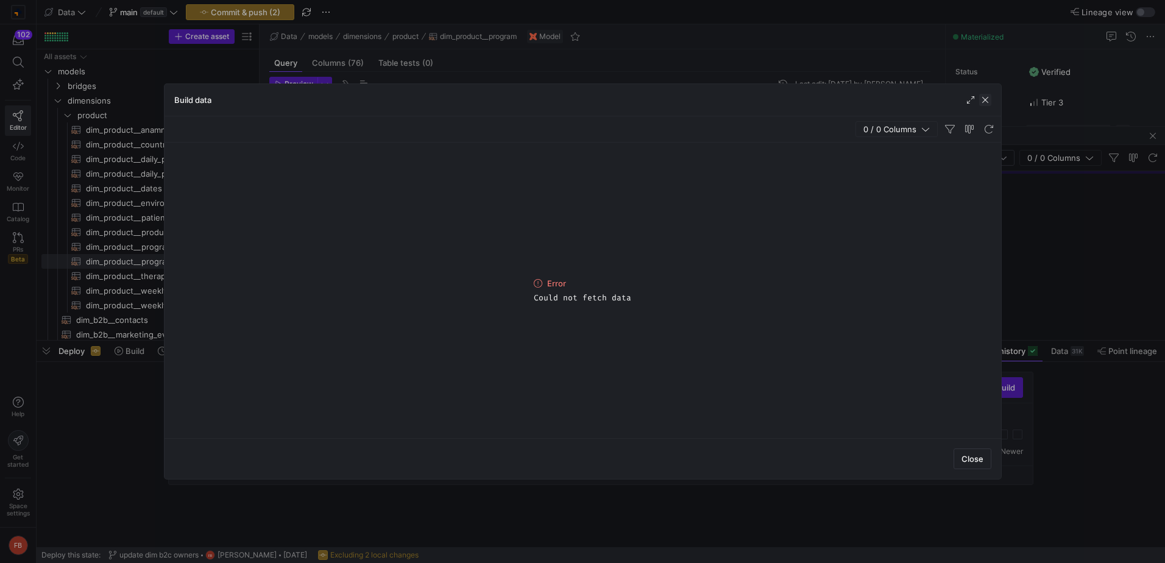
click at [987, 102] on span "button" at bounding box center [985, 100] width 12 height 12
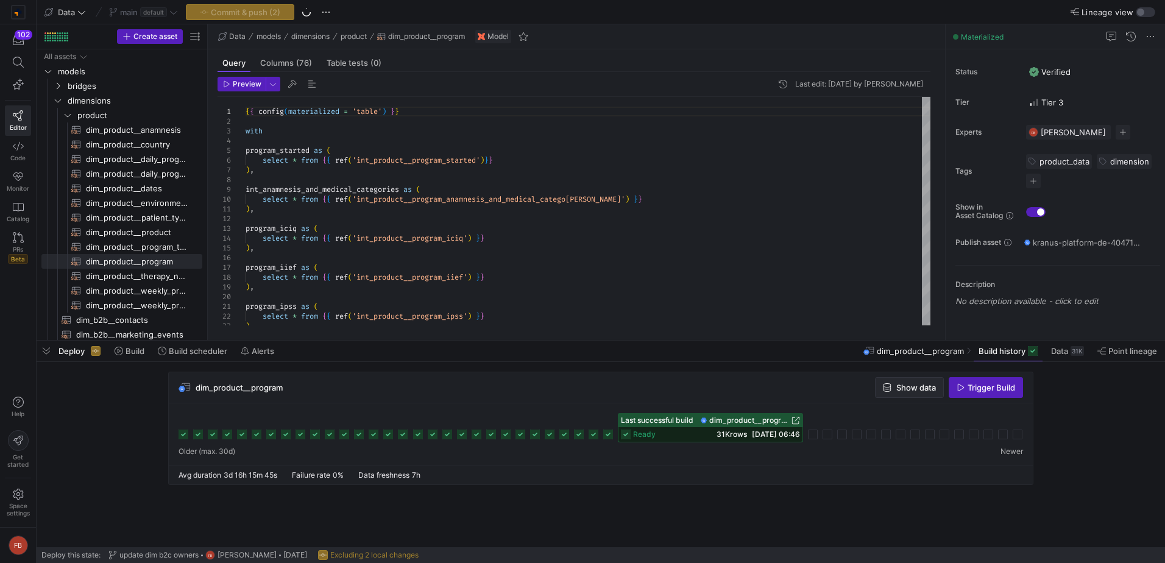
click at [908, 385] on span "Show data" at bounding box center [916, 388] width 40 height 10
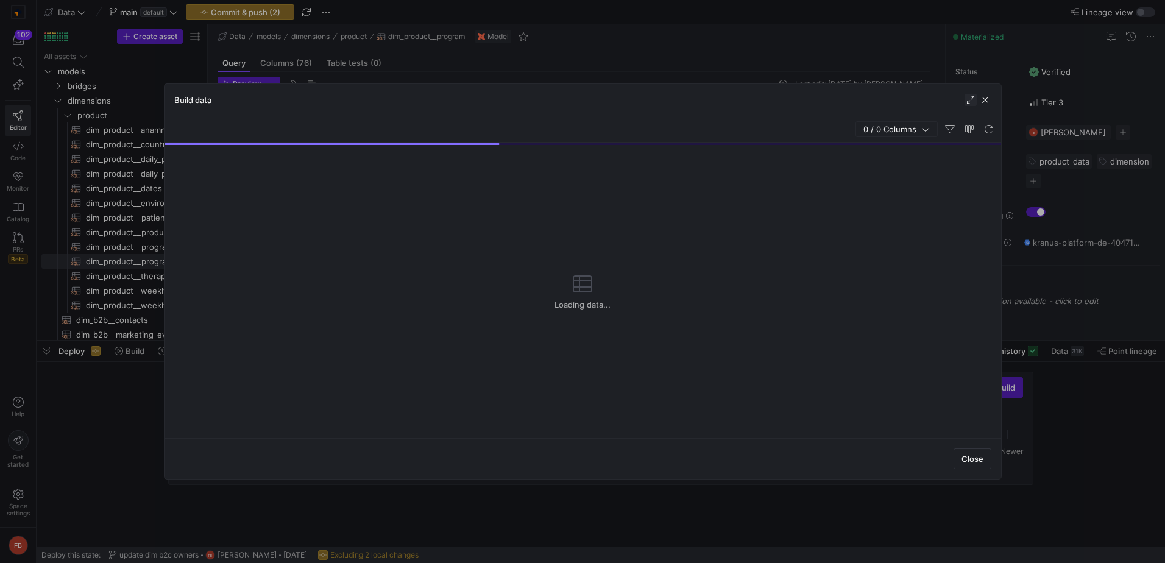
click at [966, 99] on span "button" at bounding box center [970, 100] width 12 height 12
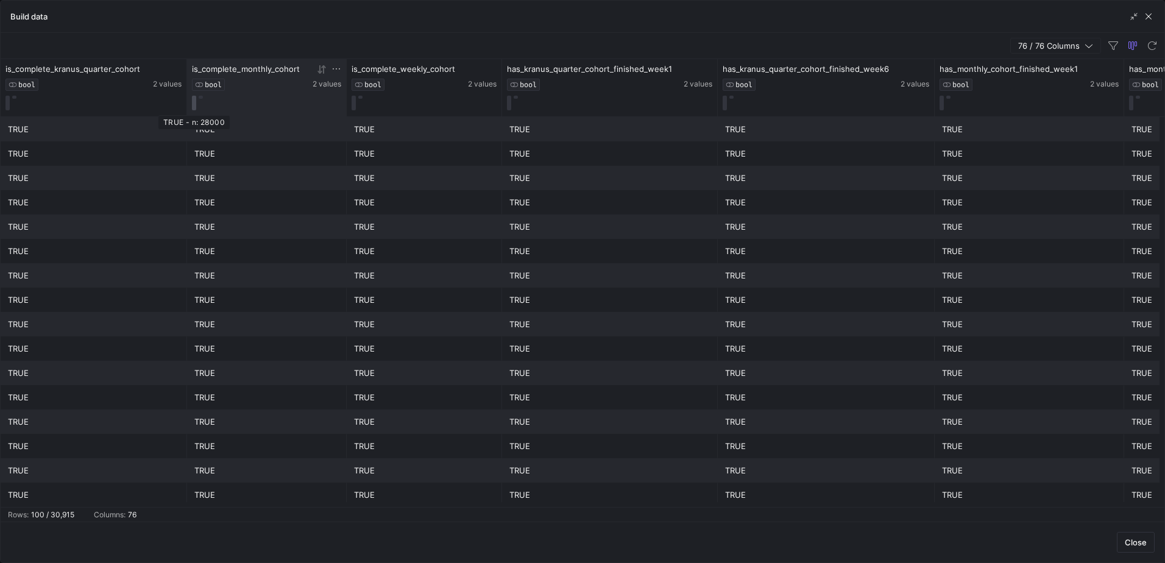
click at [192, 101] on button at bounding box center [194, 103] width 4 height 15
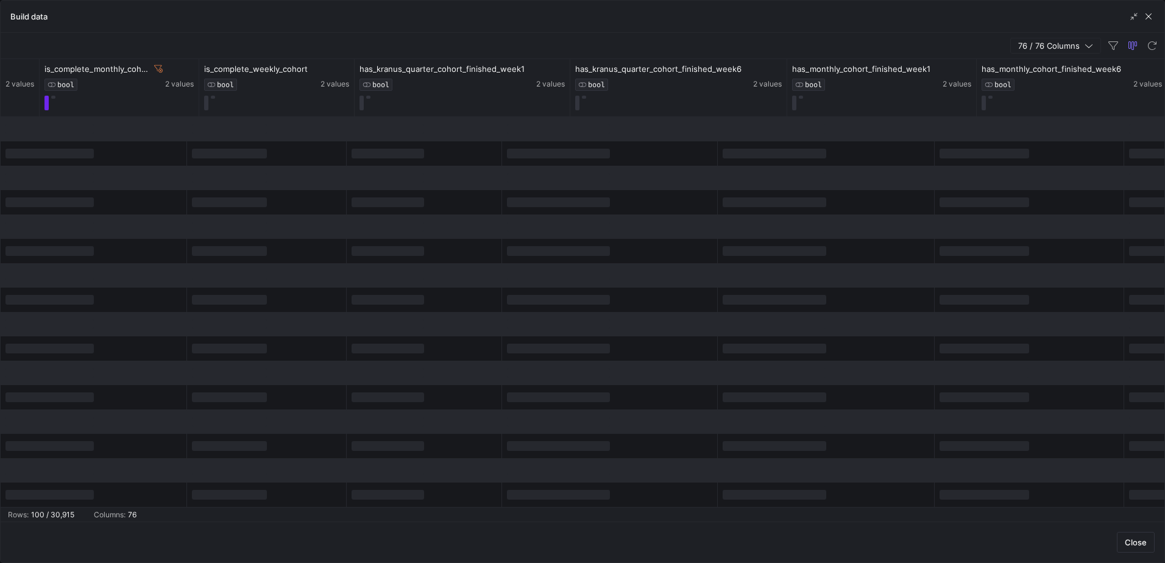
scroll to position [0, 259]
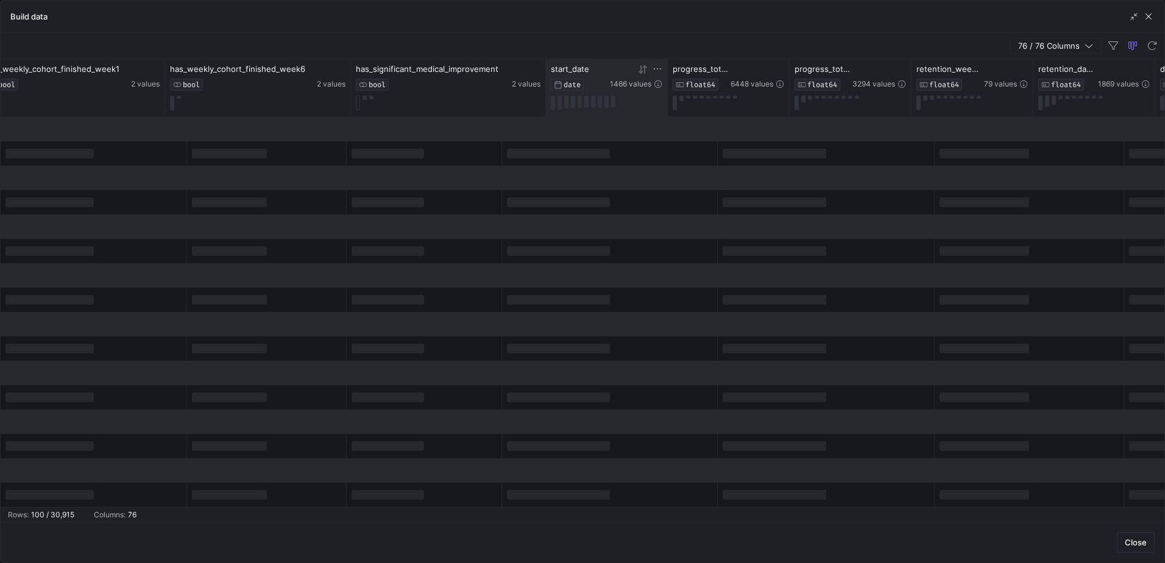
click at [655, 69] on icon at bounding box center [657, 69] width 10 height 10
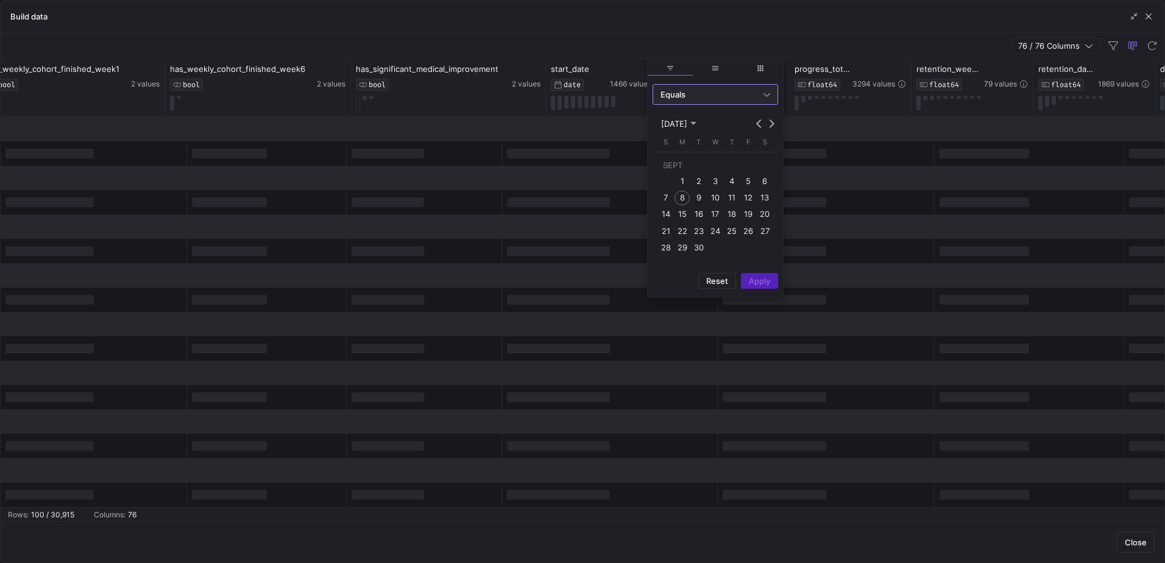
click at [688, 91] on div "Equals" at bounding box center [711, 95] width 103 height 10
click at [694, 210] on span "Between" at bounding box center [715, 215] width 115 height 10
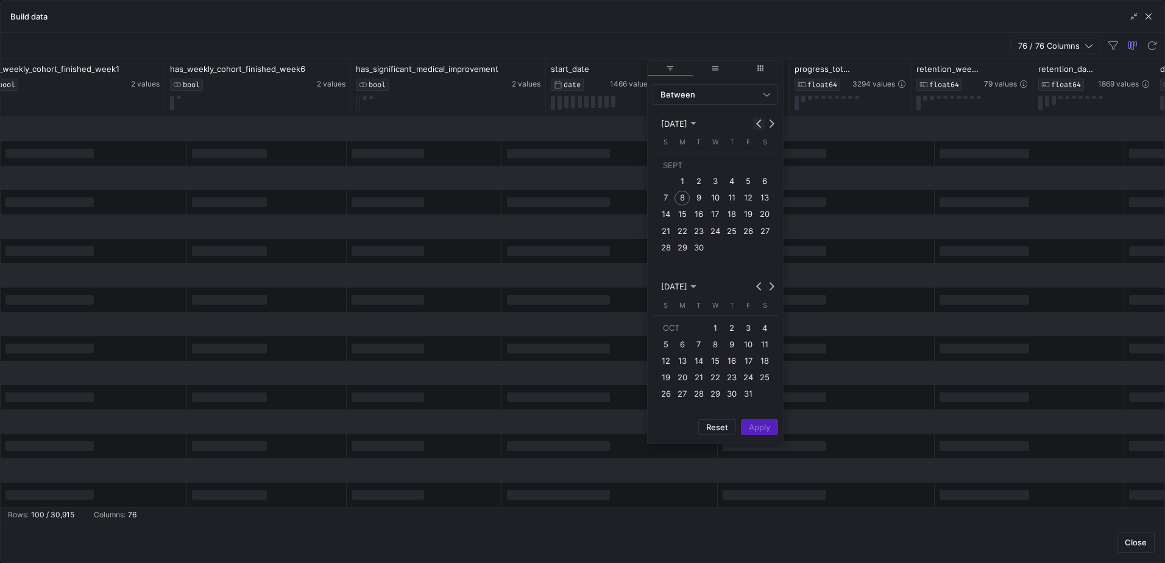
click at [754, 125] on span "Previous month" at bounding box center [759, 124] width 12 height 12
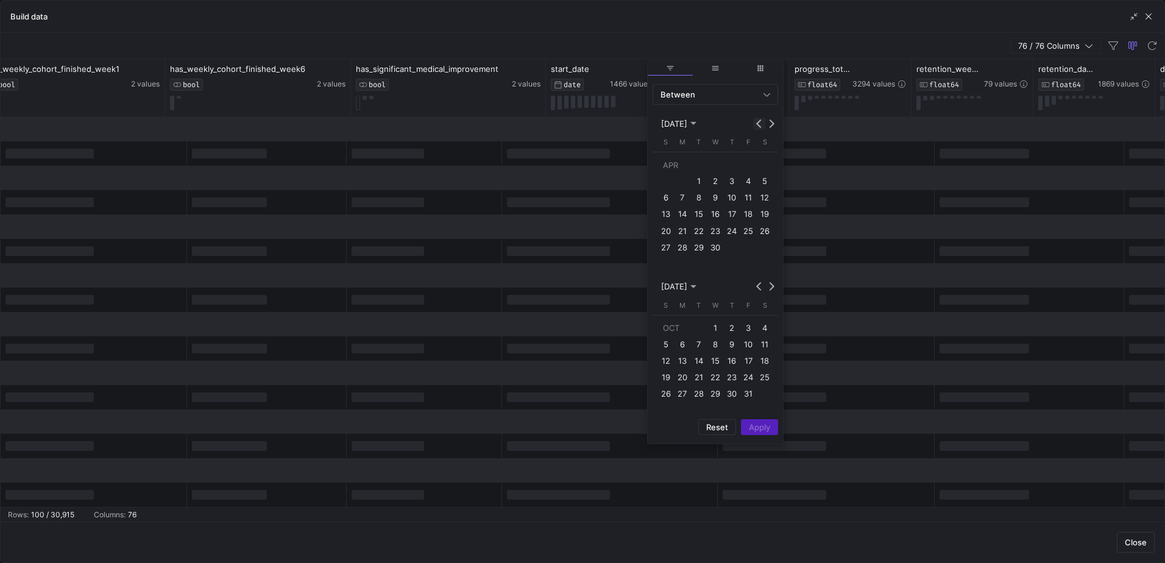
click at [754, 125] on span "Previous month" at bounding box center [759, 124] width 12 height 12
click at [763, 163] on span "1" at bounding box center [764, 164] width 15 height 15
click at [680, 243] on span "31" at bounding box center [681, 247] width 15 height 15
click at [768, 440] on span "Apply" at bounding box center [759, 444] width 21 height 10
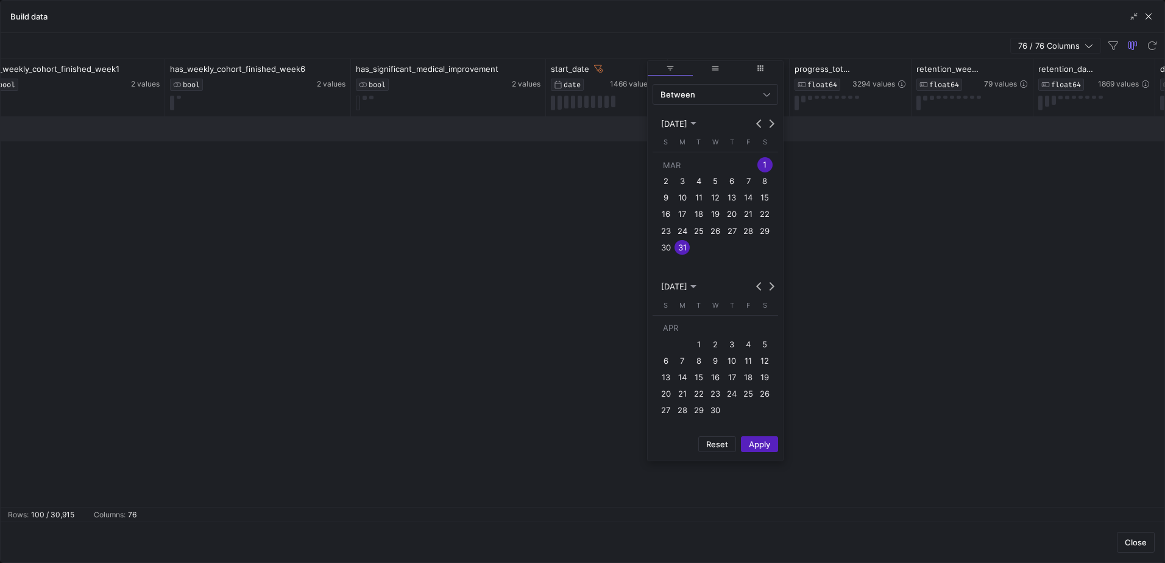
click at [731, 36] on div "76 / 76 Columns" at bounding box center [583, 46] width 1164 height 26
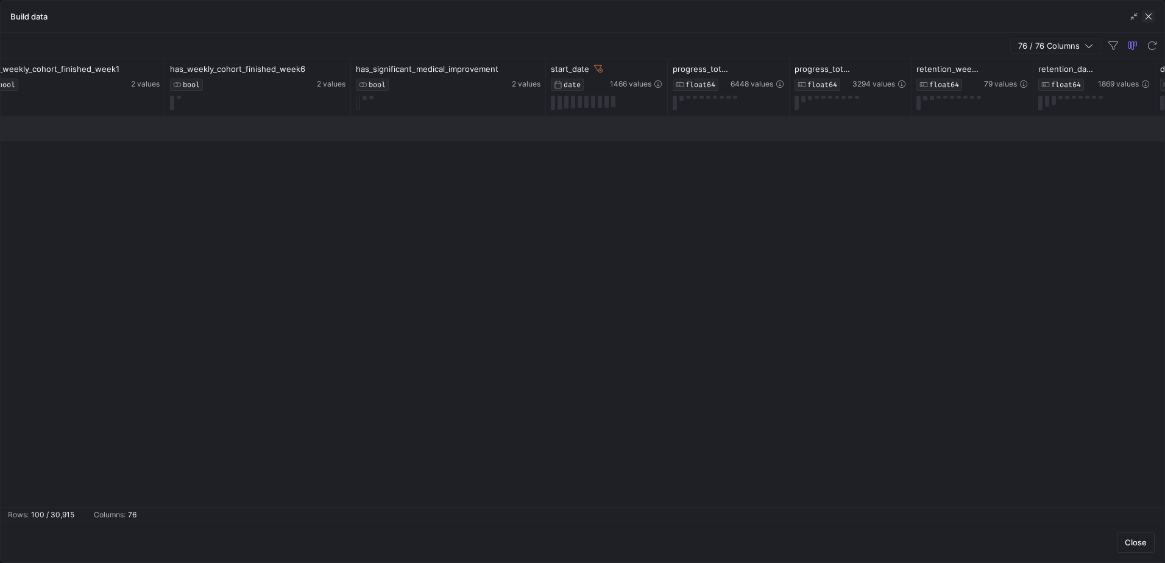
click at [1142, 17] on span "button" at bounding box center [1148, 16] width 12 height 12
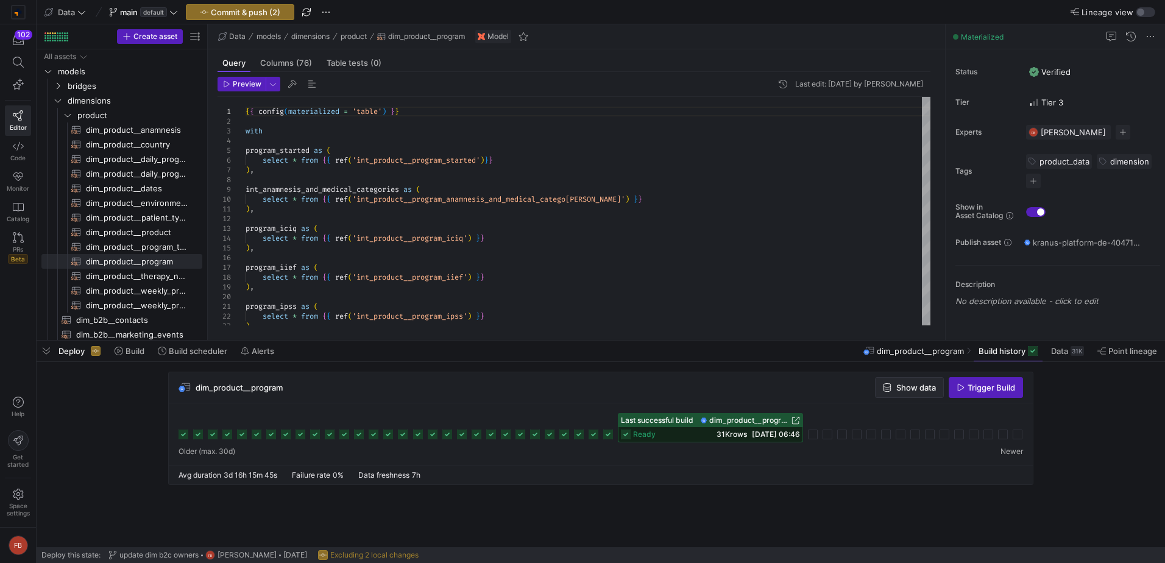
click at [897, 383] on span "Show data" at bounding box center [916, 388] width 40 height 10
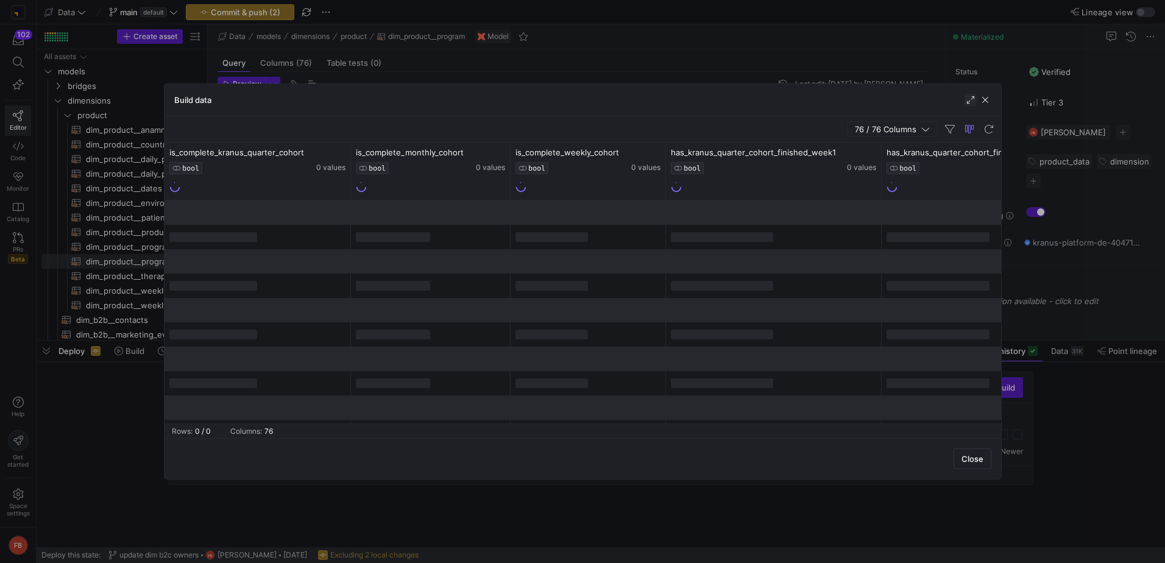
click at [970, 102] on span "button" at bounding box center [970, 100] width 12 height 12
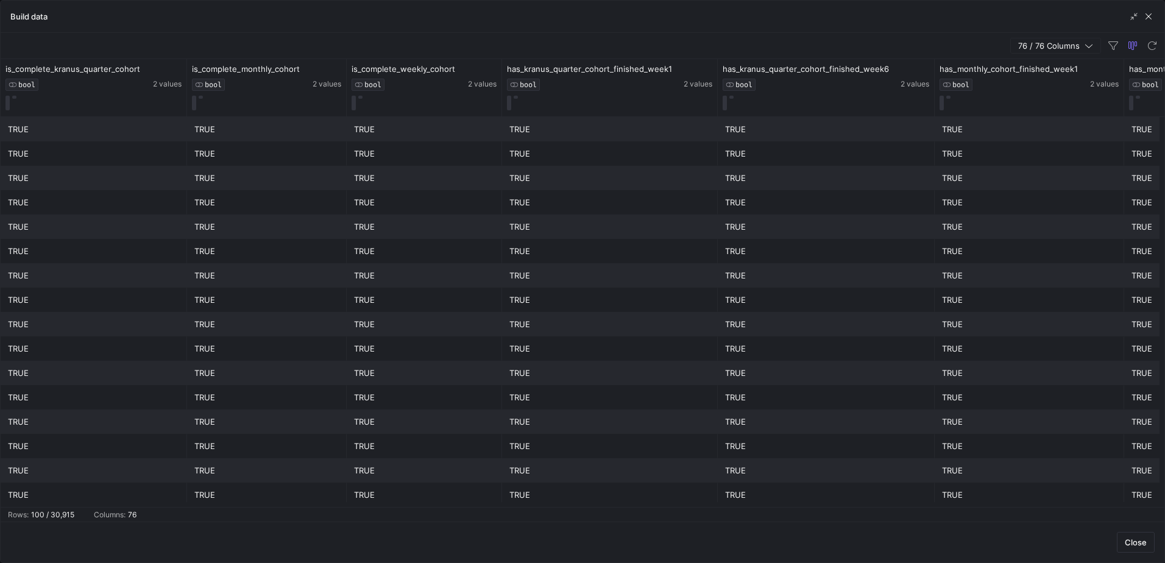
click at [1030, 44] on span "76 / 76 Columns" at bounding box center [1051, 46] width 66 height 10
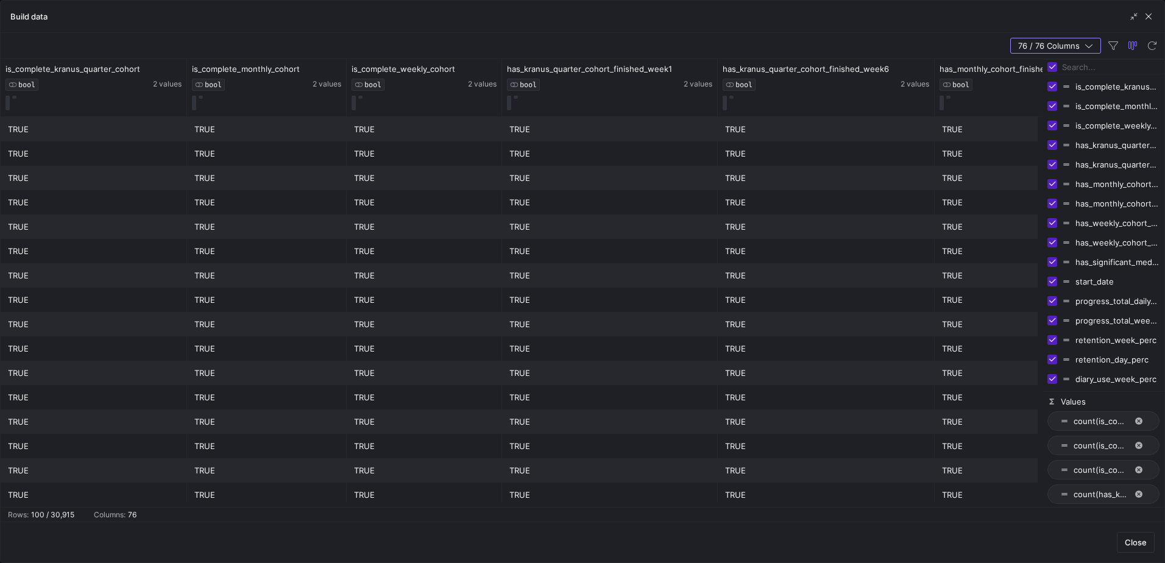
click at [1054, 69] on input "Toggle Select All Columns" at bounding box center [1052, 67] width 10 height 10
checkbox input "false"
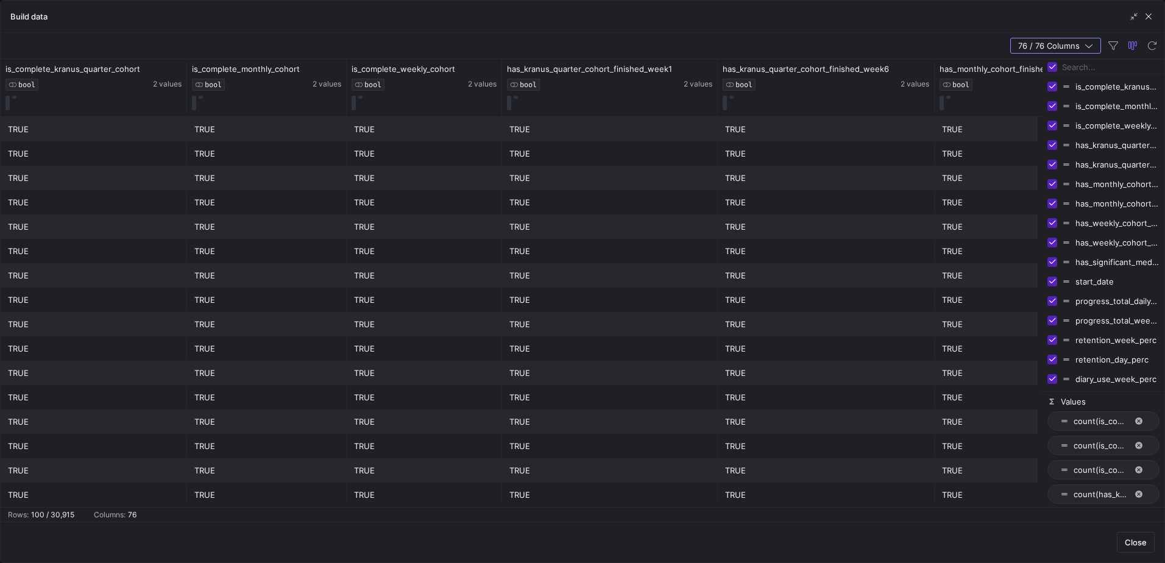
checkbox input "false"
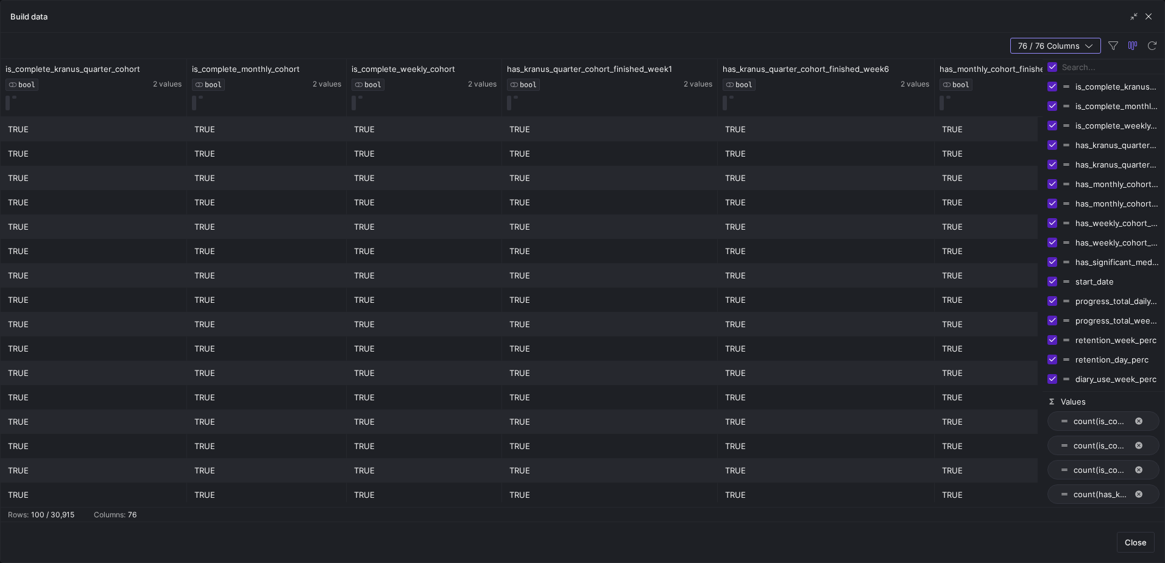
checkbox input "false"
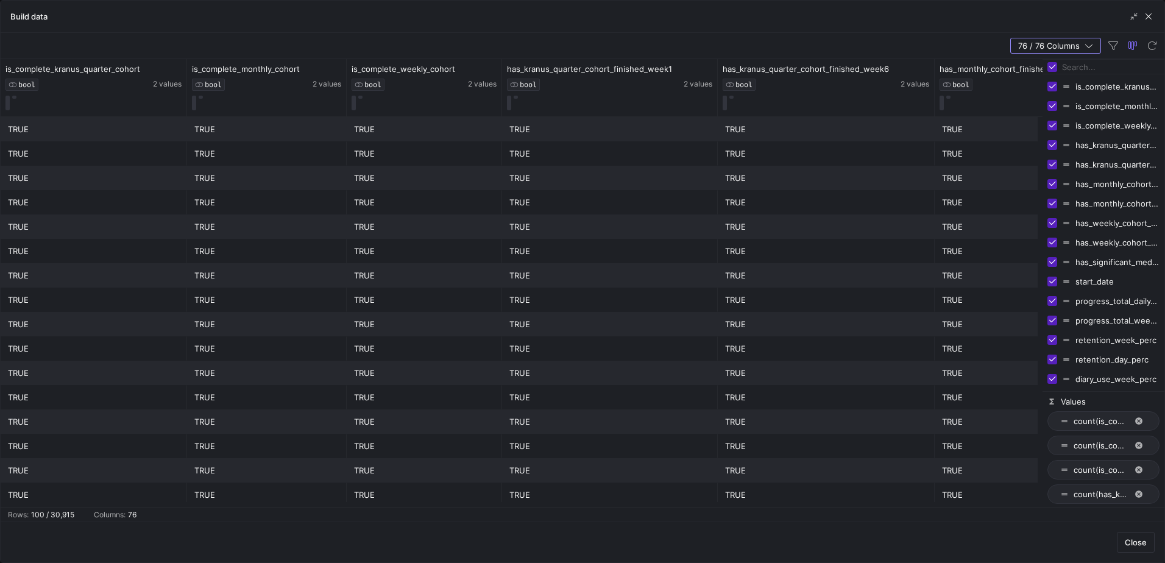
checkbox input "false"
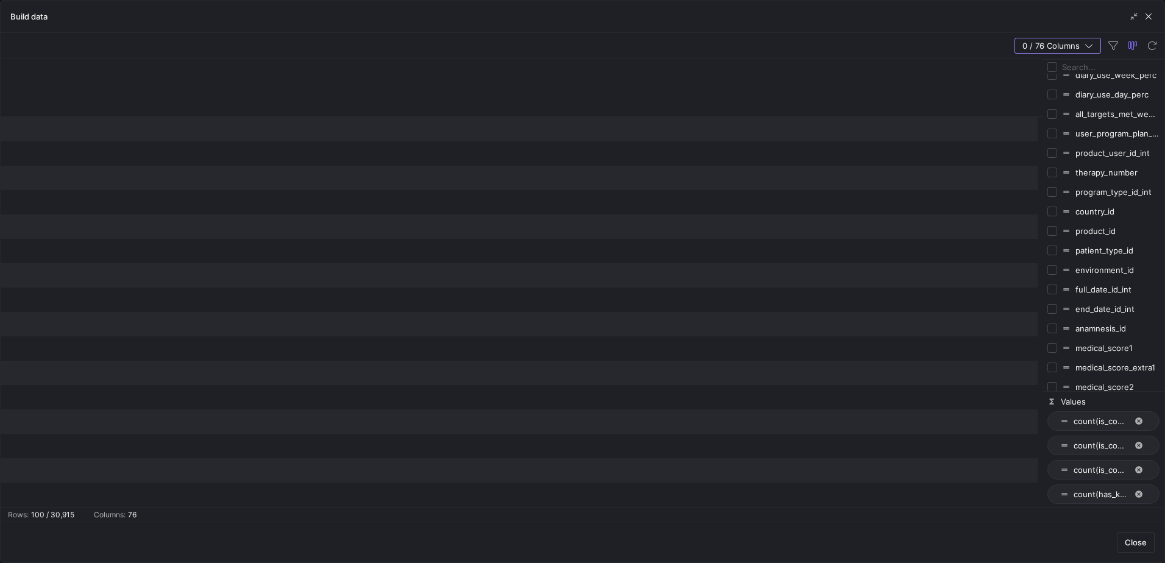
scroll to position [305, 0]
click at [1051, 232] on input "Press SPACE to toggle visibility (hidden)" at bounding box center [1052, 230] width 10 height 10
checkbox input "true"
checkbox input "false"
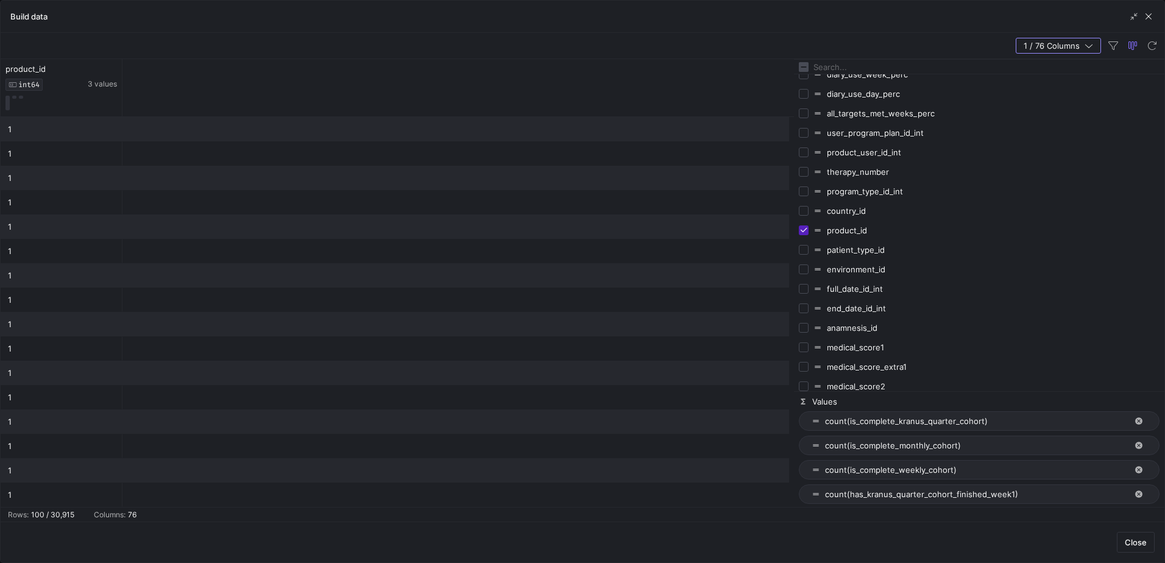
drag, startPoint x: 1042, startPoint y: 293, endPoint x: 759, endPoint y: 286, distance: 282.7
click at [792, 286] on div at bounding box center [793, 283] width 3 height 448
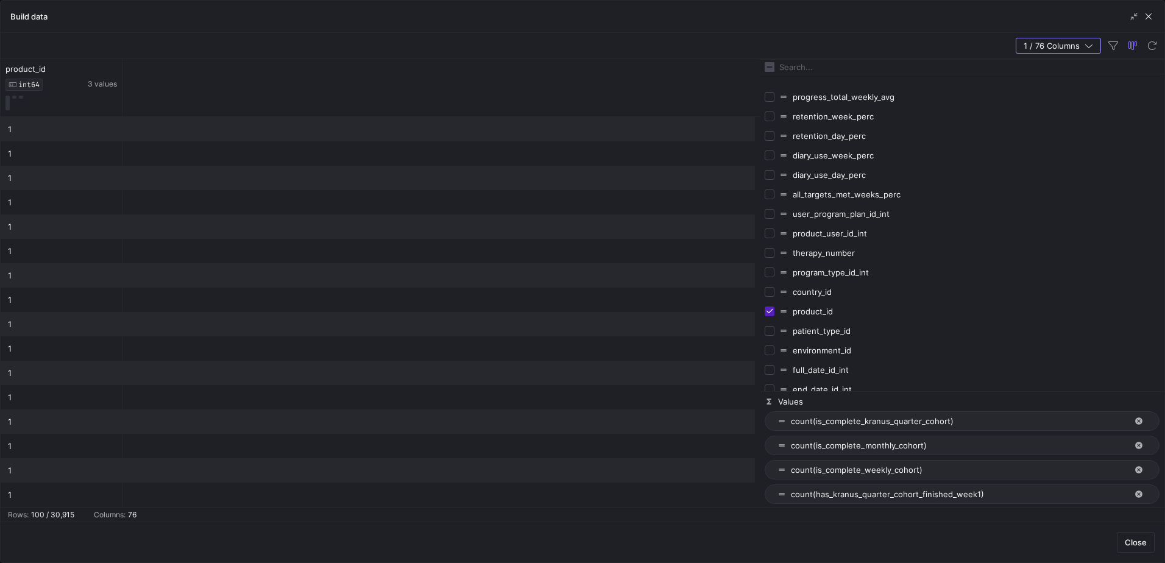
scroll to position [244, 0]
click at [771, 271] on input "Press SPACE to toggle visibility (hidden)" at bounding box center [770, 272] width 10 height 10
checkbox input "true"
click at [769, 253] on input "Press SPACE to toggle visibility (hidden)" at bounding box center [770, 252] width 10 height 10
checkbox input "true"
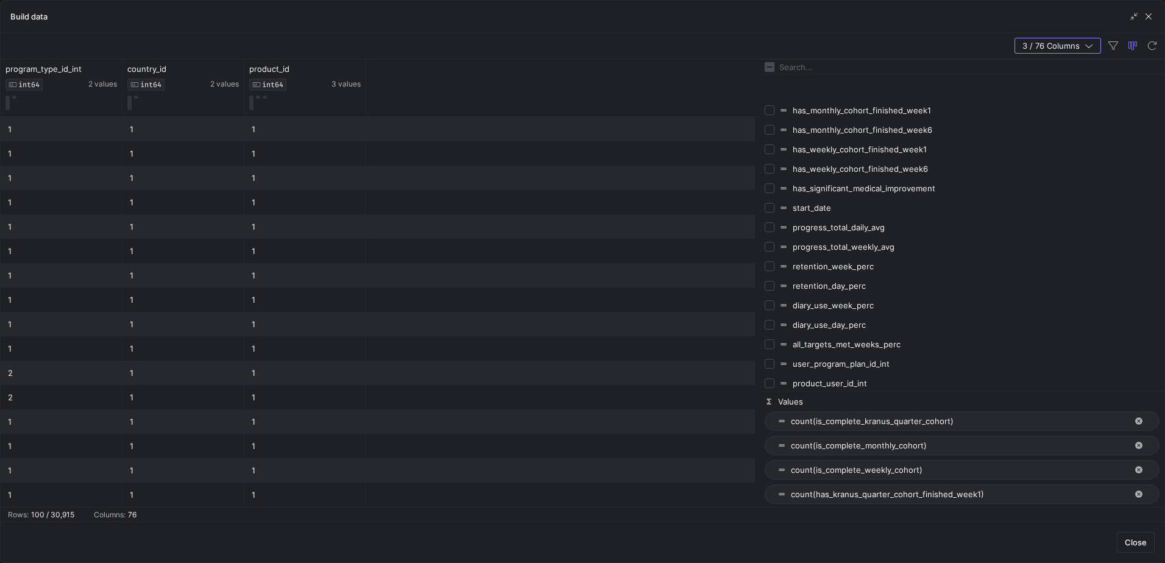
scroll to position [183, 0]
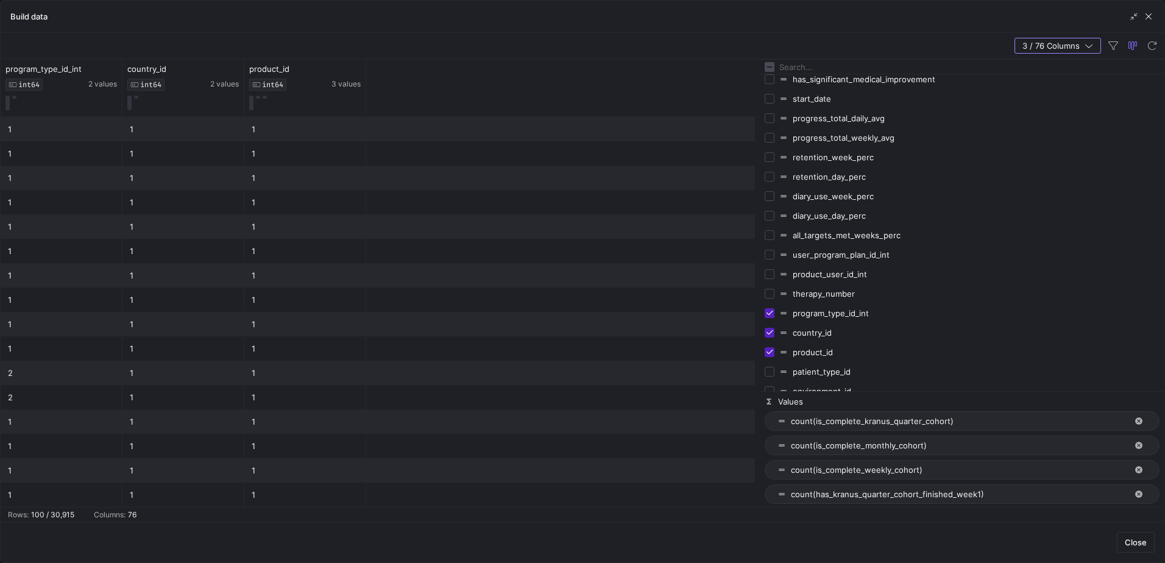
click at [1014, 76] on span "has_significant_medical_improvement" at bounding box center [976, 79] width 367 height 10
checkbox input "true"
click at [917, 64] on input "Filter Columns Input" at bounding box center [969, 67] width 380 height 24
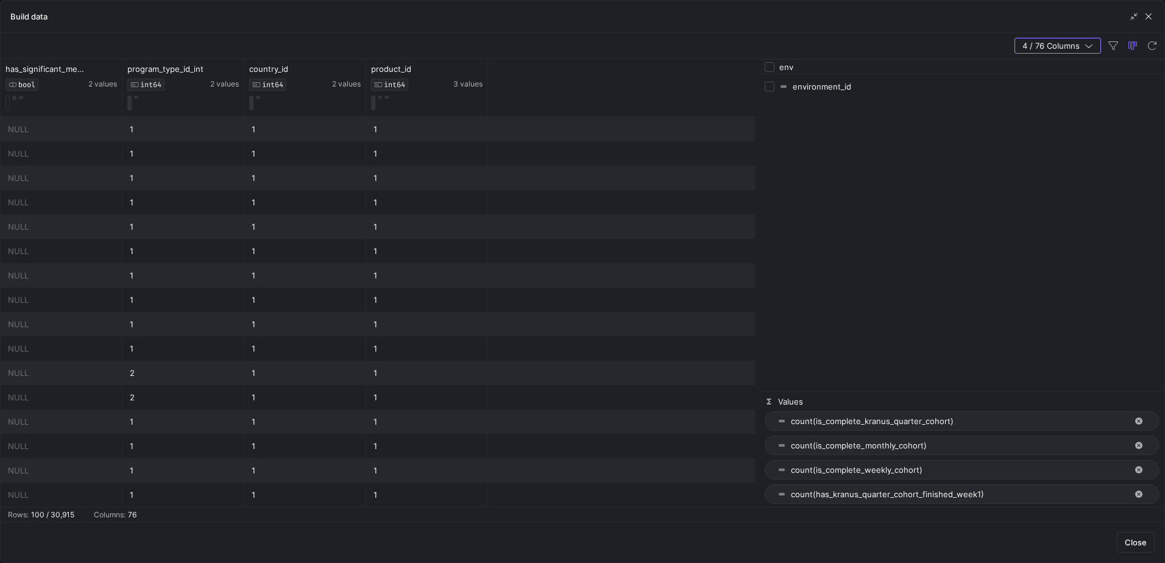
scroll to position [0, 0]
type input "env"
click at [771, 85] on input "Press SPACE to toggle visibility (hidden)" at bounding box center [770, 87] width 10 height 10
checkbox input "true"
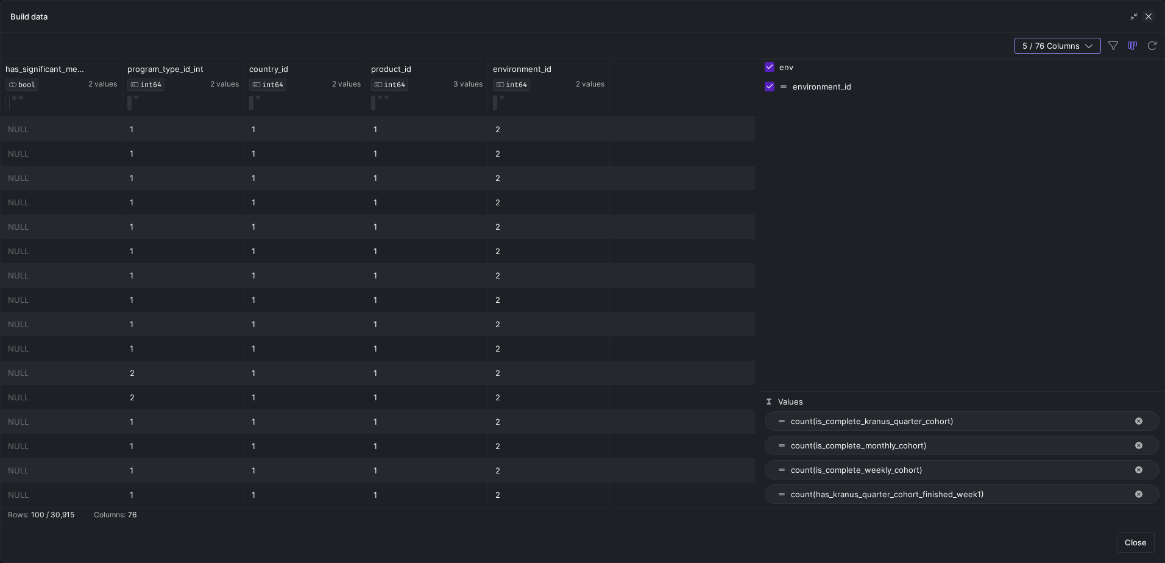
click at [1146, 16] on span "button" at bounding box center [1148, 16] width 12 height 12
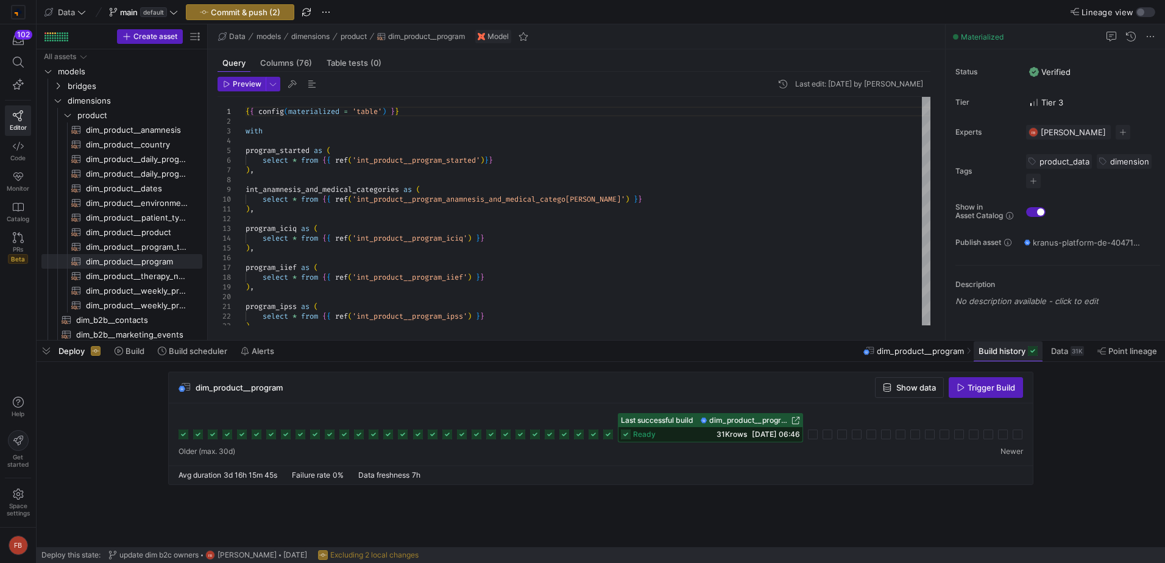
click at [1001, 350] on span "Build history" at bounding box center [1001, 351] width 47 height 10
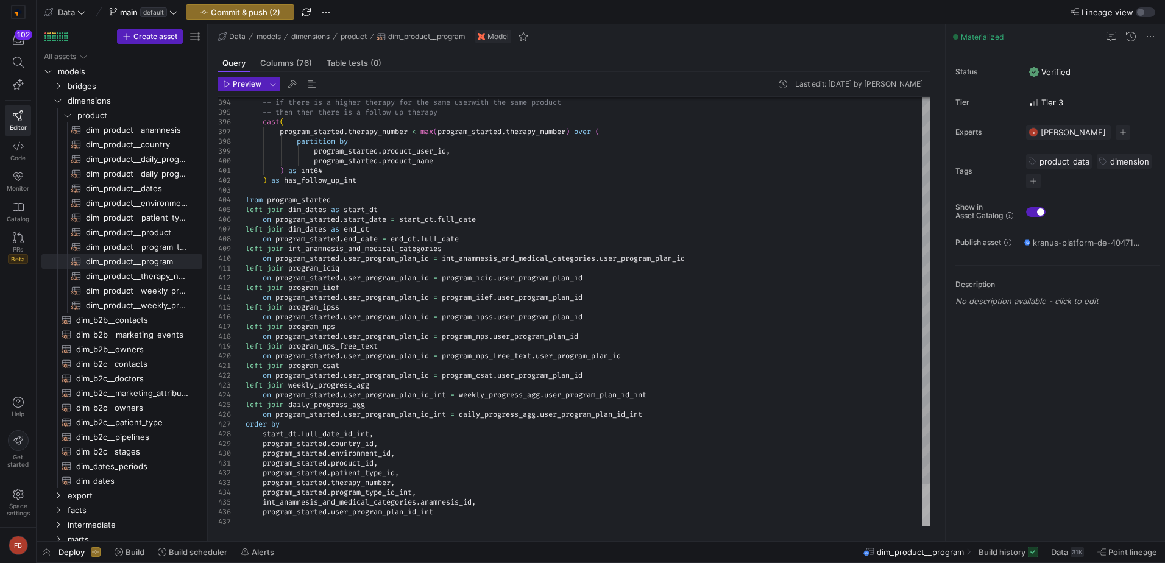
click at [922, 526] on div at bounding box center [926, 505] width 9 height 43
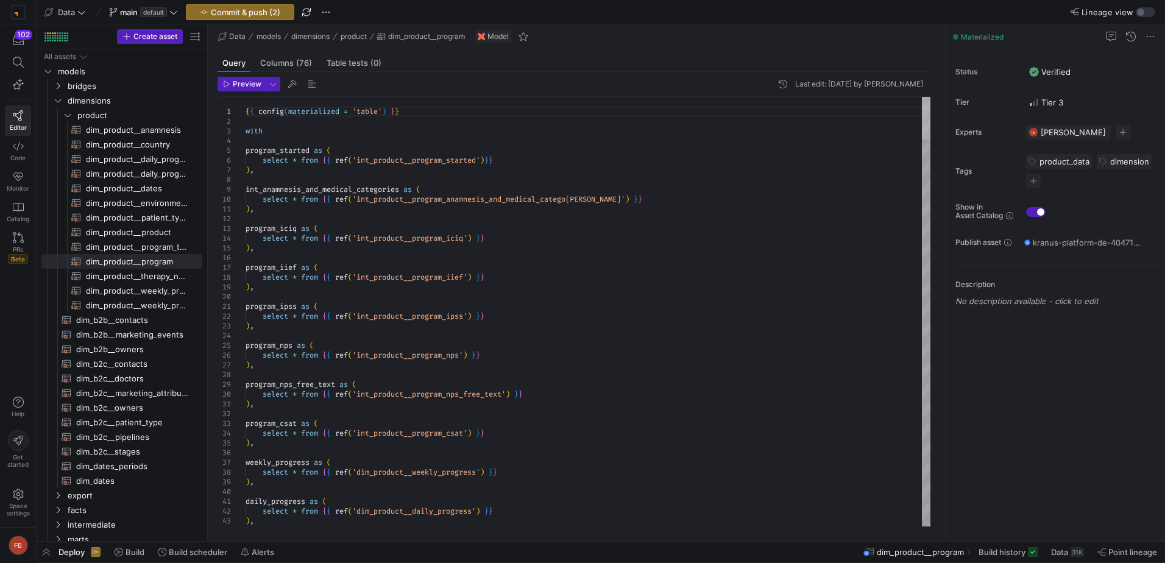
click at [922, 97] on div at bounding box center [926, 118] width 9 height 43
click at [58, 100] on icon "Press SPACE to select this row." at bounding box center [58, 100] width 9 height 7
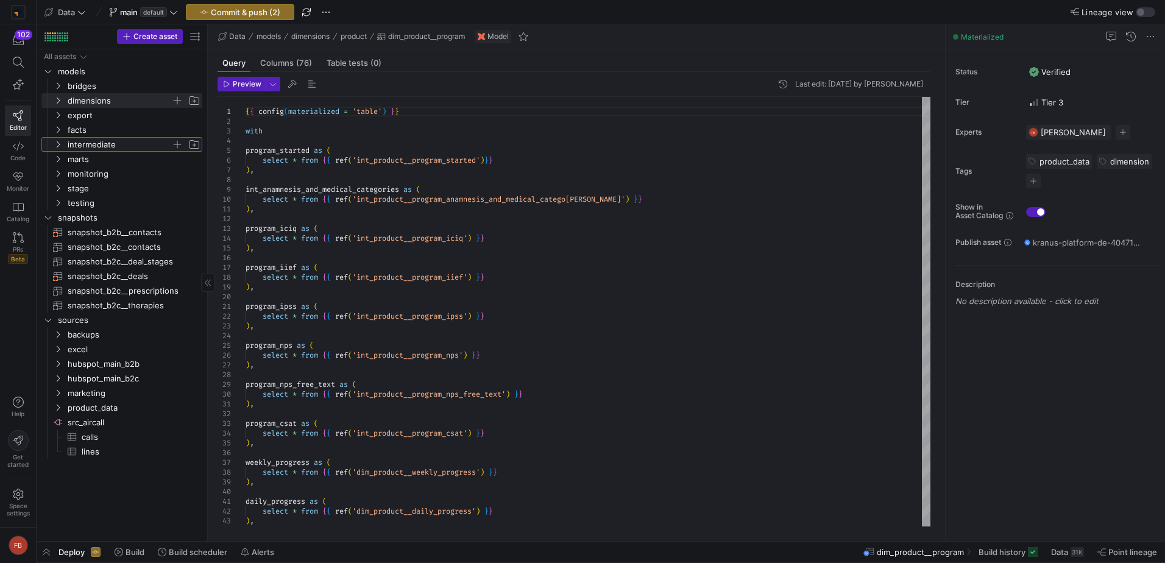
click at [59, 144] on icon "Press SPACE to select this row." at bounding box center [58, 144] width 3 height 7
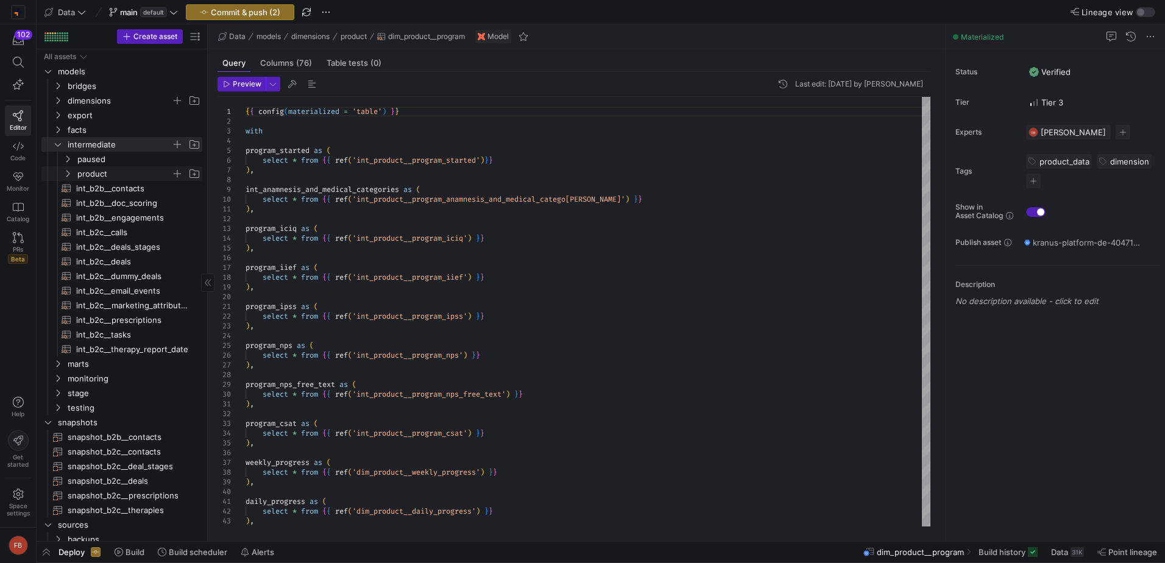
click at [70, 177] on icon "Press SPACE to select this row." at bounding box center [67, 173] width 9 height 7
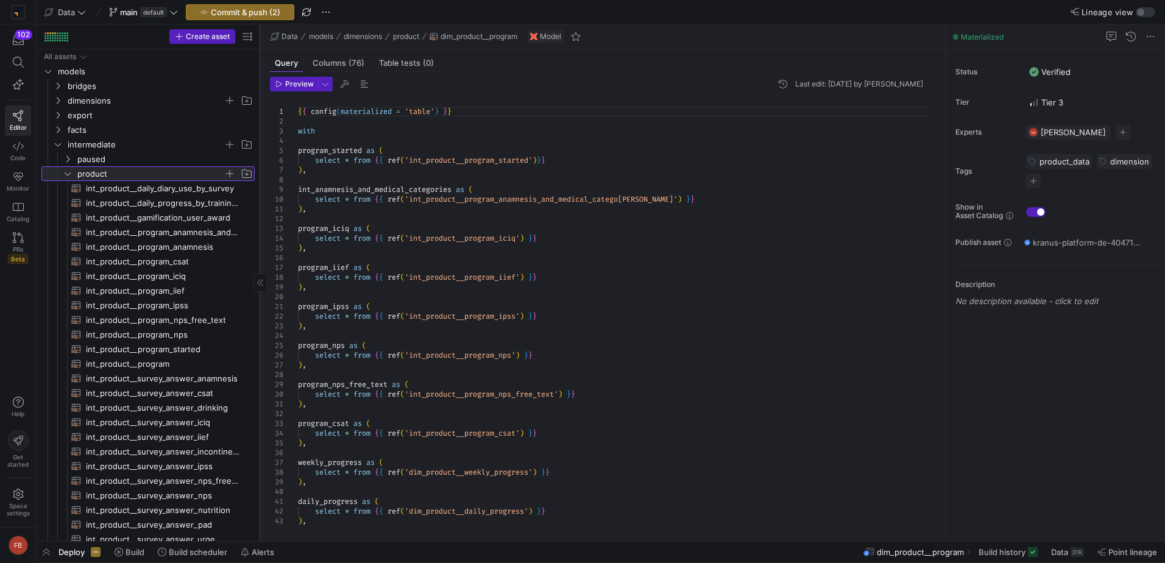
drag, startPoint x: 207, startPoint y: 317, endPoint x: 260, endPoint y: 322, distance: 52.7
click at [260, 322] on div at bounding box center [260, 282] width 1 height 517
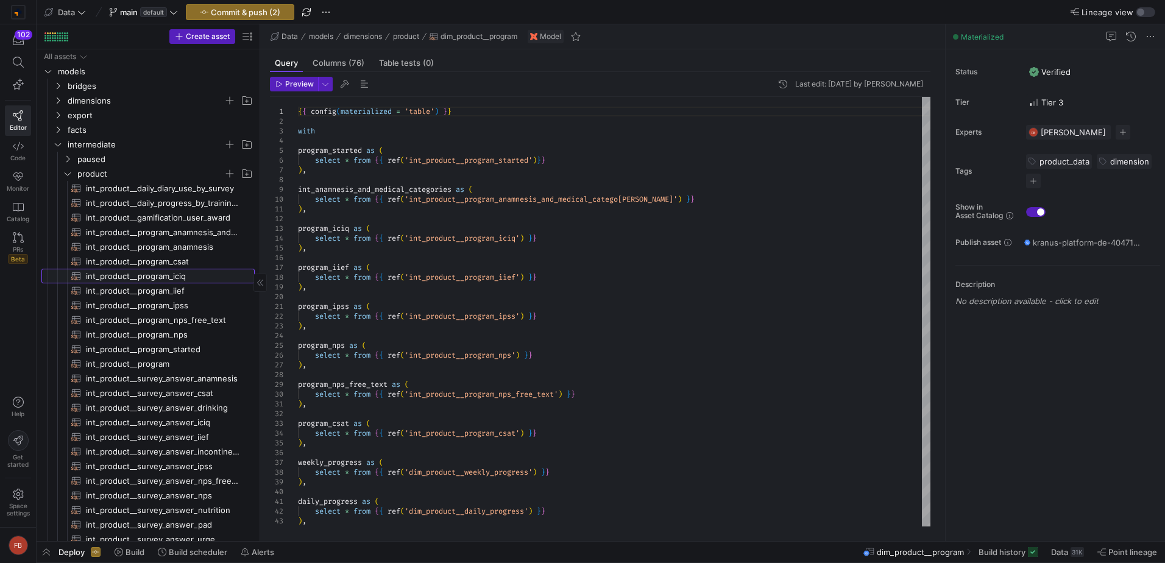
click at [178, 278] on span "int_product__program_iciq​​​​​​​​​​" at bounding box center [163, 276] width 155 height 14
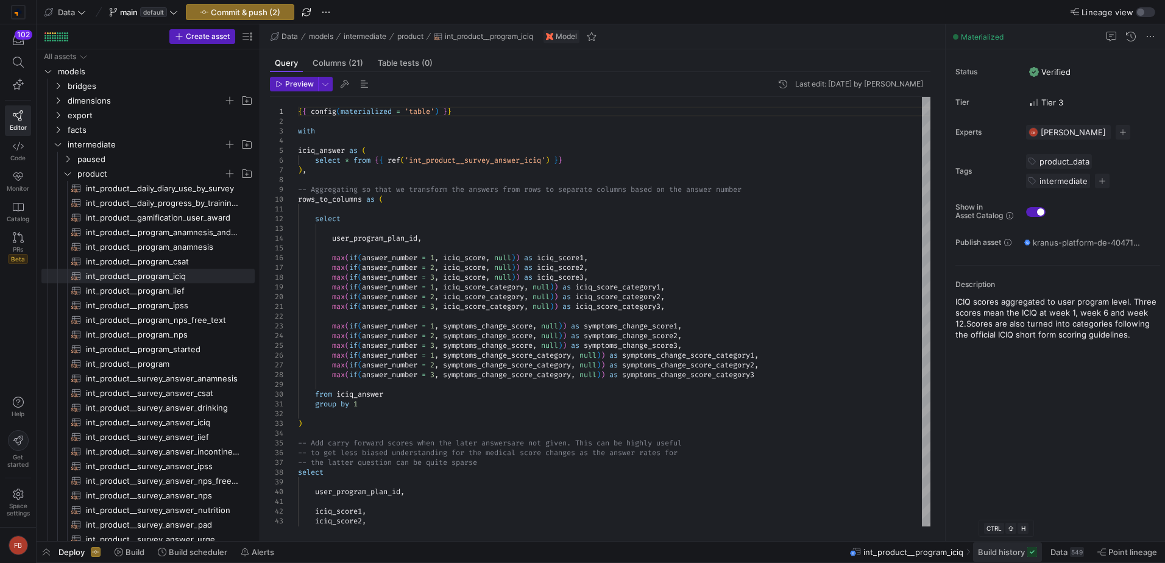
click at [1008, 556] on span "Build history" at bounding box center [1001, 552] width 47 height 10
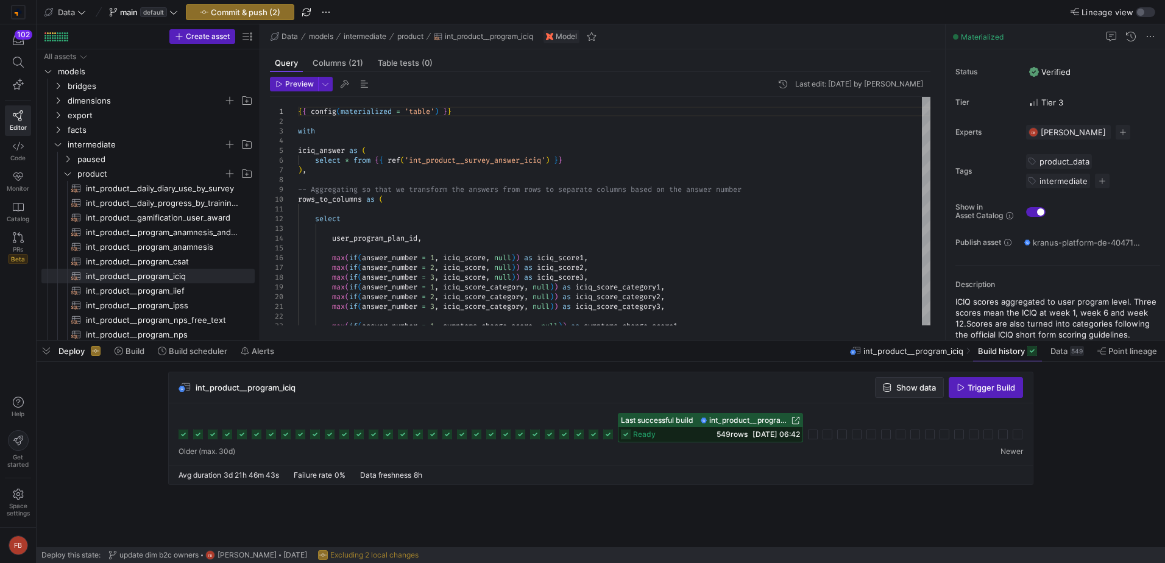
click at [888, 386] on icon "button" at bounding box center [887, 387] width 9 height 9
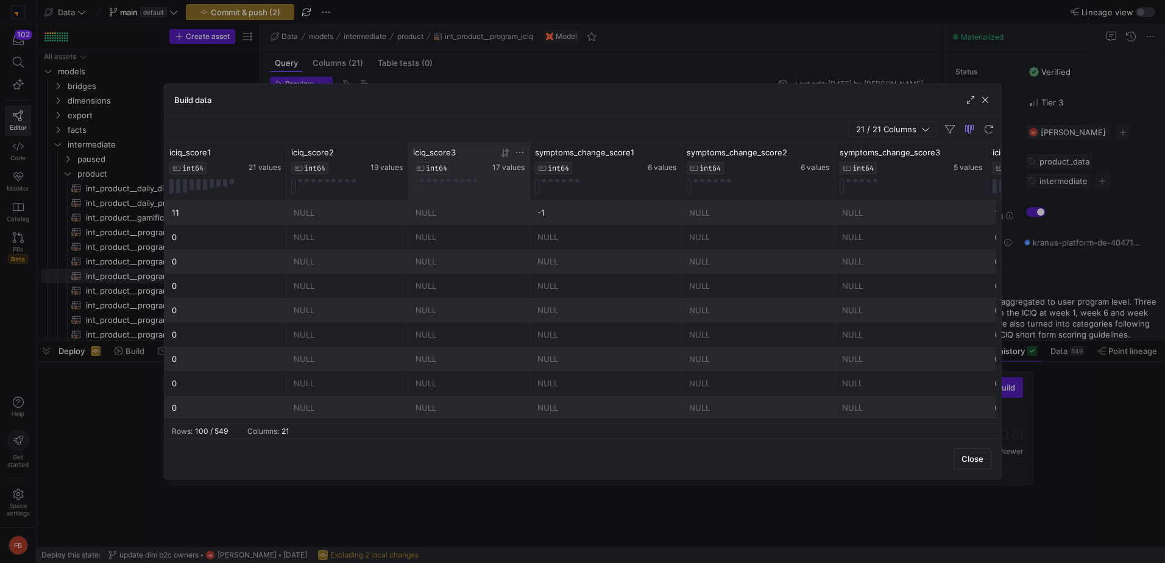
click at [517, 152] on icon at bounding box center [520, 152] width 10 height 10
click at [565, 175] on div "Equals" at bounding box center [577, 170] width 124 height 19
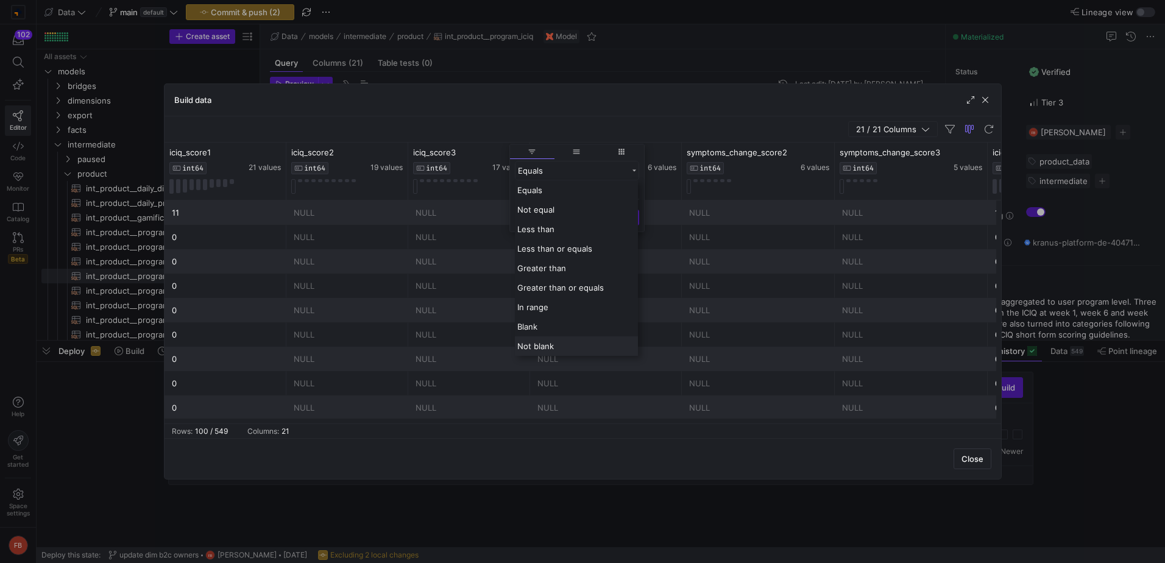
click at [548, 342] on span "Not blank" at bounding box center [535, 346] width 37 height 10
click at [614, 261] on button "Apply" at bounding box center [620, 257] width 37 height 16
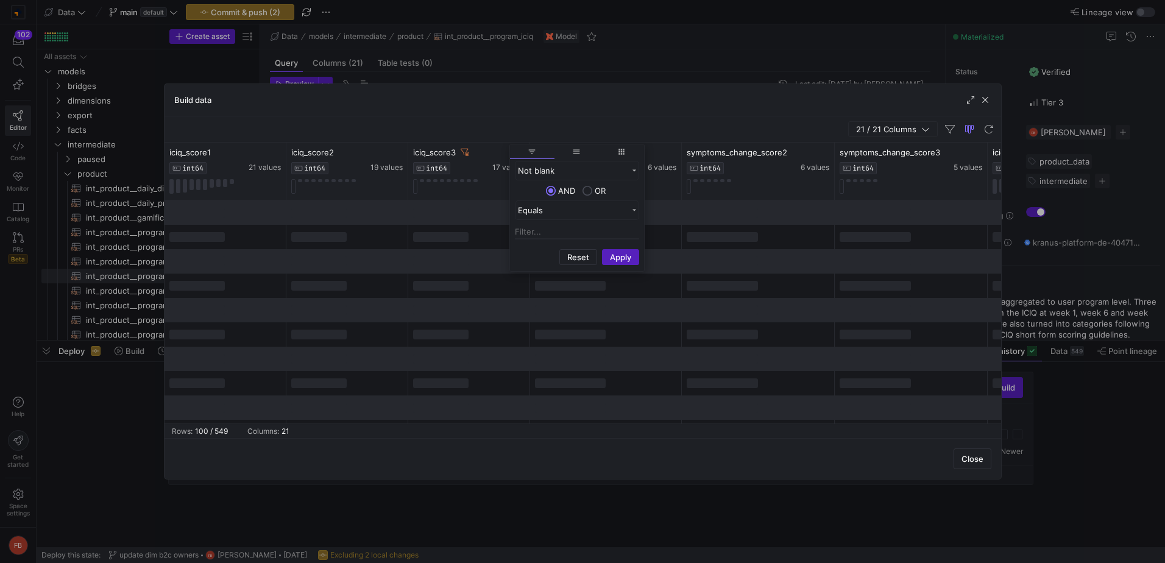
click at [395, 121] on div "21 / 21 Columns" at bounding box center [582, 129] width 836 height 26
click at [397, 152] on icon at bounding box center [398, 152] width 10 height 10
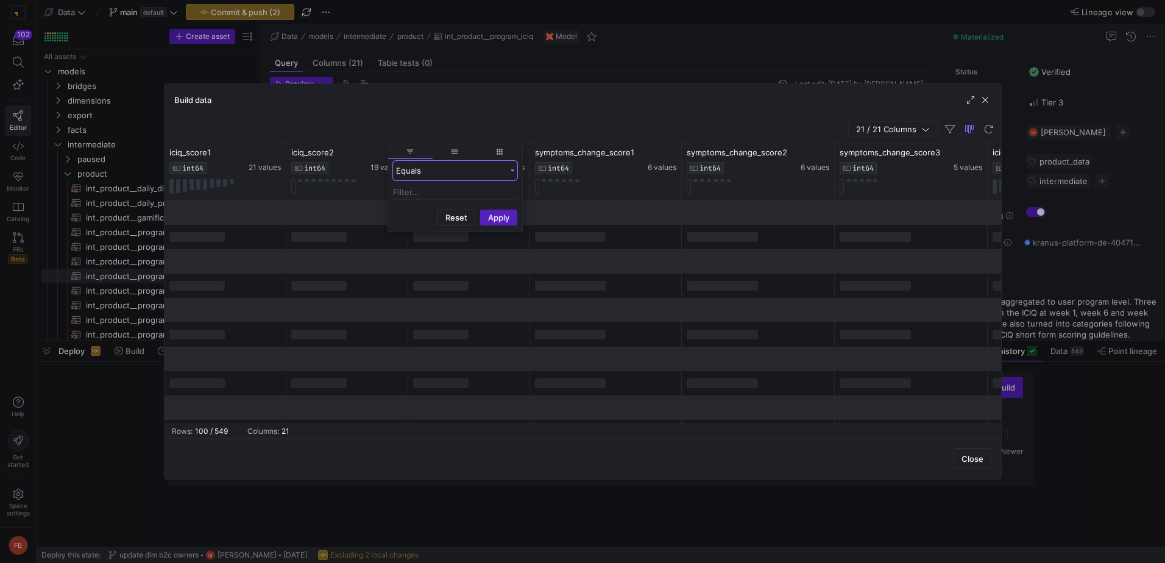
click at [465, 175] on div "Equals" at bounding box center [455, 170] width 124 height 19
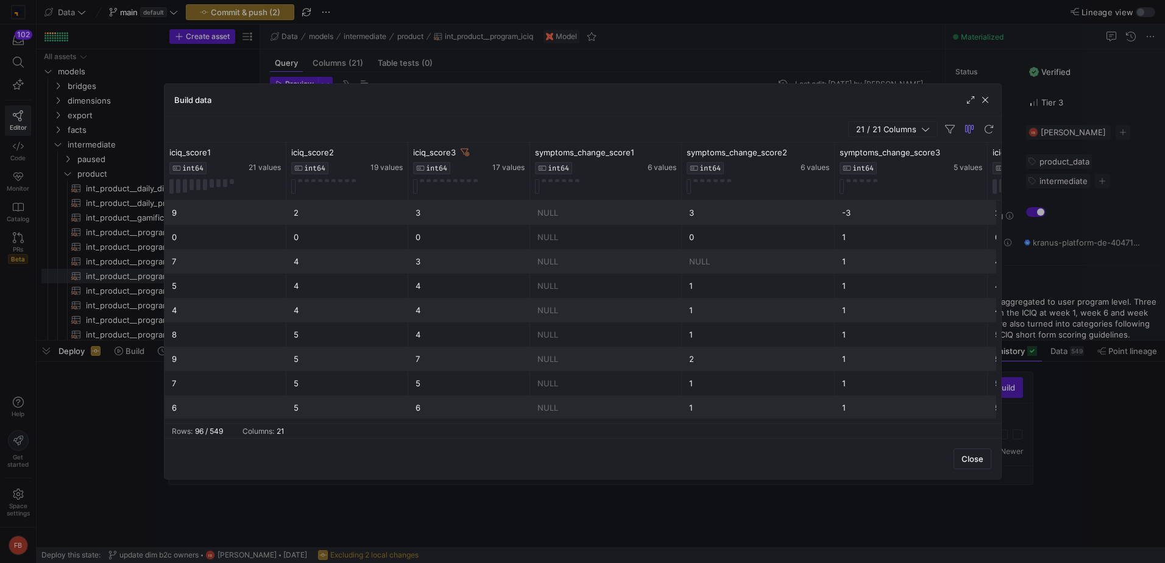
click at [367, 115] on div "Build data" at bounding box center [582, 100] width 836 height 32
click at [983, 99] on span "button" at bounding box center [985, 100] width 12 height 12
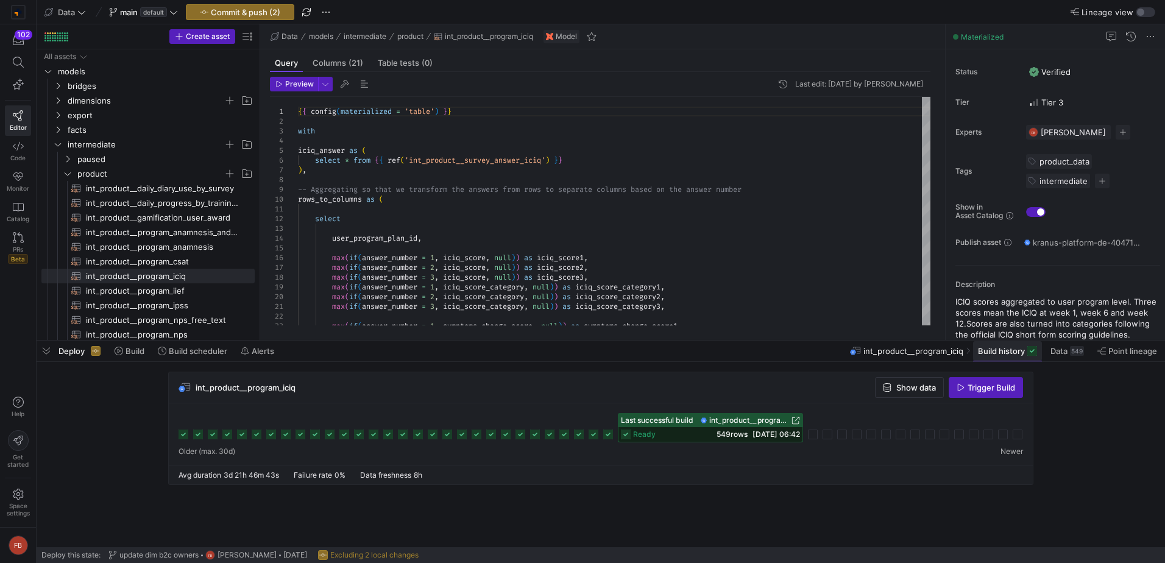
click at [1006, 347] on span "Build history" at bounding box center [1001, 351] width 47 height 10
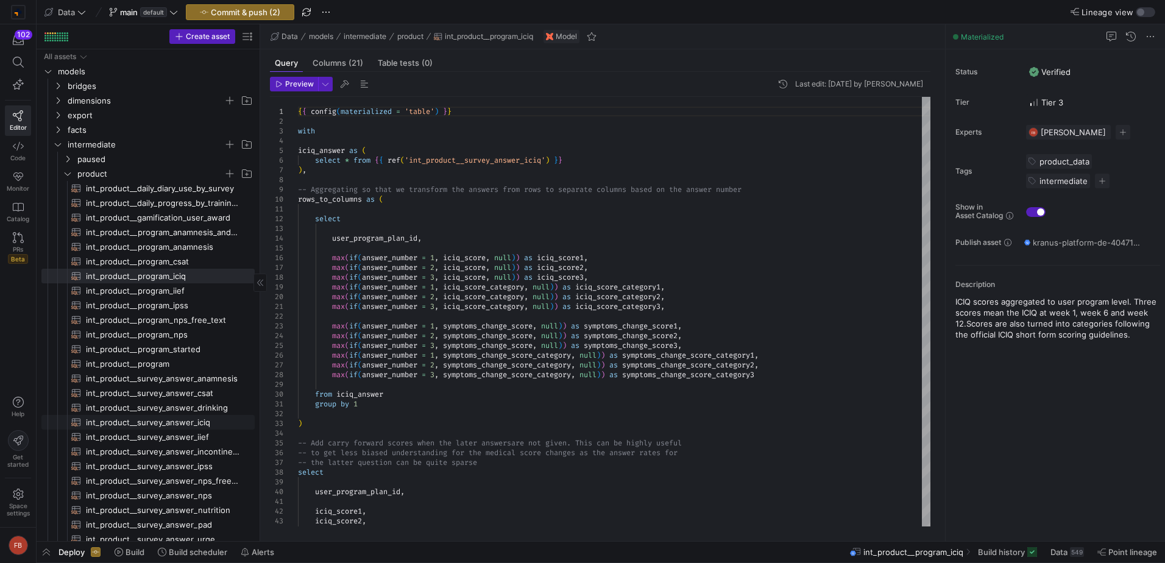
click at [208, 427] on span "int_product__survey_answer_iciq​​​​​​​​​​" at bounding box center [163, 422] width 155 height 14
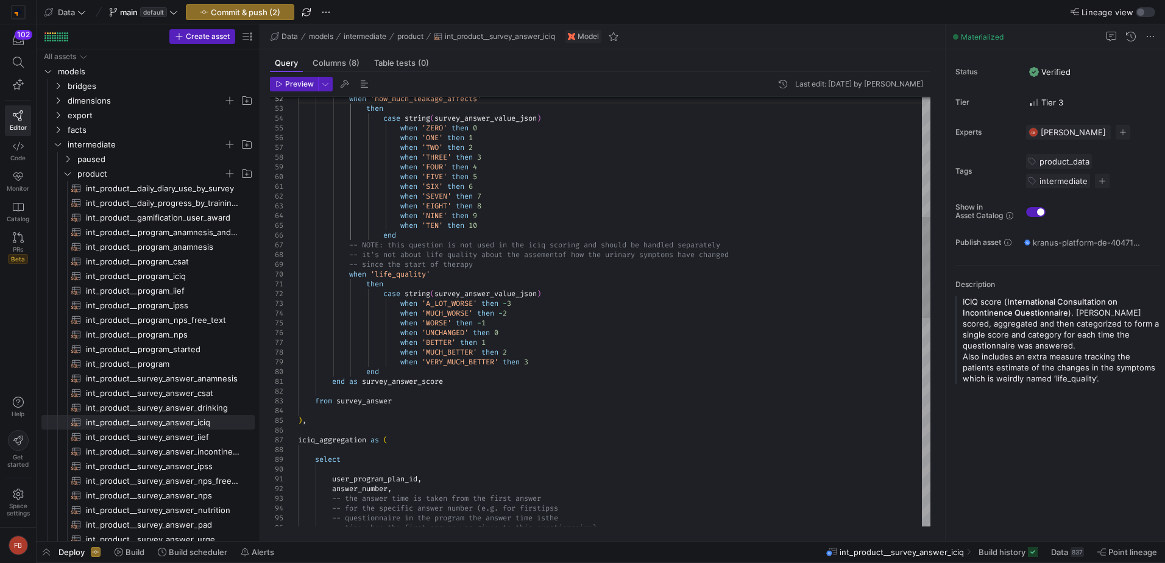
click at [512, 334] on div "-- time when the first answer was given to this qu estionnaire) answer_number ,…" at bounding box center [614, 498] width 632 height 1823
click at [507, 345] on div "-- time when the first answer was given to this qu estionnaire) answer_number ,…" at bounding box center [614, 498] width 632 height 1823
click at [571, 361] on div "-- time when the first answer was given to this qu estionnaire) answer_number ,…" at bounding box center [614, 498] width 632 height 1823
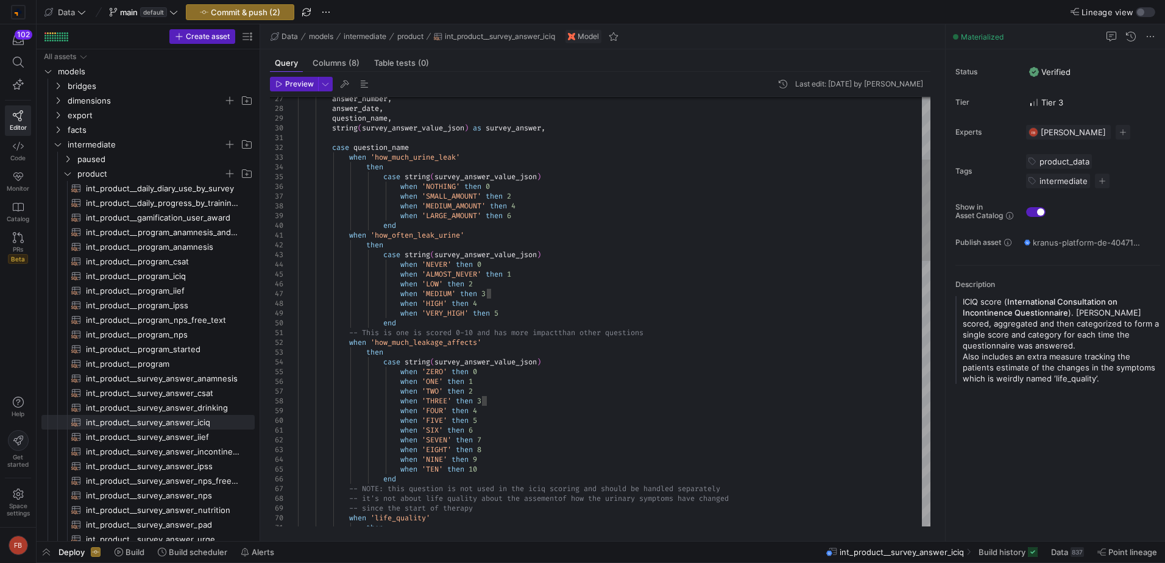
type textarea "when 'how_often_leak_urine' then case string(survey_answer_value_json) when 'NE…"
